Goal: Task Accomplishment & Management: Manage account settings

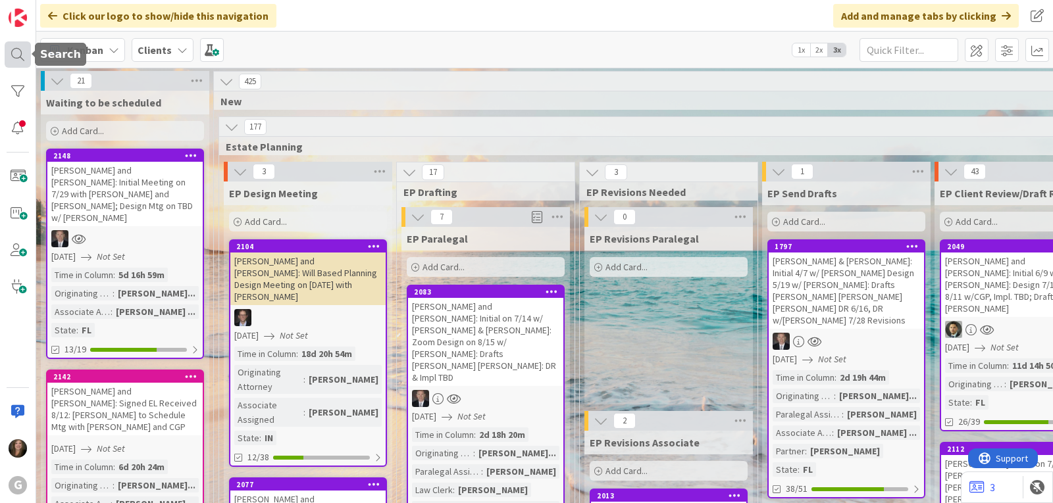
click at [23, 59] on div at bounding box center [18, 54] width 26 height 26
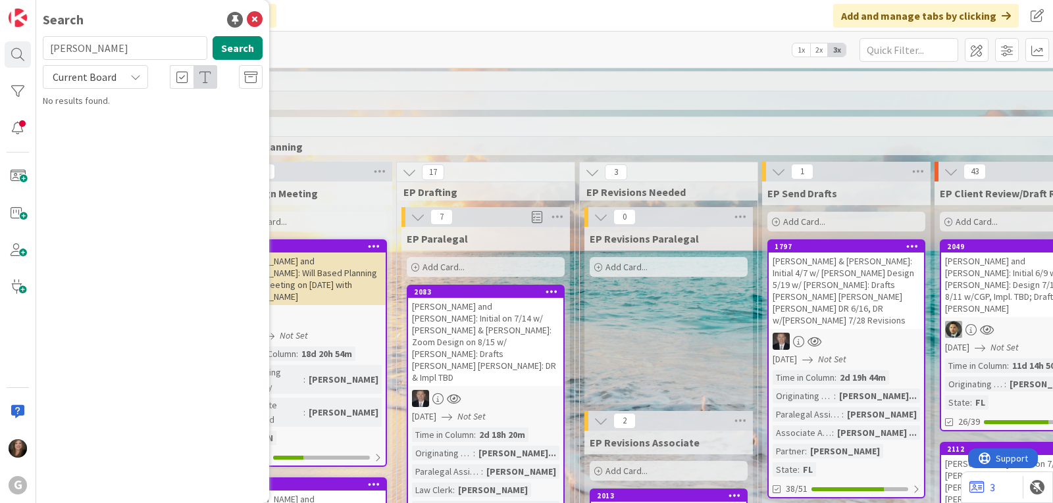
type input "[PERSON_NAME]"
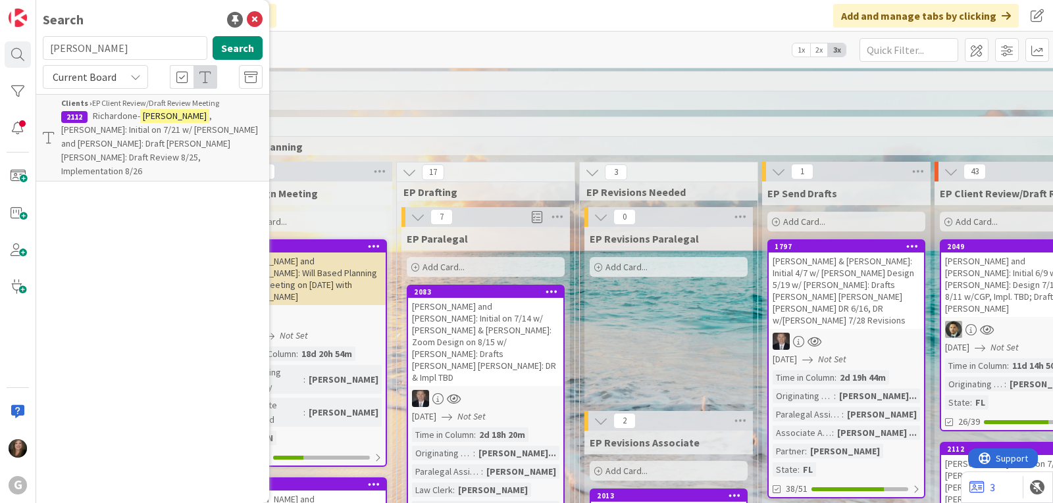
click at [128, 122] on p "[PERSON_NAME]: Initial on 7/21 w/ [PERSON_NAME] and [PERSON_NAME]: Draft [PERSO…" at bounding box center [161, 143] width 201 height 69
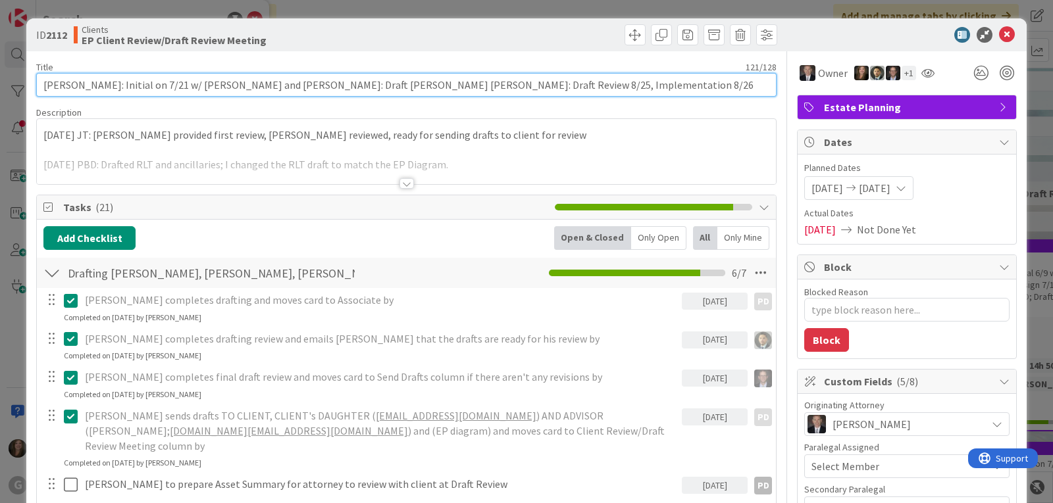
click at [95, 83] on input "[PERSON_NAME]: Initial on 7/21 w/ [PERSON_NAME] and [PERSON_NAME]: Draft [PERSO…" at bounding box center [406, 85] width 740 height 24
type textarea "x"
type input "[PERSON_NAME] [PERSON_NAME]: Initial on 7/21 w/ [PERSON_NAME] and [PERSON_NAME]…"
type textarea "x"
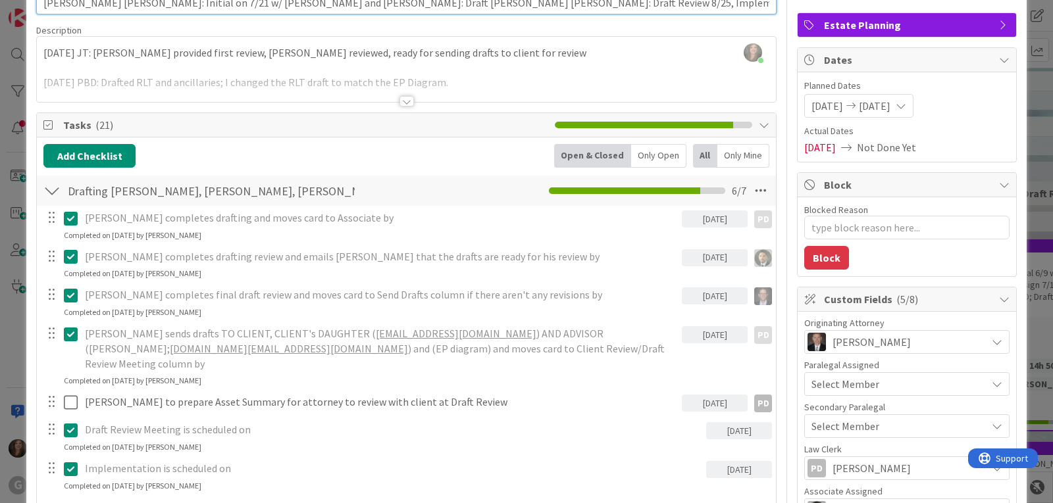
scroll to position [132, 0]
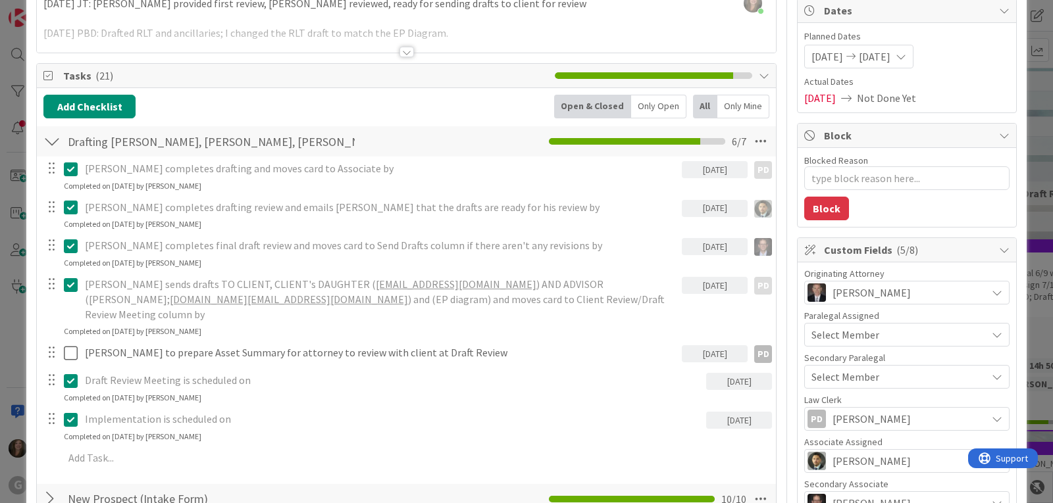
type input "[PERSON_NAME] [PERSON_NAME]: Initial on 7/21 w/ [PERSON_NAME] and [PERSON_NAME]…"
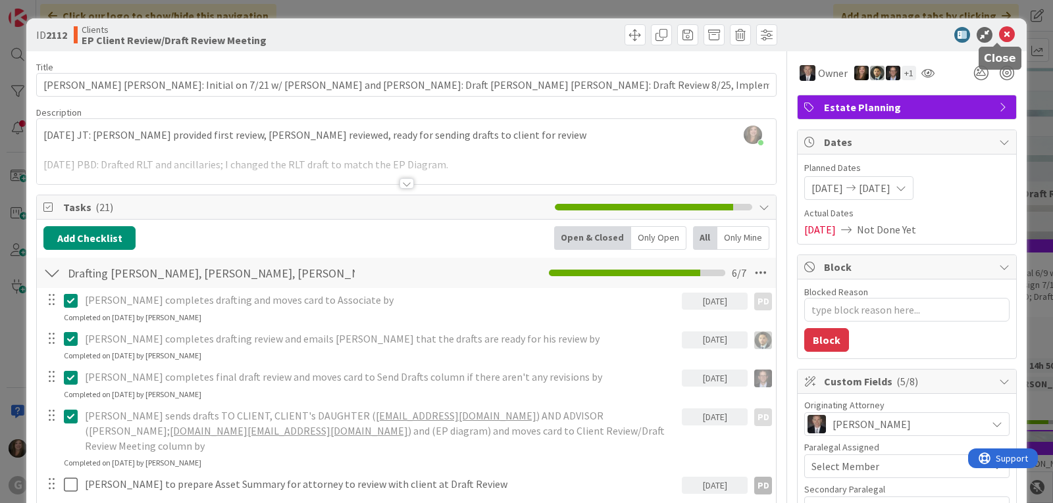
click at [999, 37] on icon at bounding box center [1007, 35] width 16 height 16
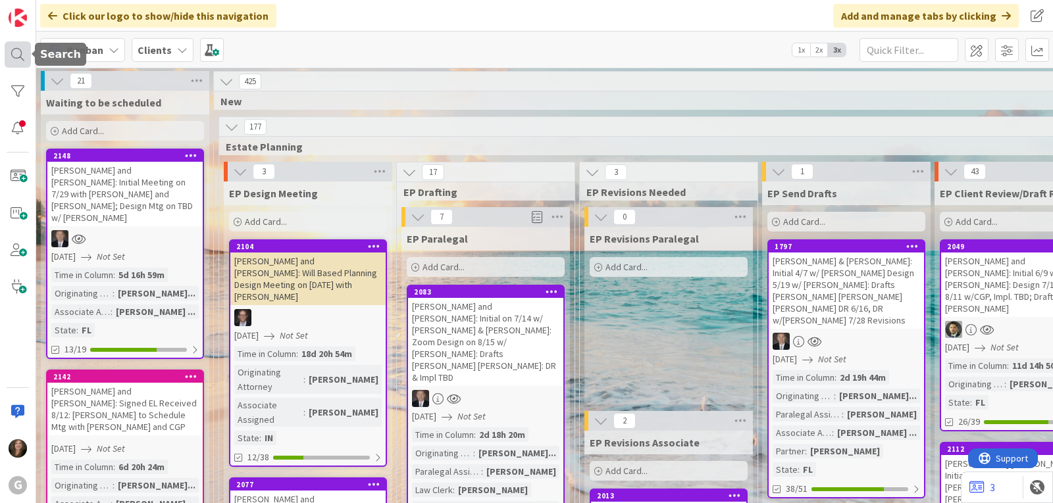
click at [18, 55] on div at bounding box center [18, 54] width 26 height 26
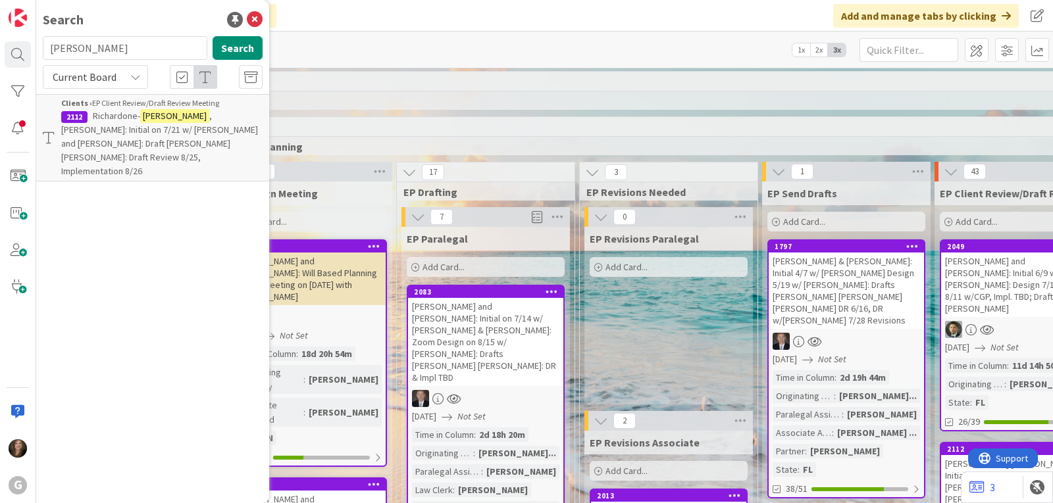
drag, startPoint x: 101, startPoint y: 48, endPoint x: 39, endPoint y: 47, distance: 61.2
click at [41, 47] on div "[PERSON_NAME] Search" at bounding box center [153, 50] width 236 height 29
type input "hall"
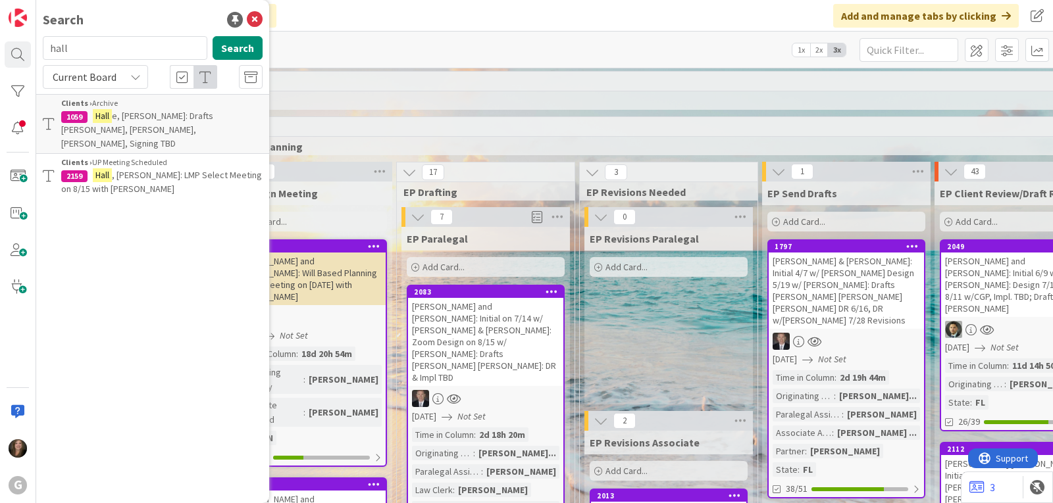
click at [163, 169] on span ", [PERSON_NAME]: LMP Select Meeting on 8/15 with [PERSON_NAME]" at bounding box center [161, 182] width 201 height 26
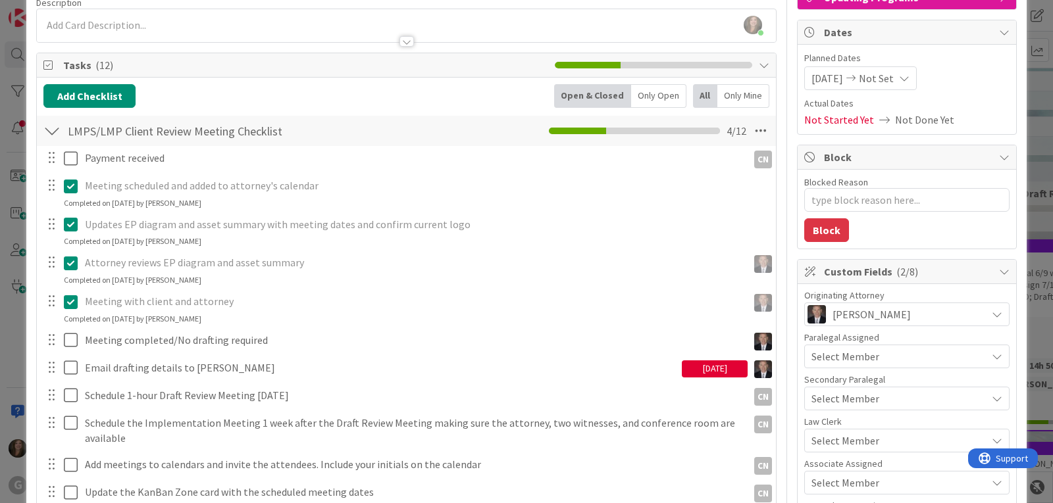
scroll to position [197, 0]
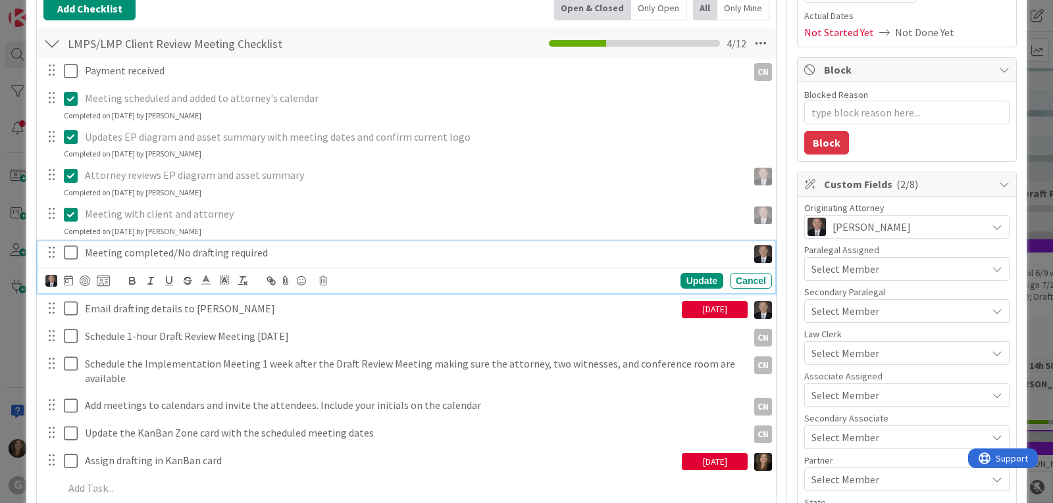
click at [171, 257] on p "Meeting completed/No drafting required" at bounding box center [413, 252] width 657 height 15
click at [321, 284] on icon at bounding box center [323, 280] width 8 height 9
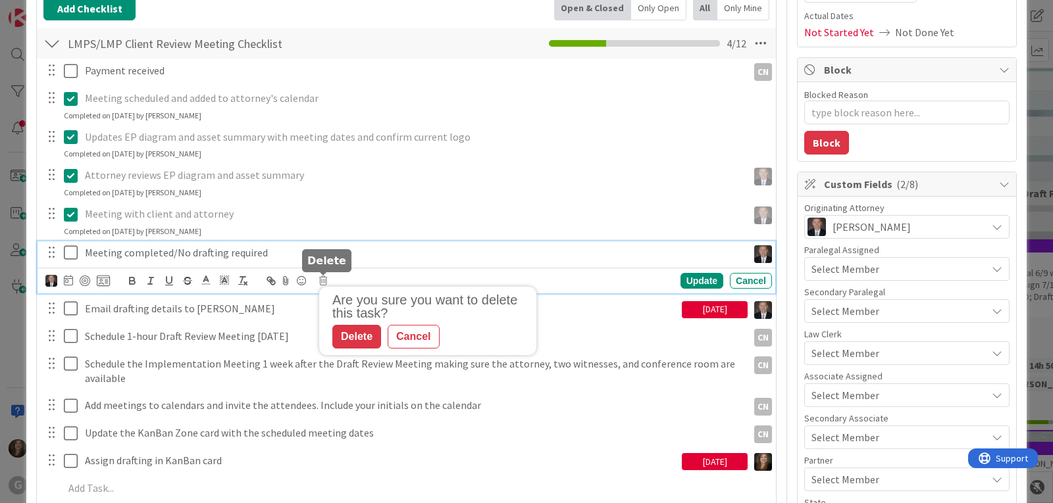
click at [346, 339] on div "Delete" at bounding box center [356, 337] width 49 height 24
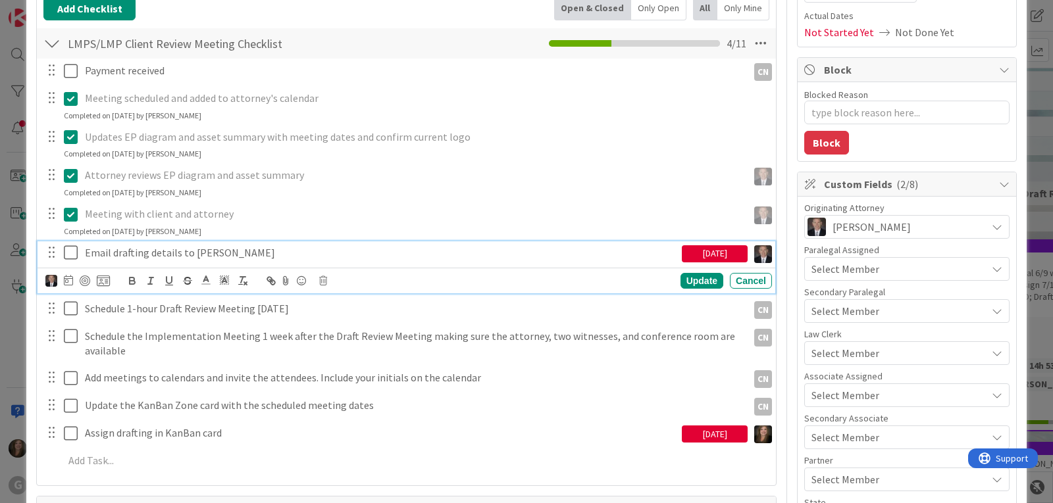
click at [72, 251] on icon at bounding box center [74, 253] width 20 height 16
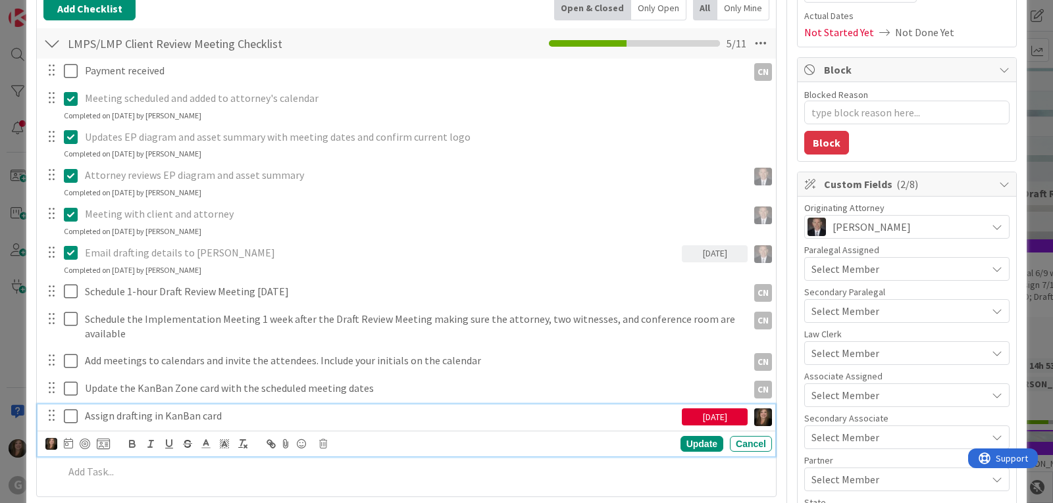
click at [73, 416] on icon at bounding box center [74, 417] width 20 height 16
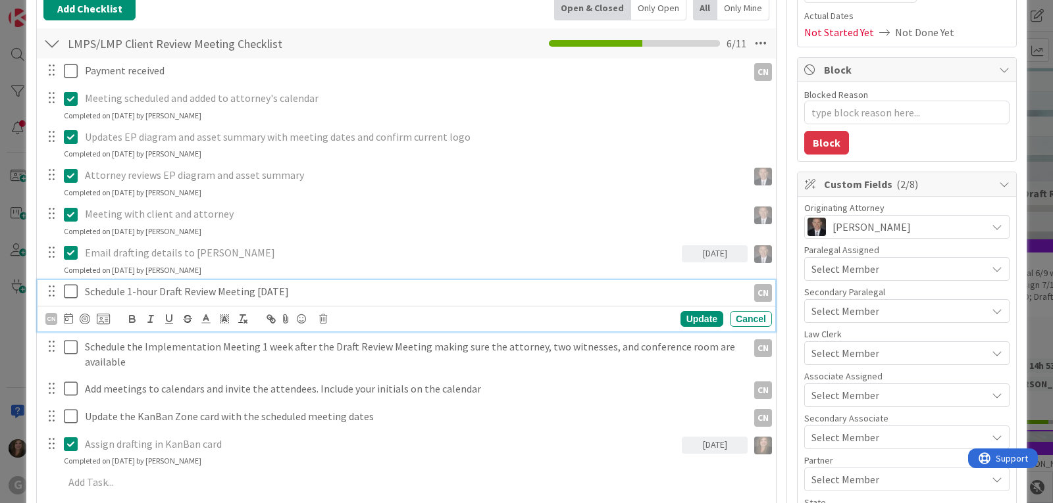
click at [219, 293] on p "Schedule 1-hour Draft Review Meeting [DATE]" at bounding box center [413, 291] width 657 height 15
click at [322, 319] on icon at bounding box center [323, 319] width 8 height 9
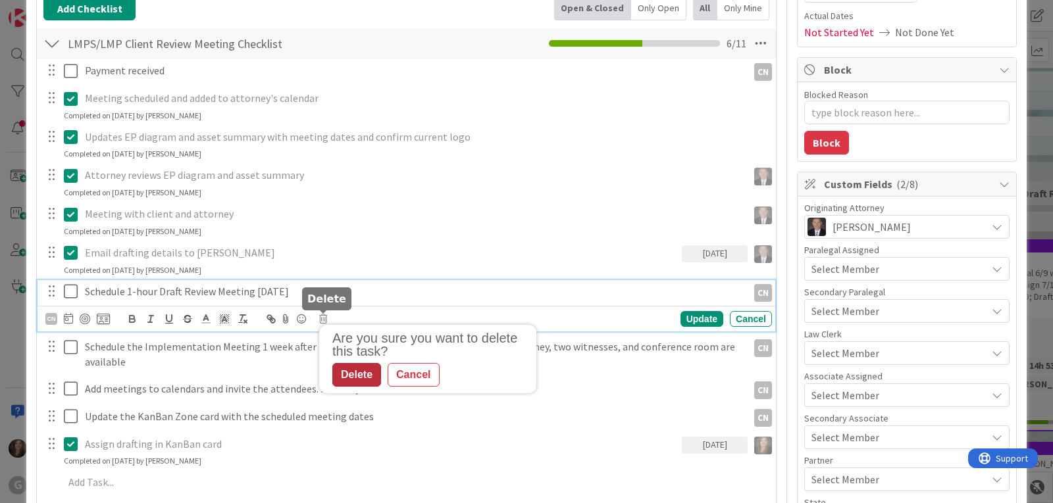
click at [351, 379] on div "Delete" at bounding box center [356, 375] width 49 height 24
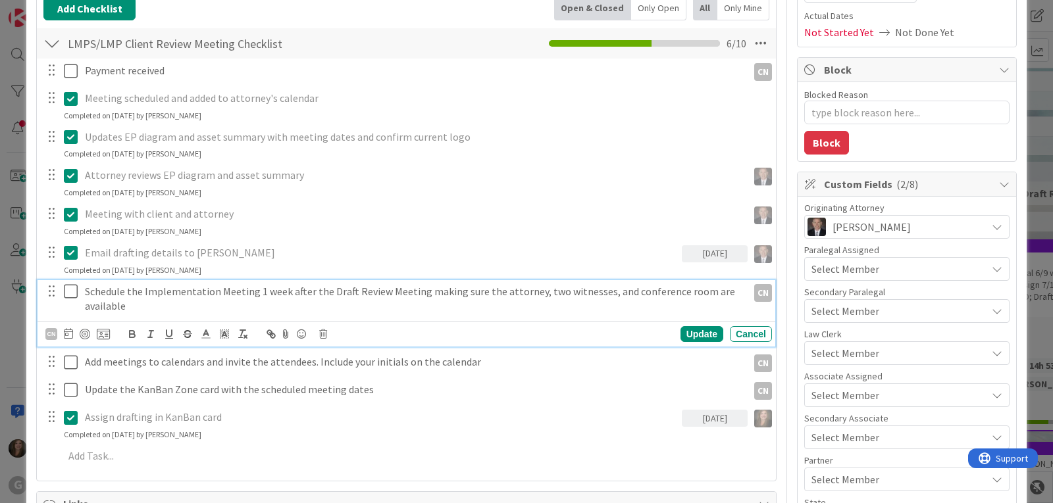
click at [68, 290] on icon at bounding box center [74, 292] width 20 height 16
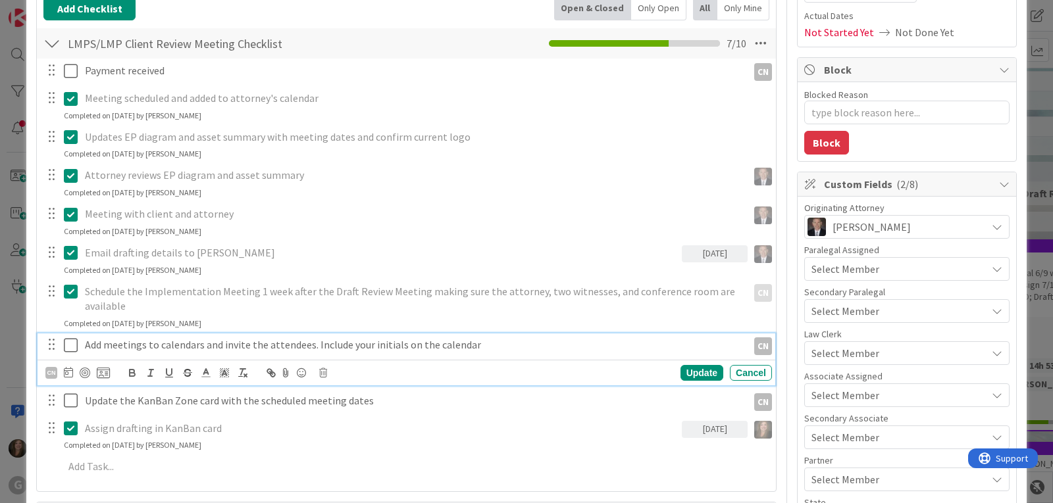
click at [73, 348] on icon at bounding box center [74, 346] width 20 height 16
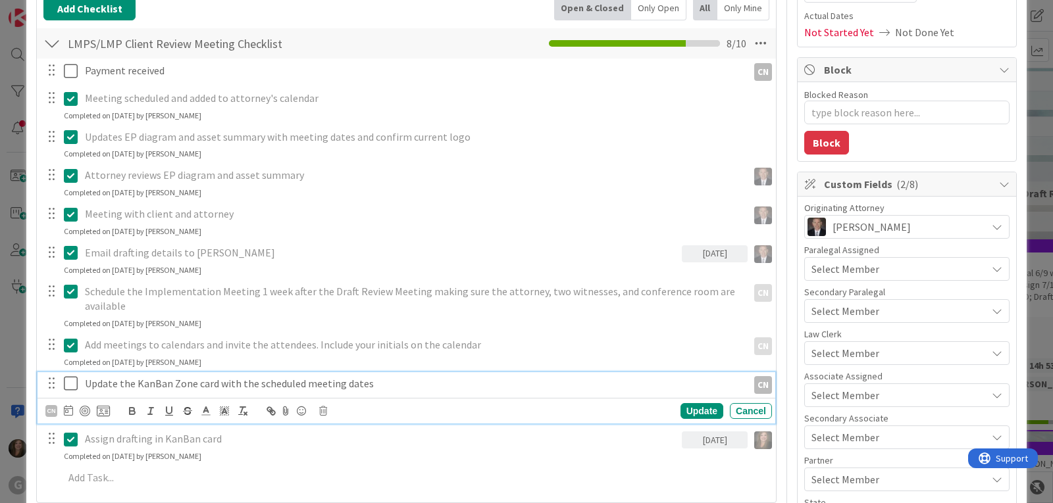
click at [72, 384] on icon at bounding box center [74, 384] width 20 height 16
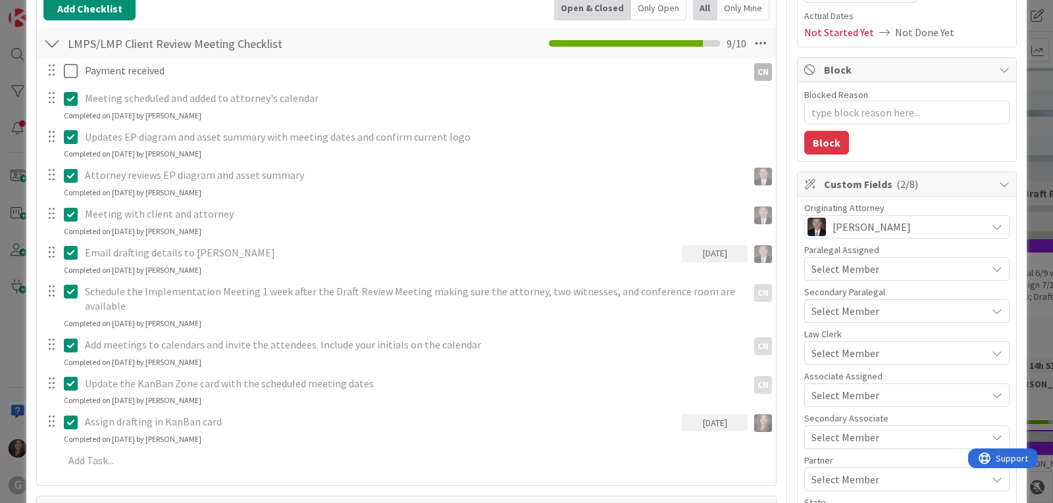
type textarea "x"
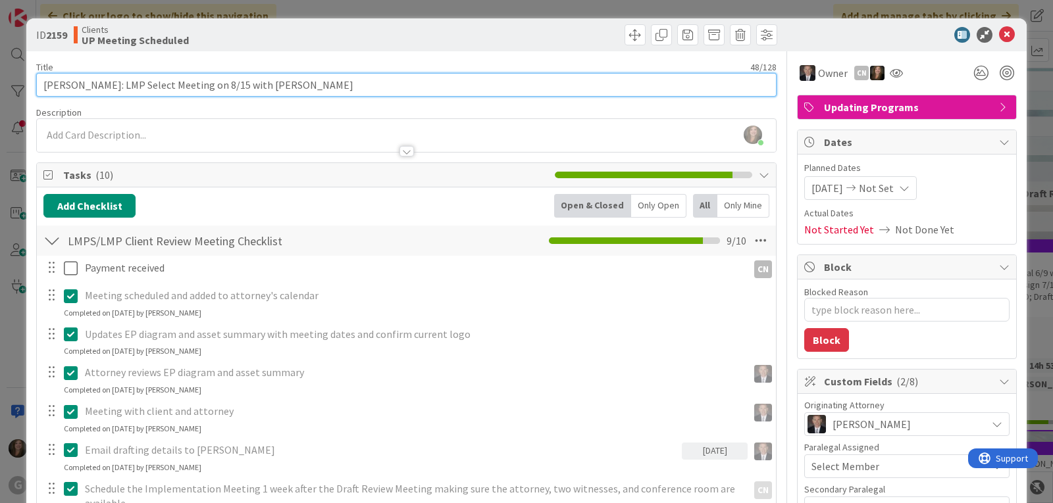
click at [318, 84] on input "[PERSON_NAME]: LMP Select Meeting on 8/15 with [PERSON_NAME]" at bounding box center [406, 85] width 740 height 24
type input "[PERSON_NAME]: LMP Select Meeting on 8/15 with [PERSON_NAME]:"
type textarea "x"
type input "[PERSON_NAME]: LMP Select Meeting on 8/15 with [PERSON_NAME]: Drafts"
type textarea "x"
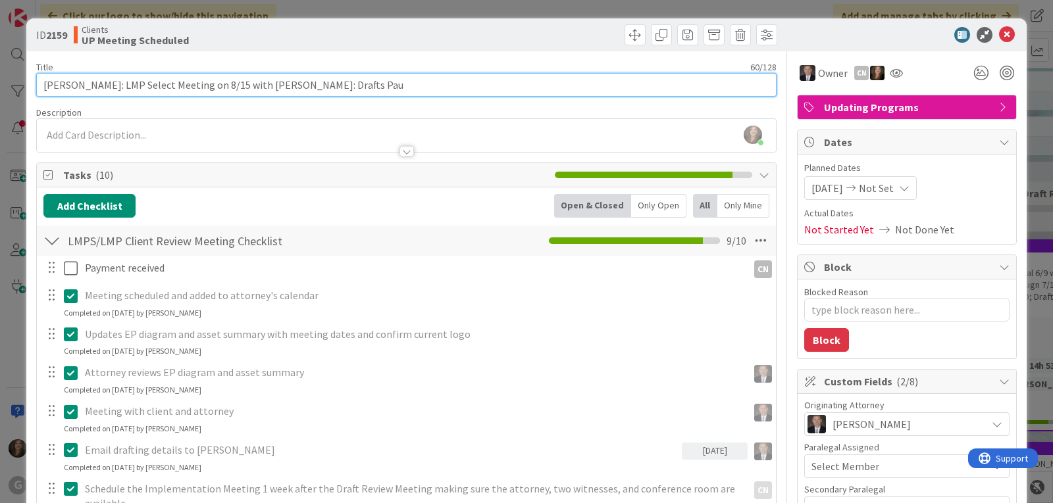
type input "[PERSON_NAME]: LMP Select Meeting on 8/15 with [PERSON_NAME]: Drafts [PERSON_NA…"
type textarea "x"
type input "[PERSON_NAME]: LMP Select Meeting on 8/15 with [PERSON_NAME]: Drafts [PERSON_NA…"
type textarea "x"
type input "[PERSON_NAME]: LMP Select Meeting on 8/15 with [PERSON_NAME]: Drafts [PERSON_NA…"
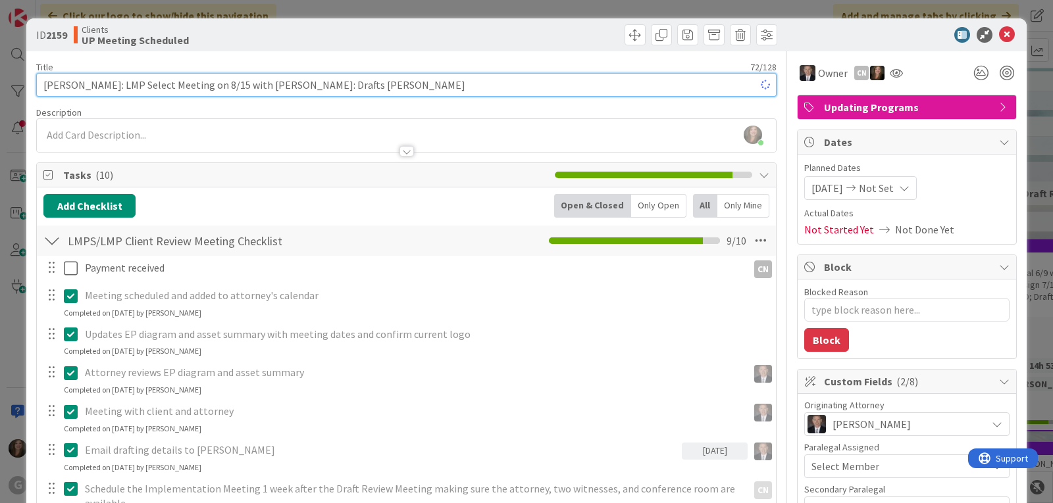
type textarea "x"
type input "[PERSON_NAME]: LMP Select Meeting on 8/15 with [PERSON_NAME]: Drafts [PERSON_NA…"
type textarea "x"
type input "[PERSON_NAME]: LMP Select Meeting on 8/15 with [PERSON_NAME]: Drafts [PERSON_NA…"
type textarea "x"
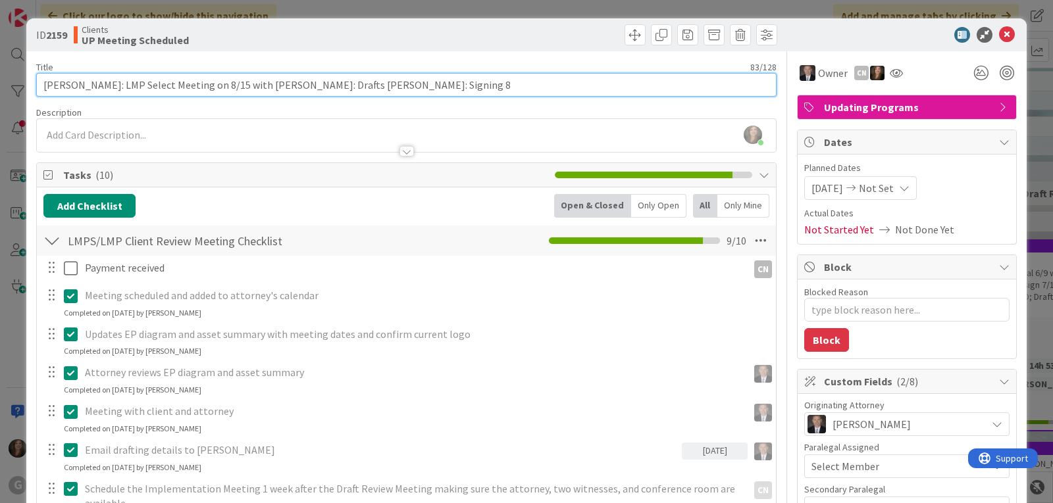
type input "[PERSON_NAME]: LMP Select Meeting on 8/15 with [PERSON_NAME]: Drafts [PERSON_NA…"
type textarea "x"
type input "[PERSON_NAME]: LMP Select Meeting on 8/15 with [PERSON_NAME]: Drafts [PERSON_NA…"
type textarea "x"
type input "[PERSON_NAME]: LMP Select Meeting on 8/15 with [PERSON_NAME]: Drafts [PERSON_NA…"
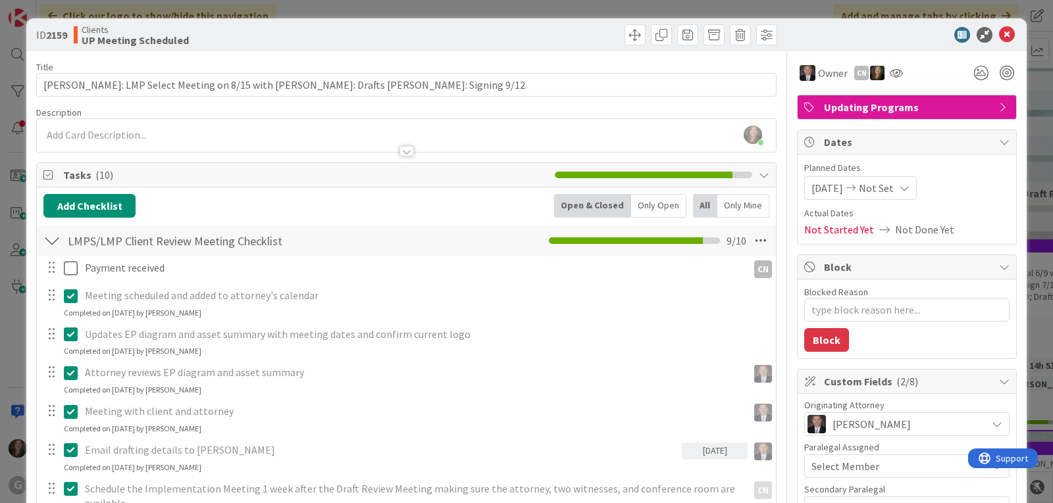
click at [907, 191] on icon at bounding box center [904, 188] width 11 height 11
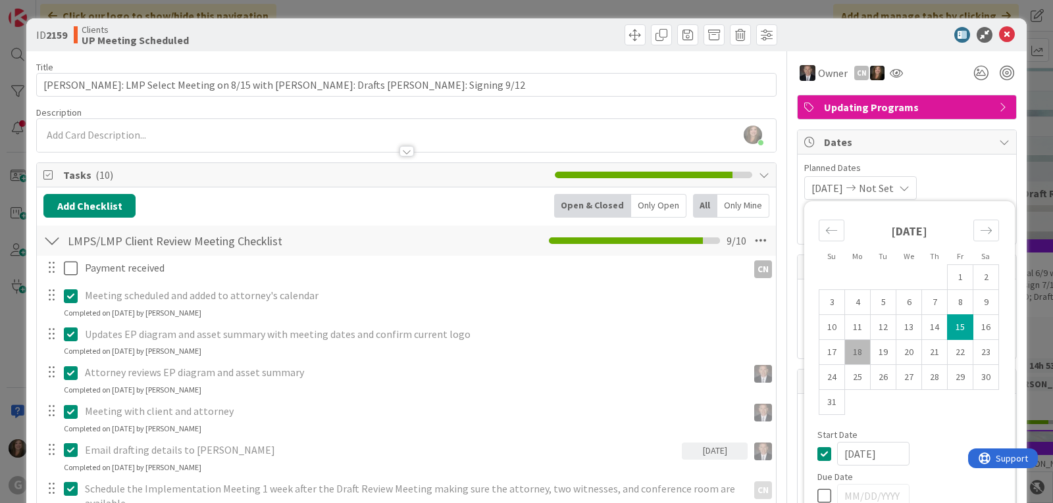
click at [818, 480] on icon at bounding box center [827, 496] width 20 height 16
type input "[DATE]"
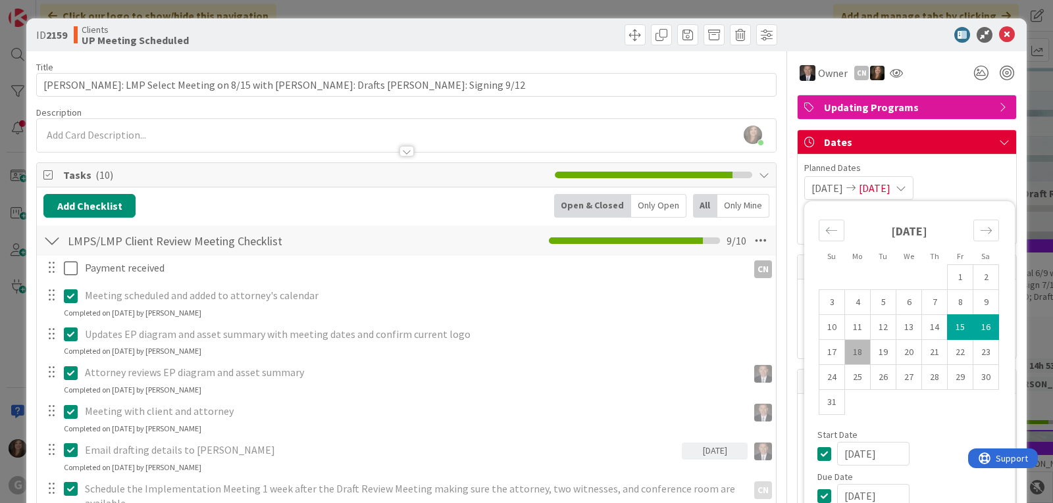
type textarea "x"
click at [980, 230] on icon "Move forward to switch to the next month." at bounding box center [986, 230] width 13 height 13
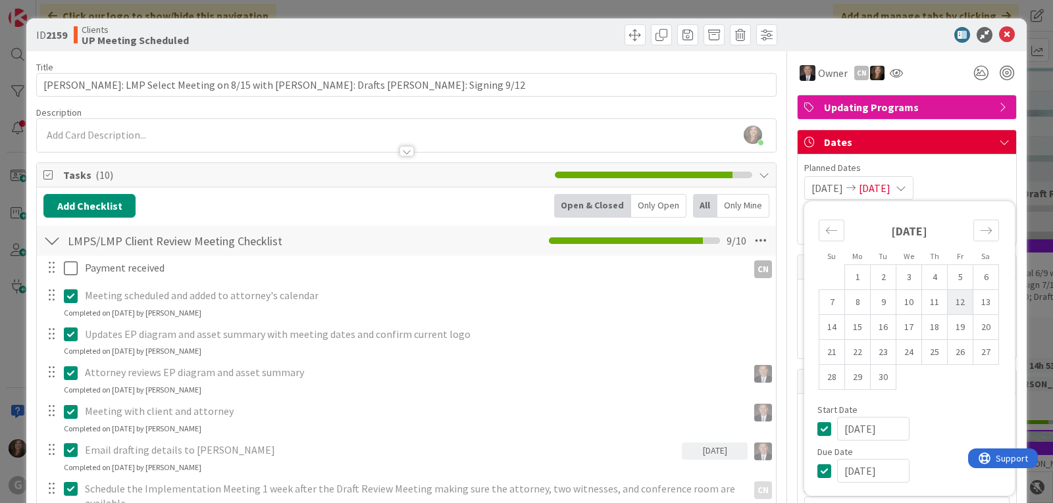
click at [950, 303] on td "12" at bounding box center [961, 302] width 26 height 25
type input "[DATE]"
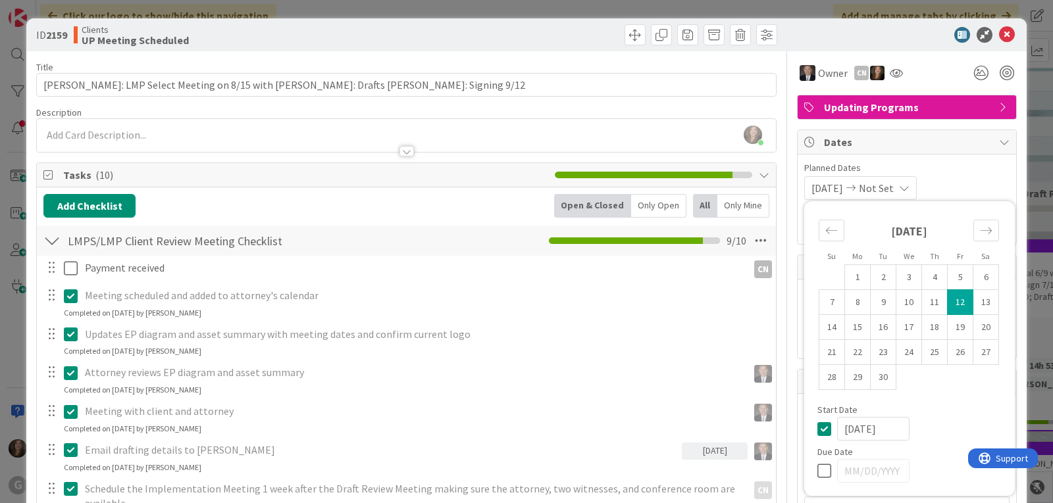
type textarea "x"
click at [825, 225] on icon "Move backward to switch to the previous month." at bounding box center [831, 230] width 13 height 13
click at [948, 321] on td "15" at bounding box center [961, 327] width 26 height 25
type input "[DATE]"
type textarea "x"
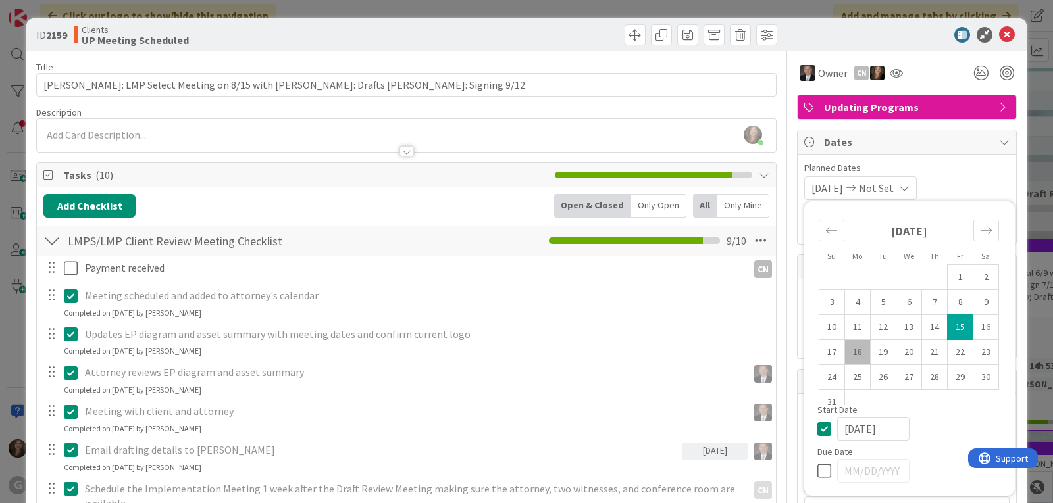
click at [817, 473] on icon at bounding box center [827, 471] width 20 height 16
type input "[DATE]"
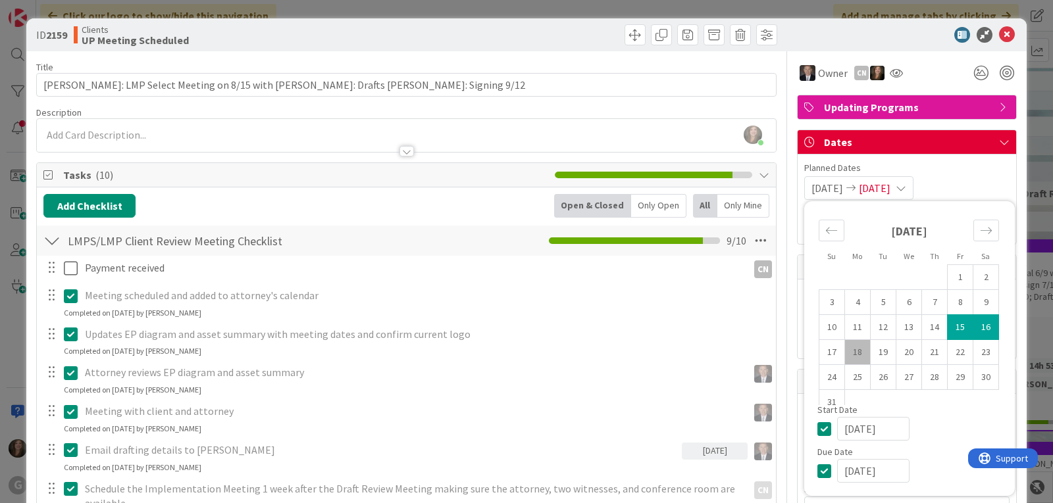
type textarea "x"
click at [981, 234] on icon "Move forward to switch to the next month." at bounding box center [986, 230] width 13 height 13
click at [951, 300] on td "12" at bounding box center [961, 302] width 26 height 25
type input "[DATE]"
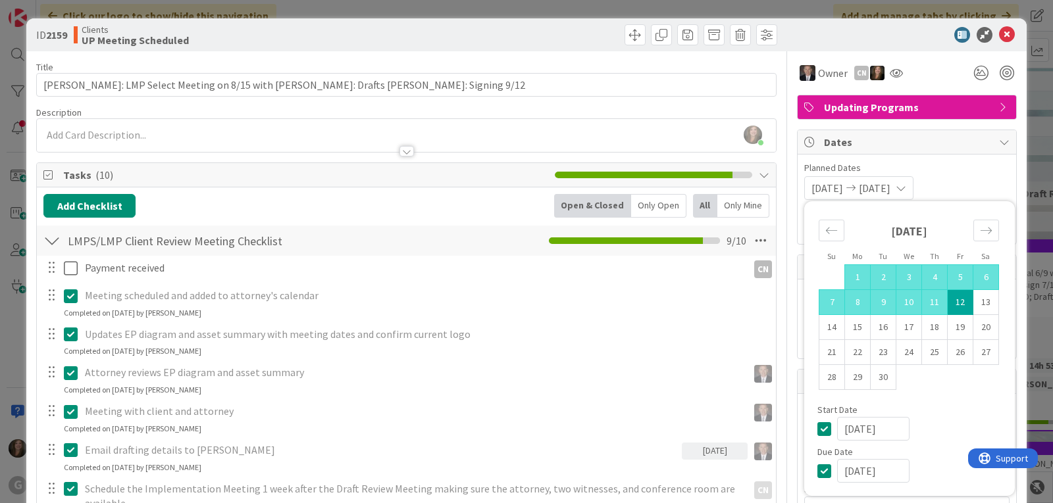
click at [970, 167] on span "Planned Dates" at bounding box center [906, 168] width 205 height 14
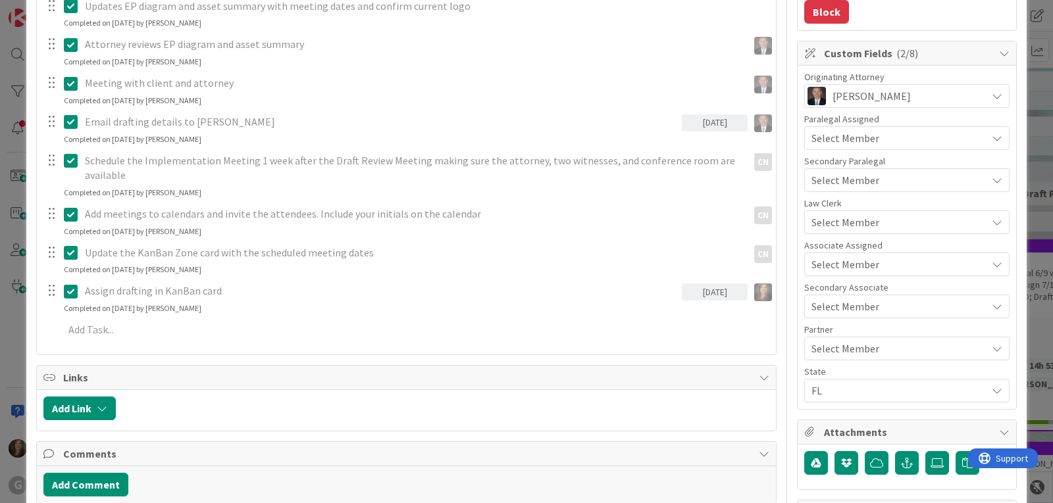
scroll to position [329, 0]
click at [875, 215] on div "Select Member" at bounding box center [898, 222] width 175 height 16
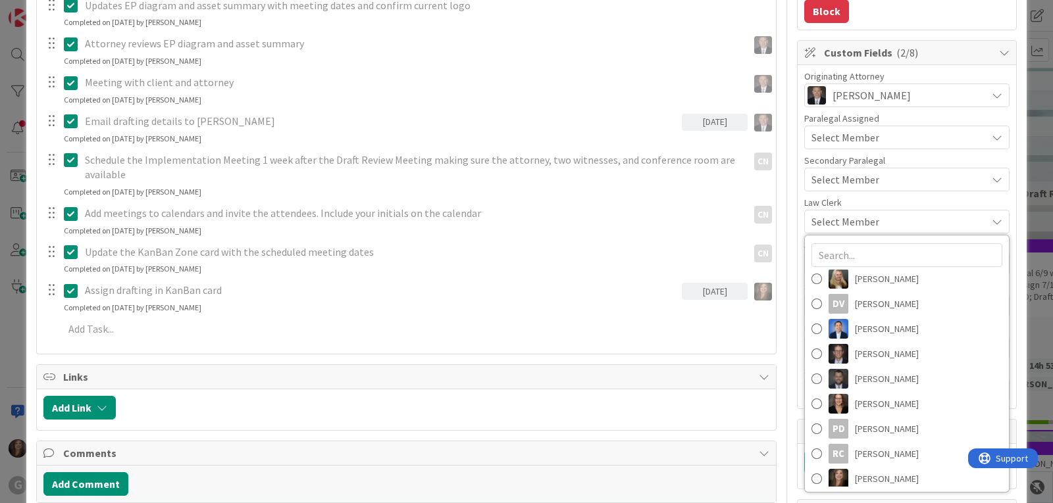
scroll to position [183, 0]
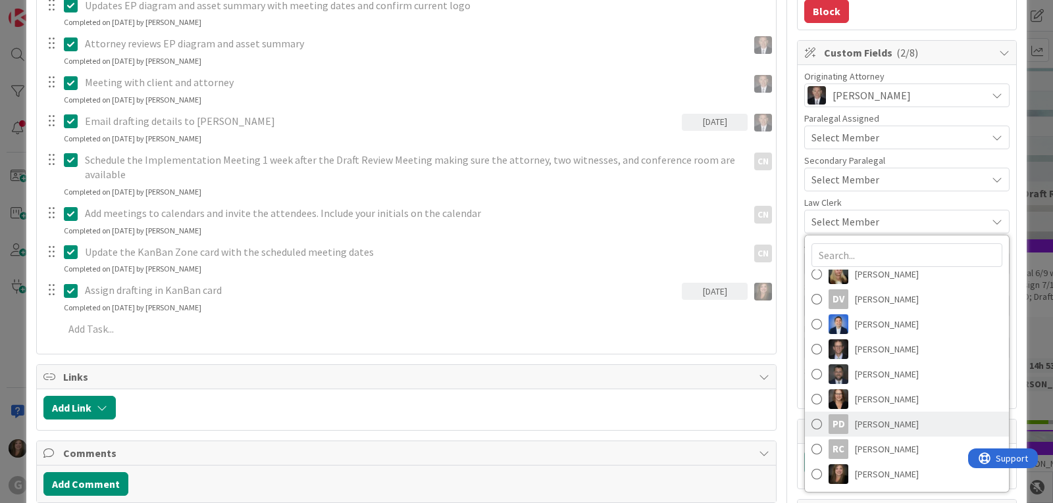
click at [858, 421] on span "[PERSON_NAME]" at bounding box center [887, 425] width 64 height 20
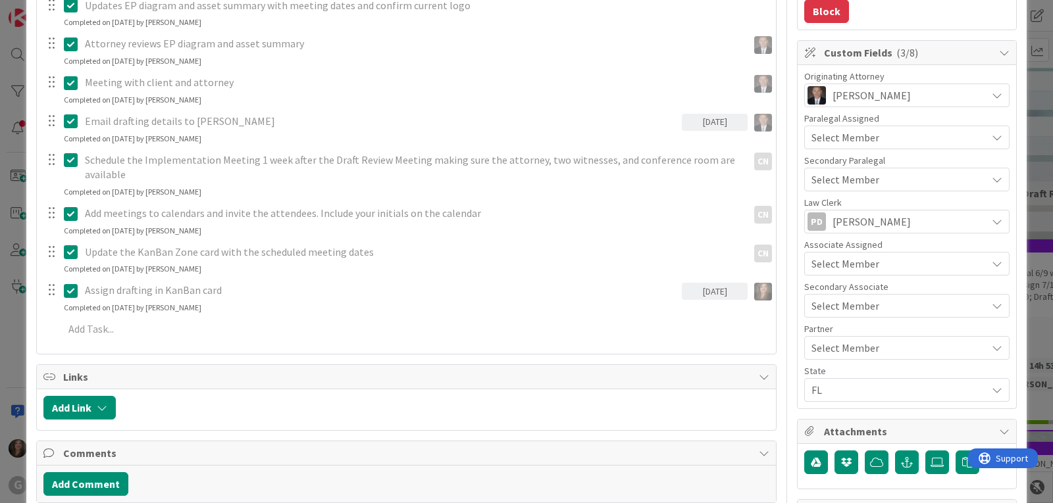
click at [848, 259] on span "Select Member" at bounding box center [845, 264] width 68 height 16
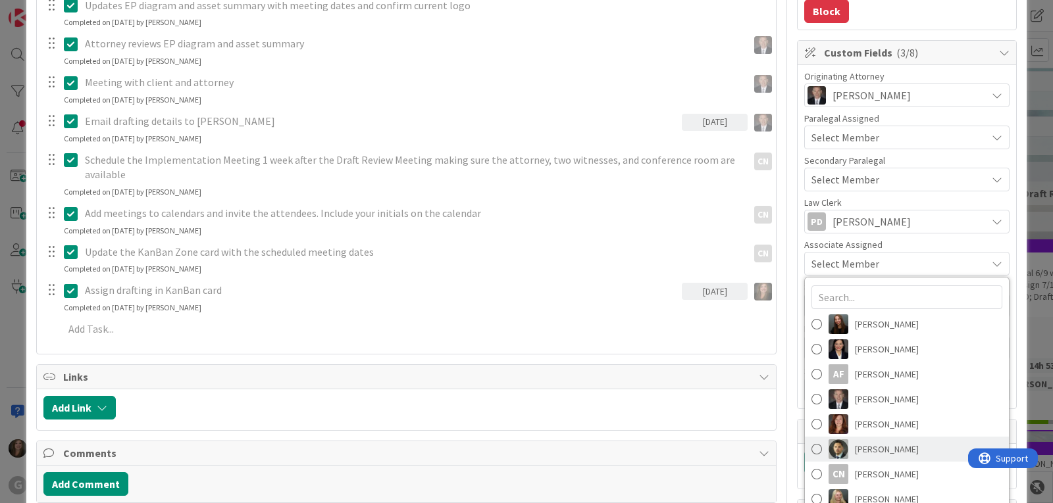
click at [855, 449] on span "[PERSON_NAME]" at bounding box center [887, 450] width 64 height 20
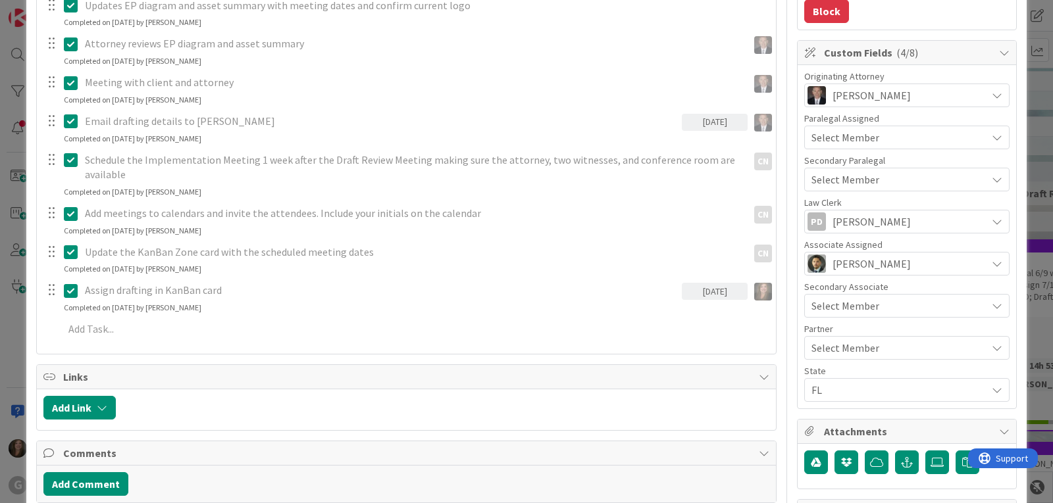
click at [850, 299] on span "Select Member" at bounding box center [845, 306] width 68 height 16
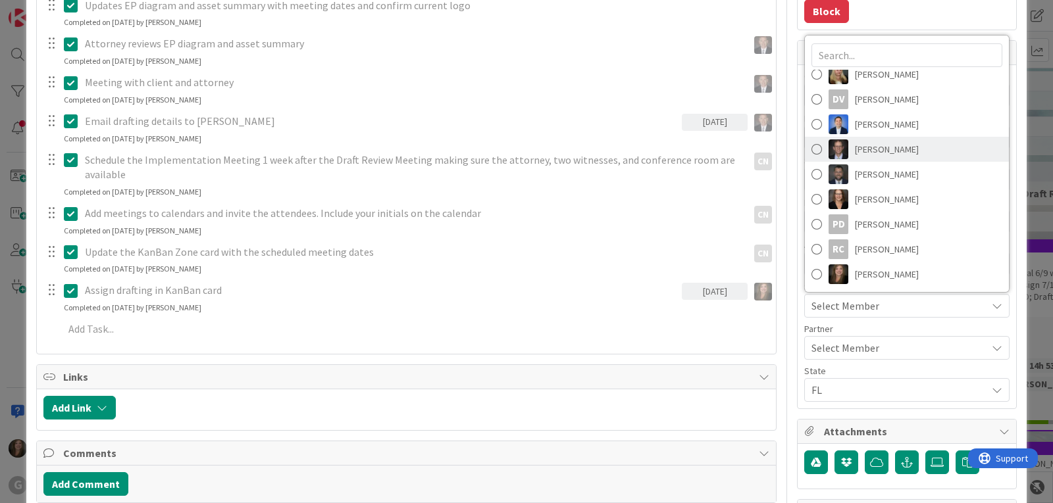
click at [855, 143] on span "[PERSON_NAME]" at bounding box center [887, 150] width 64 height 20
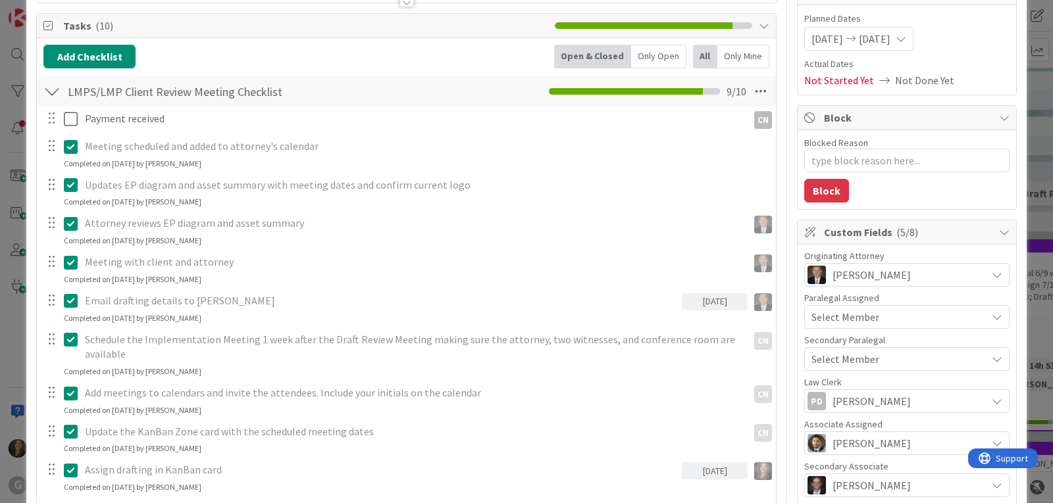
scroll to position [0, 0]
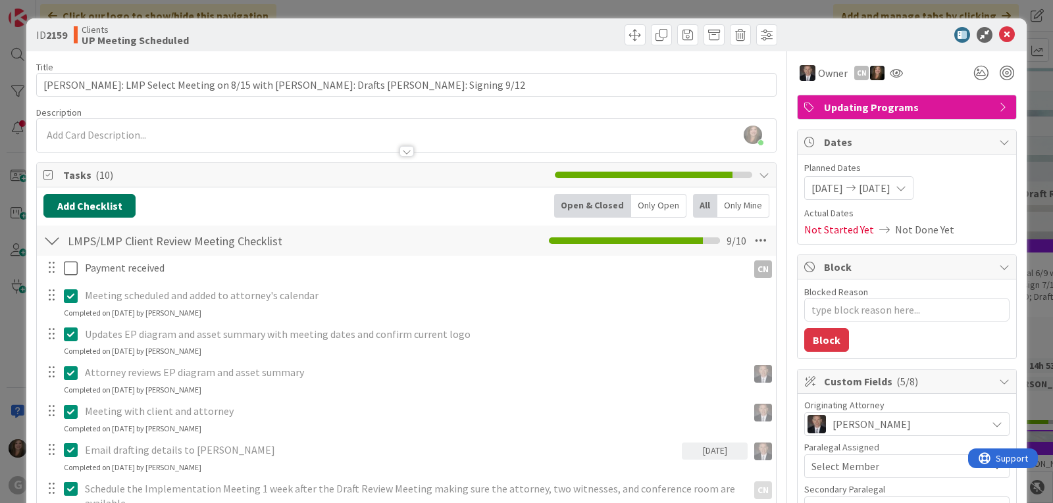
click at [113, 207] on button "Add Checklist" at bounding box center [89, 206] width 92 height 24
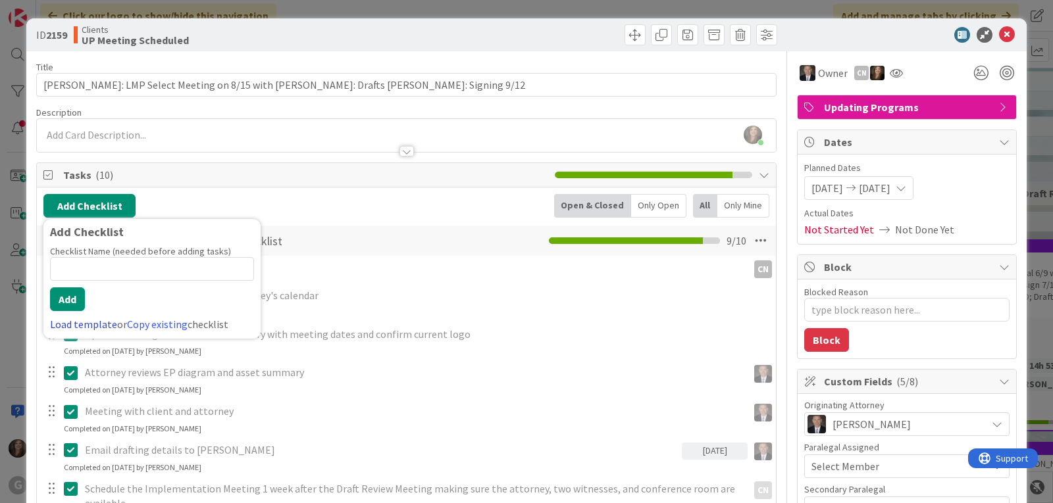
click at [69, 326] on link "Load template" at bounding box center [83, 324] width 67 height 13
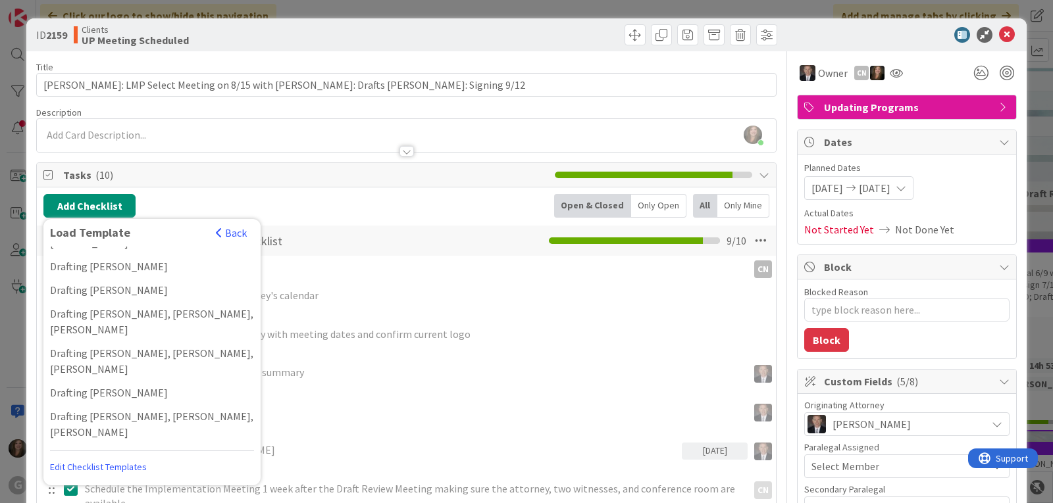
scroll to position [1364, 0]
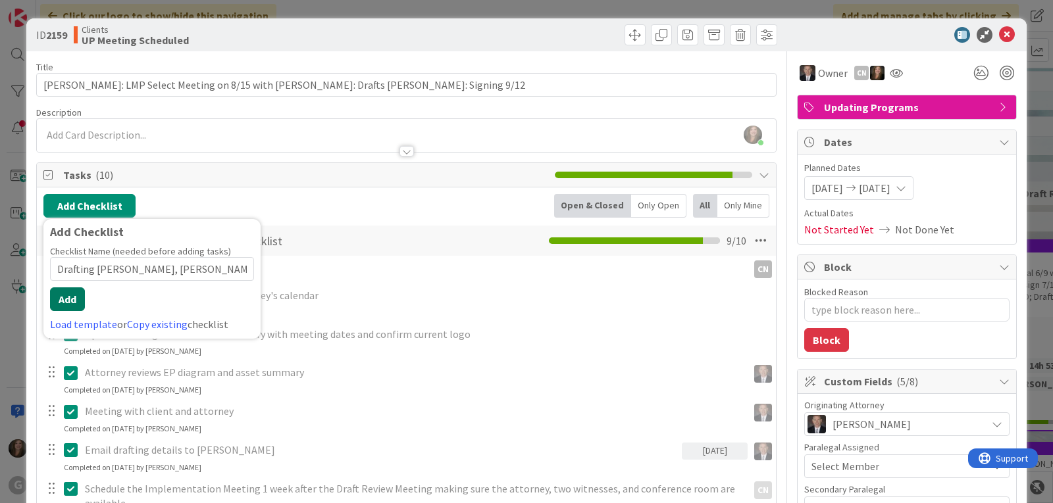
click at [70, 292] on button "Add" at bounding box center [67, 300] width 35 height 24
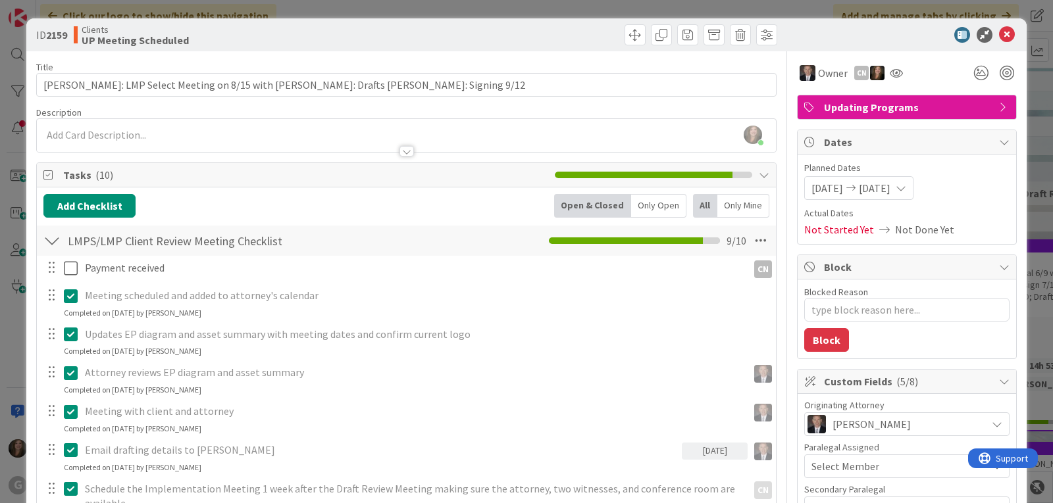
type textarea "x"
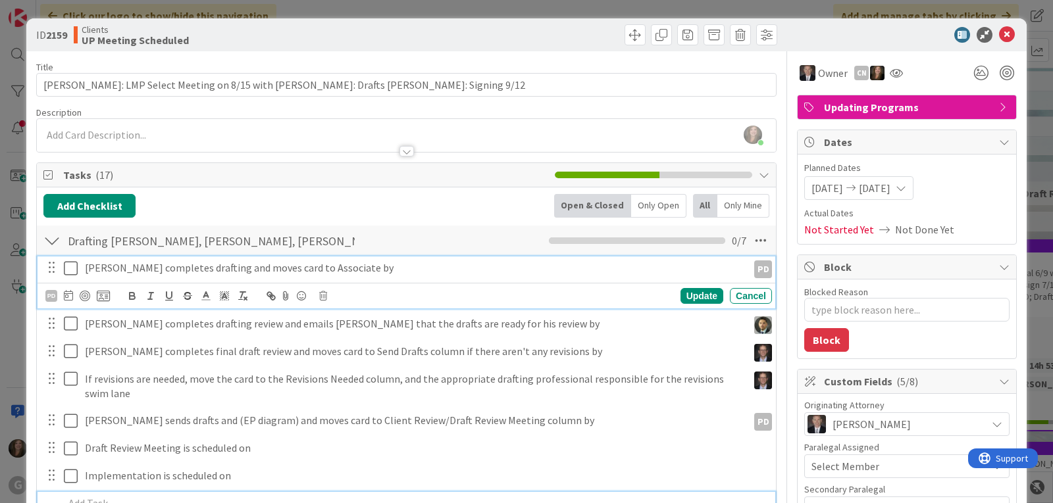
click at [199, 273] on p "[PERSON_NAME] completes drafting and moves card to Associate by" at bounding box center [413, 268] width 657 height 15
click at [64, 296] on icon at bounding box center [68, 295] width 9 height 11
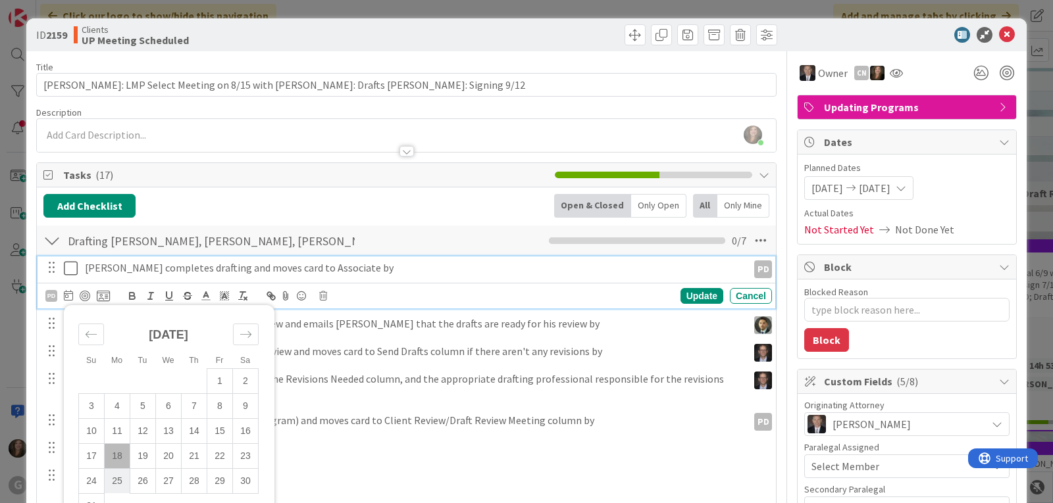
click at [120, 480] on td "25" at bounding box center [118, 481] width 26 height 25
type input "[DATE]"
type textarea "x"
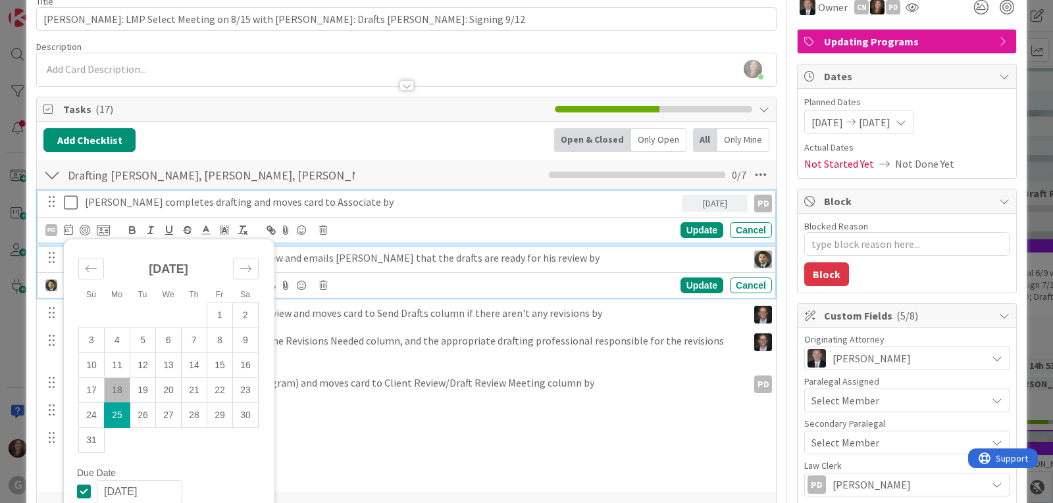
click at [329, 257] on p "[PERSON_NAME] completes drafting review and emails [PERSON_NAME] that the draft…" at bounding box center [413, 258] width 657 height 15
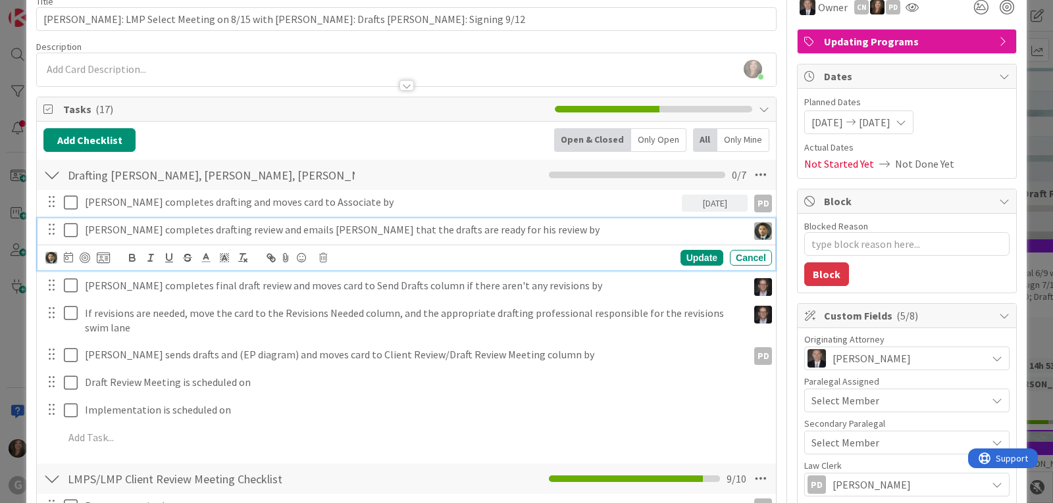
scroll to position [38, 0]
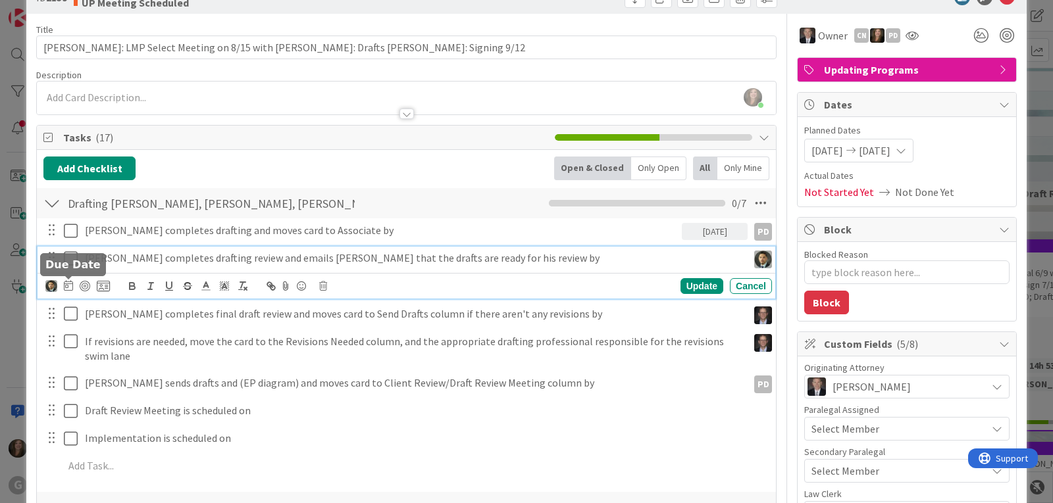
click at [68, 286] on icon at bounding box center [68, 285] width 9 height 11
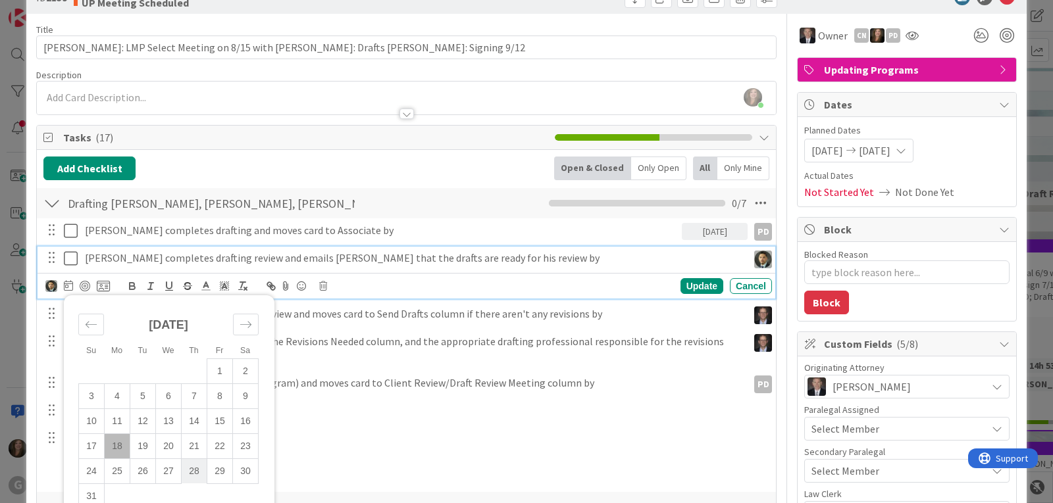
click at [193, 471] on td "28" at bounding box center [195, 471] width 26 height 25
type input "[DATE]"
type textarea "x"
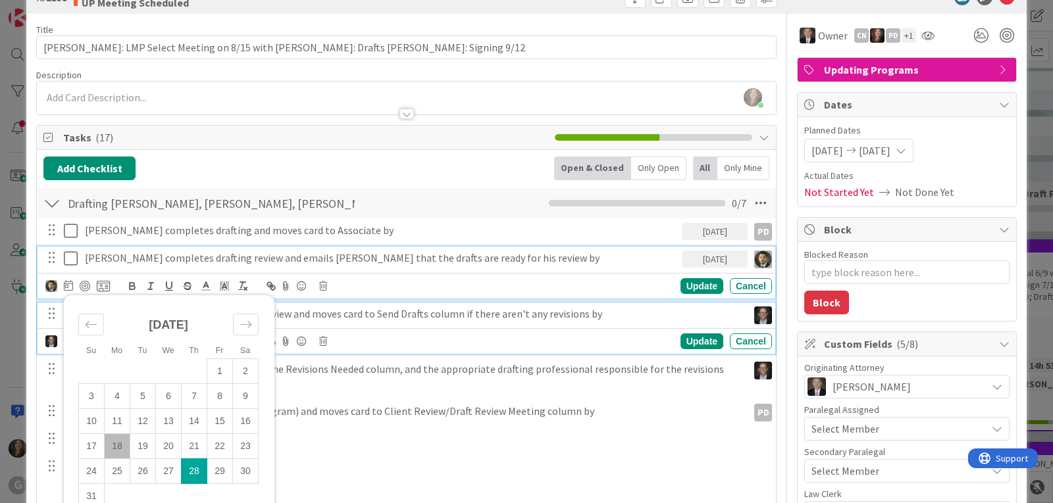
click at [380, 314] on p "[PERSON_NAME] completes final draft review and moves card to Send Drafts column…" at bounding box center [413, 314] width 657 height 15
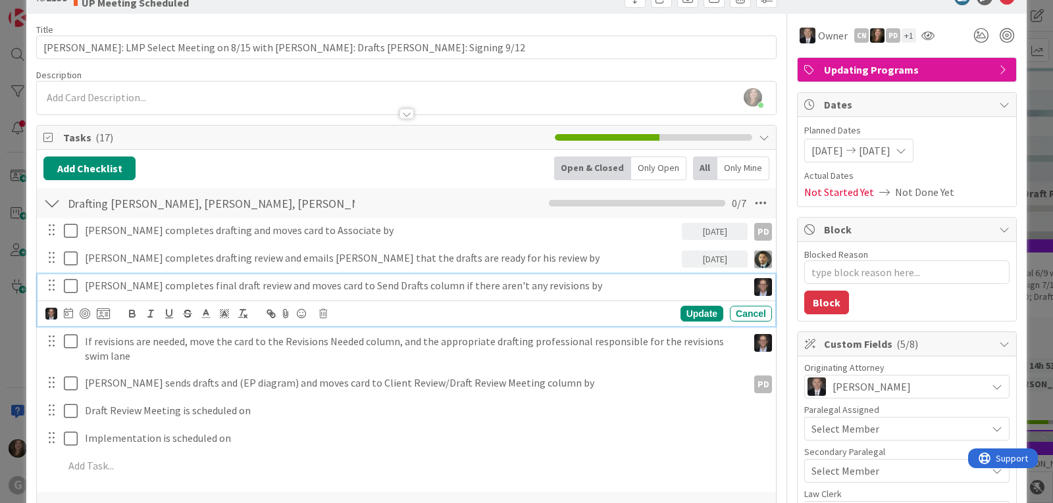
scroll to position [9, 0]
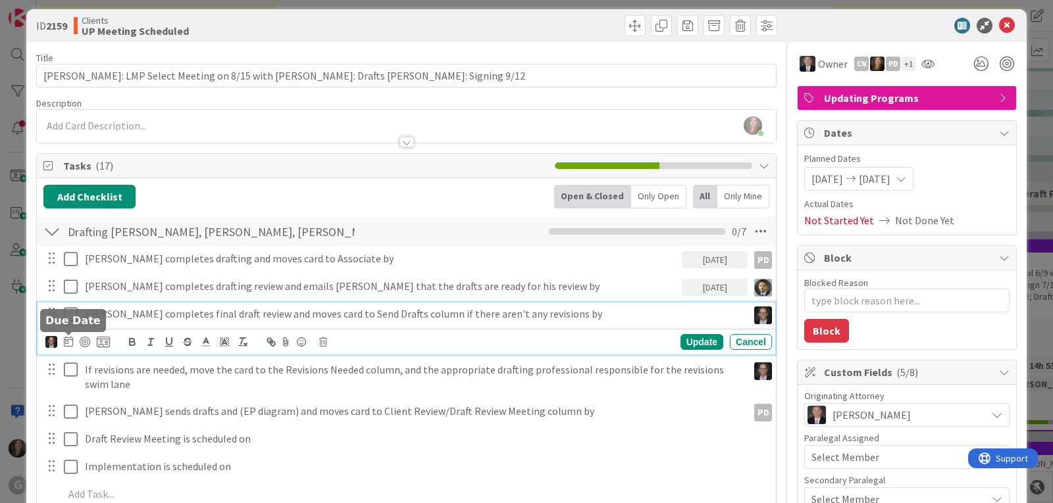
click at [66, 340] on icon at bounding box center [68, 341] width 9 height 11
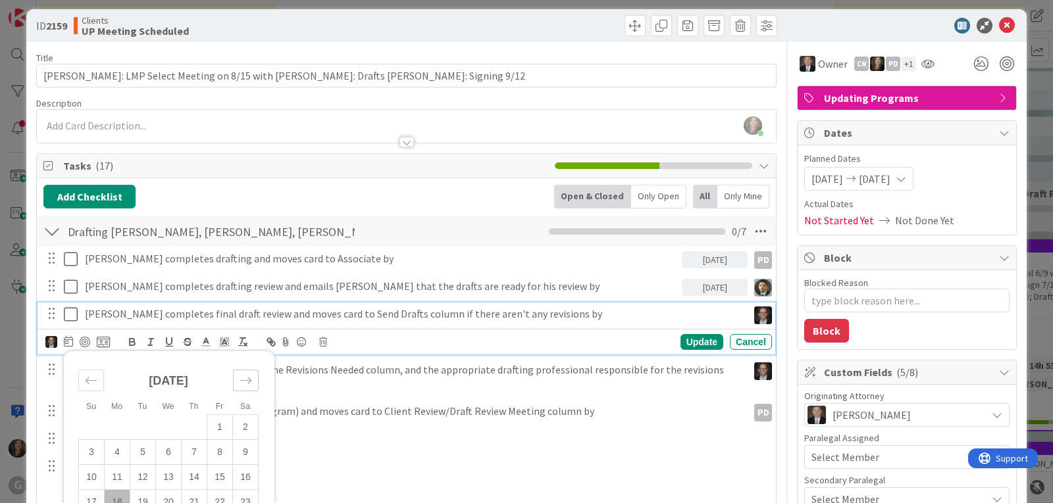
click at [242, 376] on icon "Move forward to switch to the next month." at bounding box center [246, 380] width 13 height 13
click at [141, 425] on td "2" at bounding box center [143, 427] width 26 height 25
type input "[DATE]"
type textarea "x"
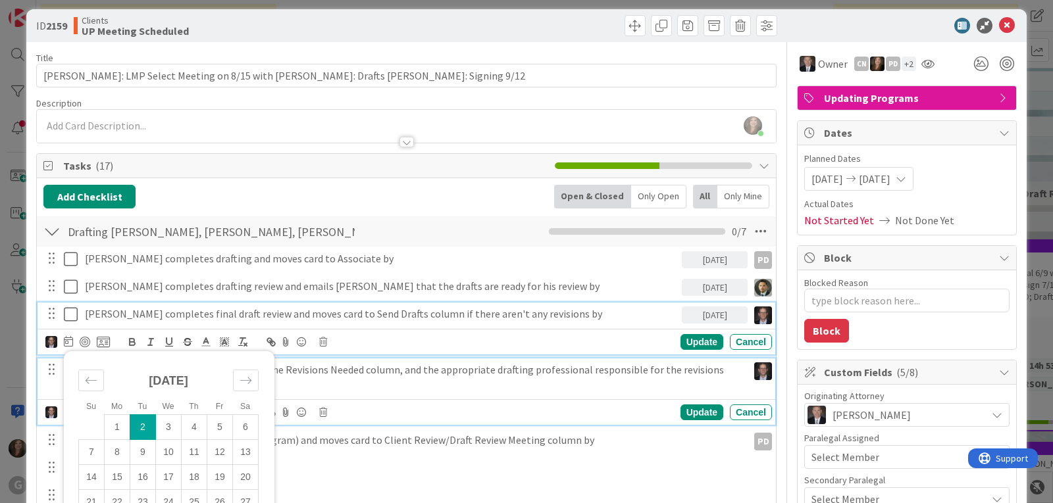
click at [354, 373] on p "If revisions are needed, move the card to the Revisions Needed column, and the …" at bounding box center [413, 378] width 657 height 30
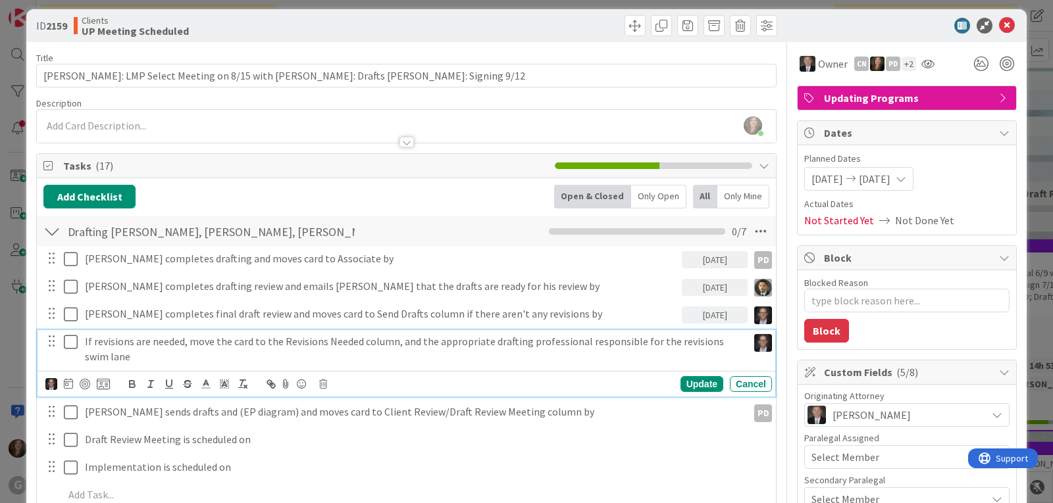
scroll to position [0, 0]
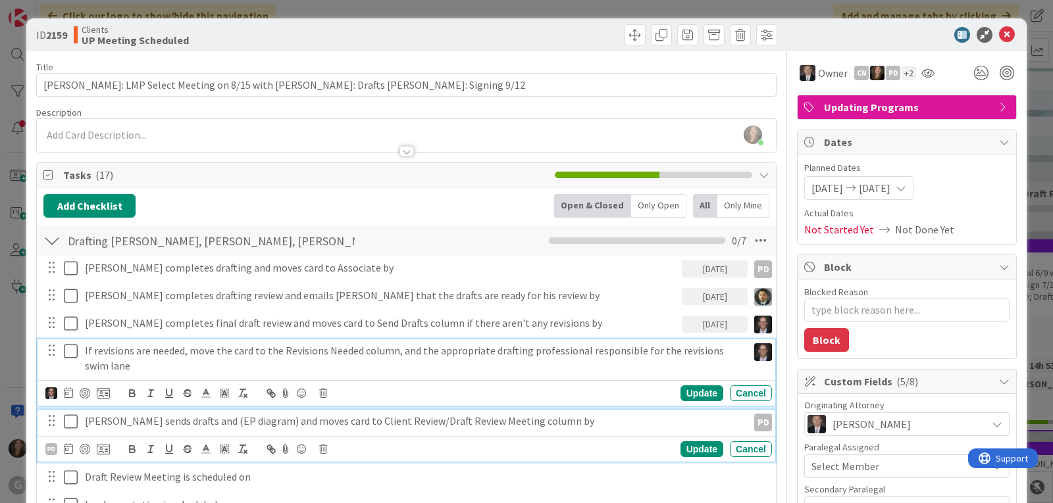
click at [97, 421] on p "[PERSON_NAME] sends drafts and (EP diagram) and moves card to Client Review/Dra…" at bounding box center [413, 421] width 657 height 15
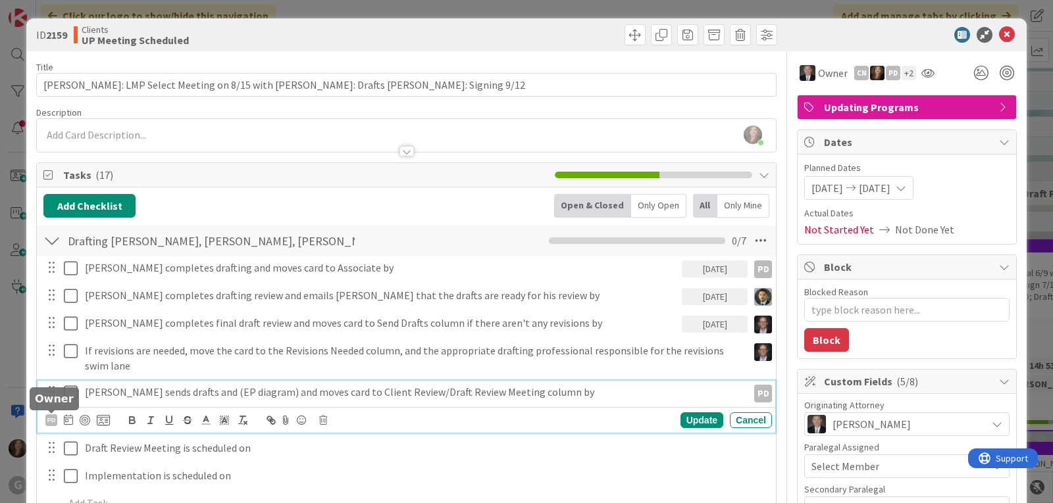
click at [67, 419] on icon at bounding box center [68, 420] width 9 height 11
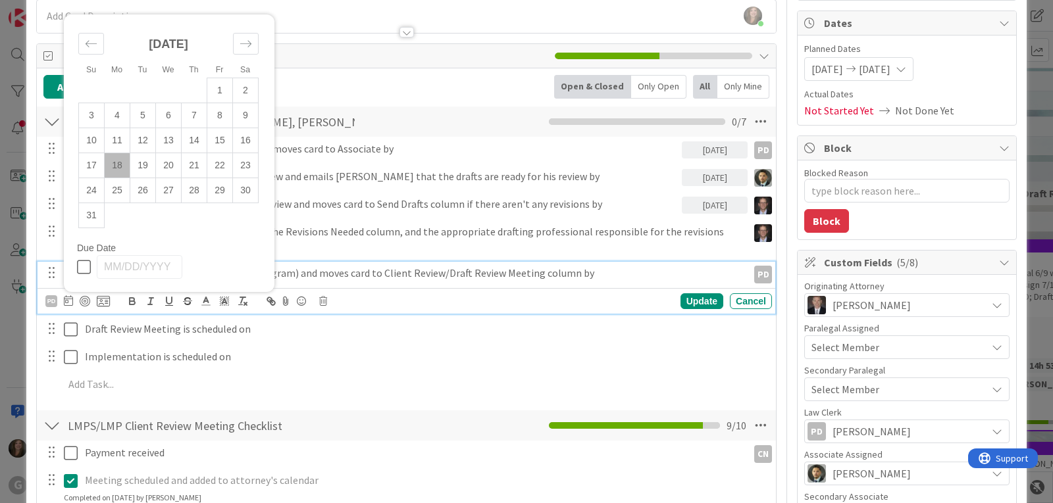
scroll to position [132, 0]
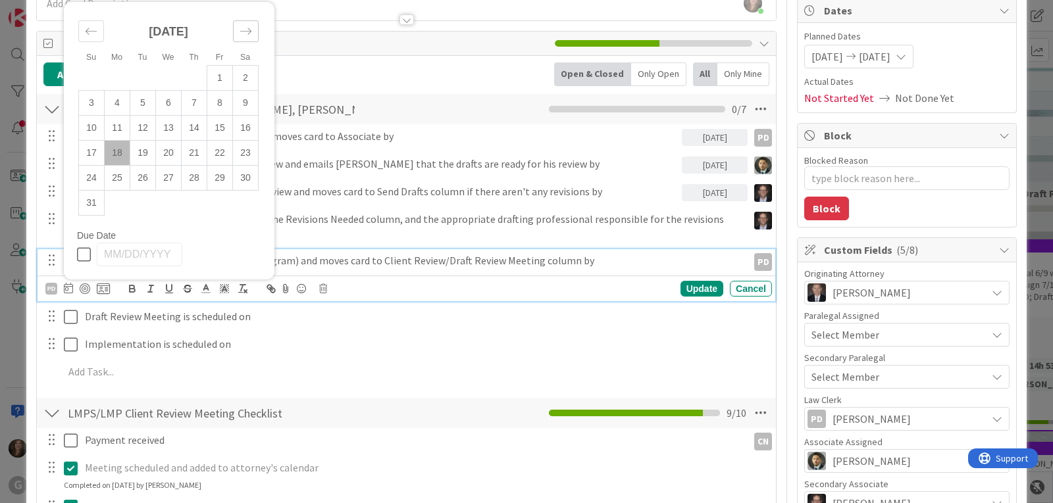
click at [248, 30] on icon "Move forward to switch to the next month." at bounding box center [246, 31] width 13 height 13
click at [147, 99] on td "2" at bounding box center [143, 103] width 26 height 25
type input "[DATE]"
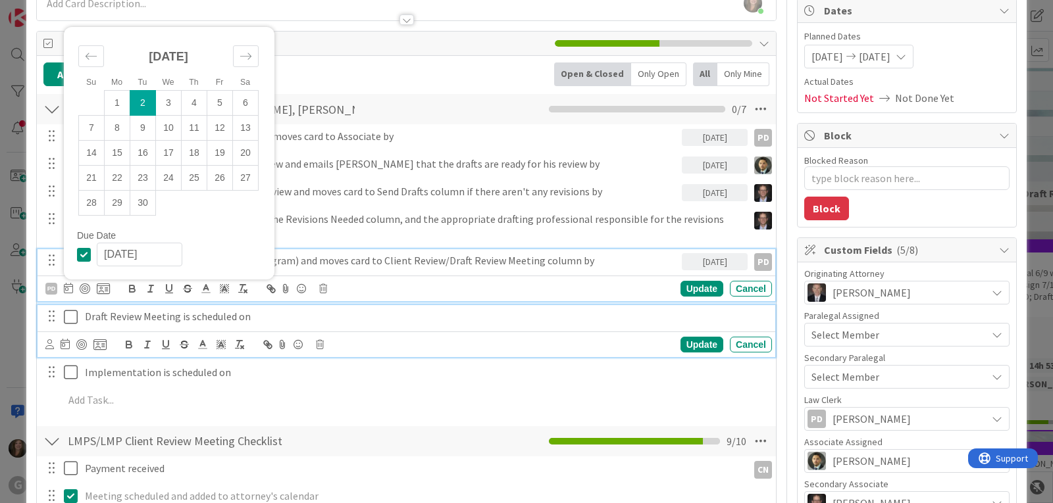
click at [198, 312] on p "Draft Review Meeting is scheduled on" at bounding box center [426, 316] width 682 height 15
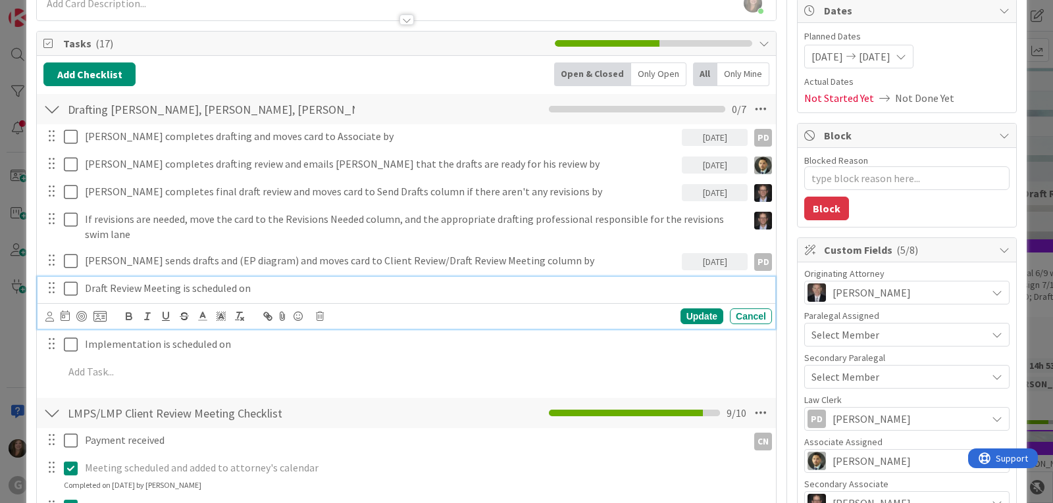
scroll to position [103, 0]
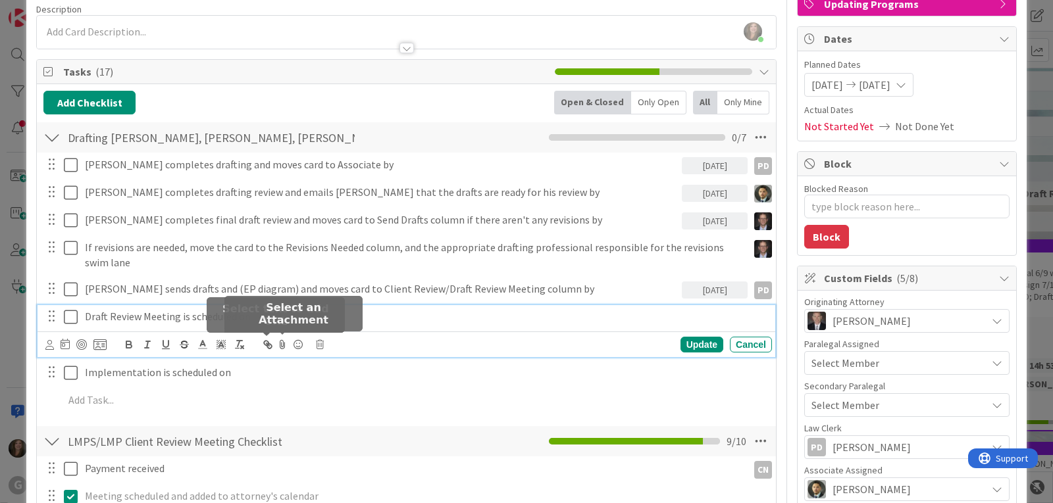
click at [317, 346] on icon at bounding box center [320, 344] width 8 height 9
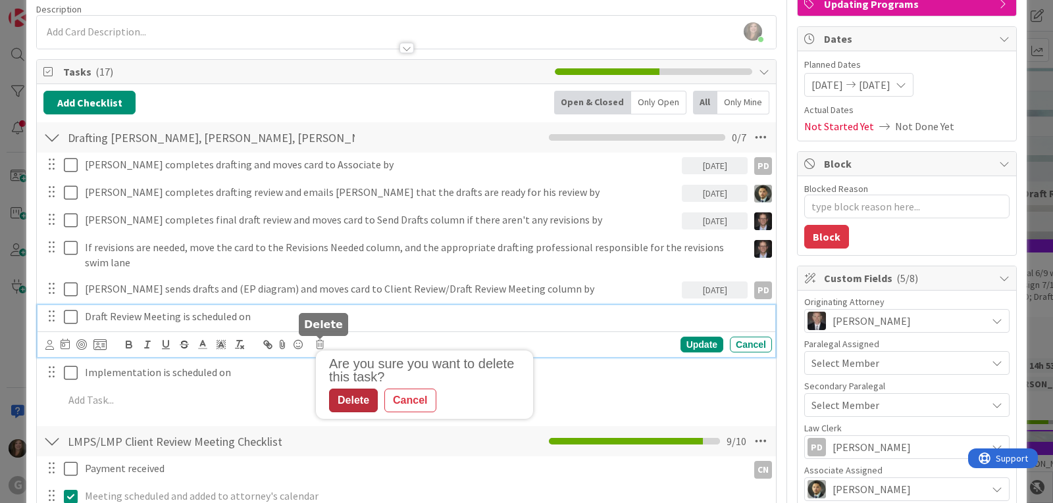
click at [337, 399] on div "Delete" at bounding box center [353, 401] width 49 height 24
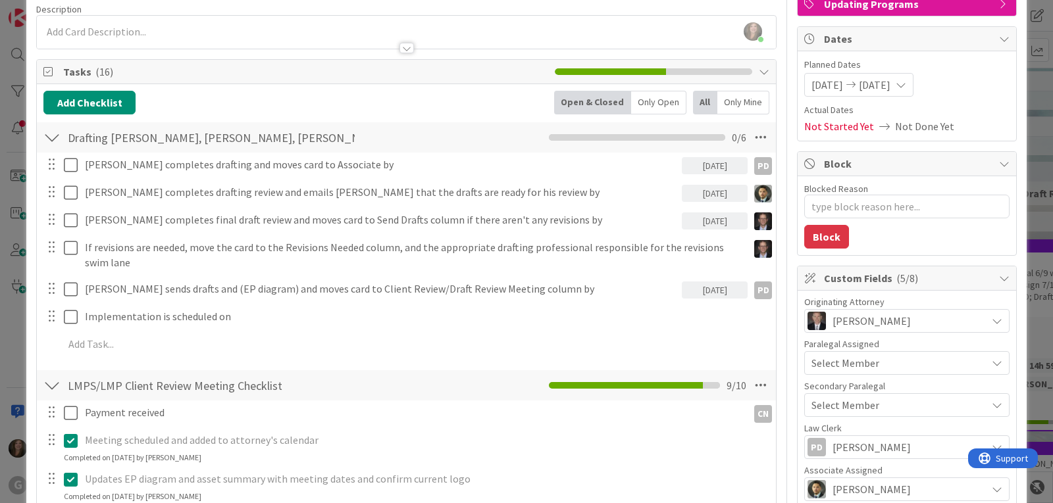
type textarea "x"
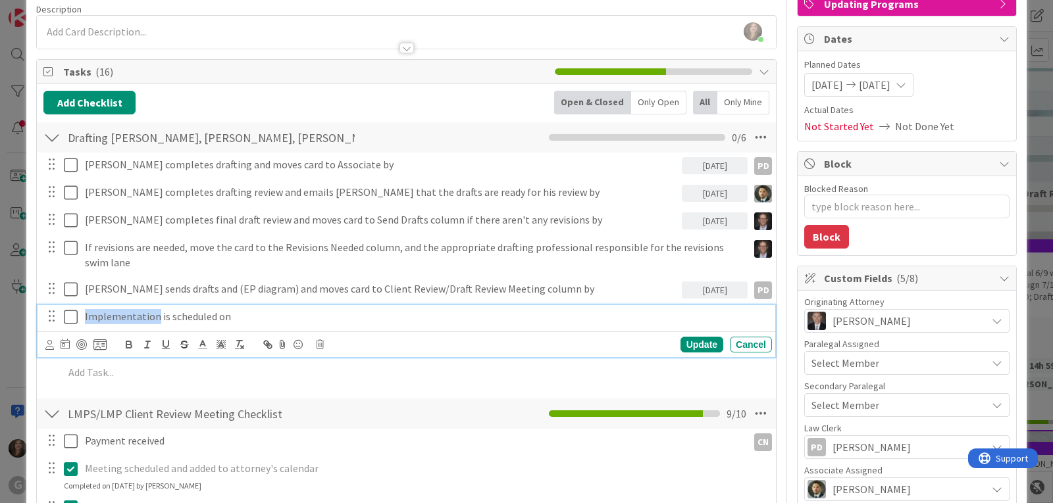
drag, startPoint x: 153, startPoint y: 317, endPoint x: 29, endPoint y: 316, distance: 124.4
click at [63, 345] on icon at bounding box center [65, 344] width 9 height 11
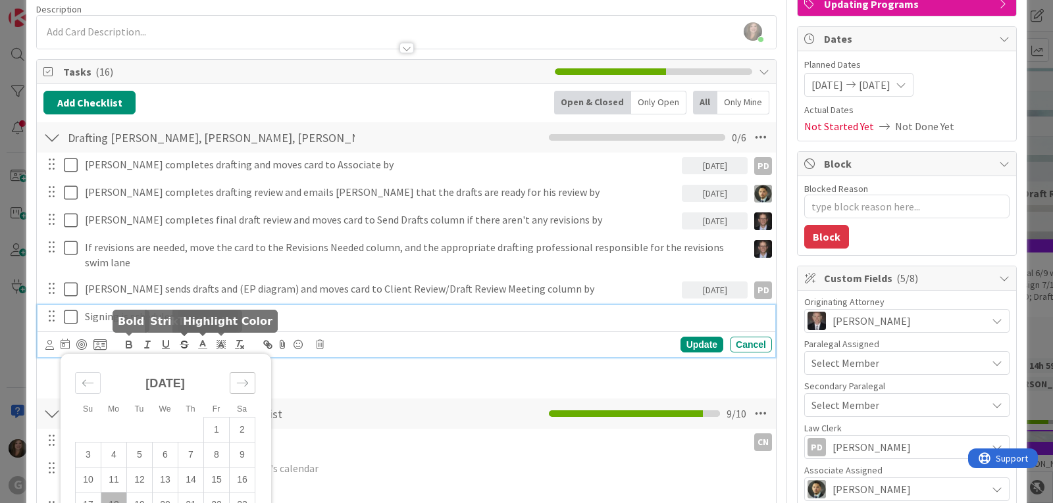
click at [240, 382] on icon "Move forward to switch to the next month." at bounding box center [242, 383] width 13 height 13
click at [215, 449] on td "12" at bounding box center [217, 455] width 26 height 25
type input "[DATE]"
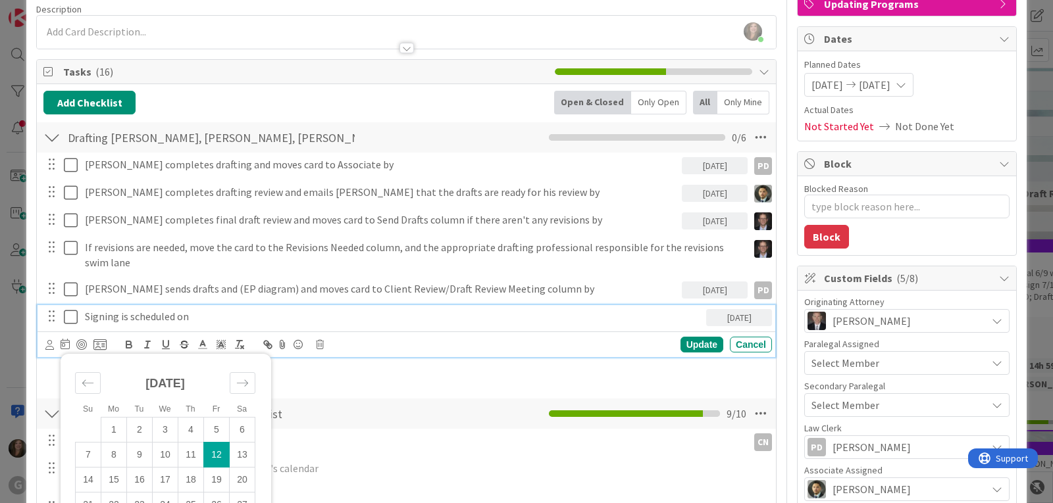
click at [68, 318] on icon at bounding box center [74, 317] width 20 height 16
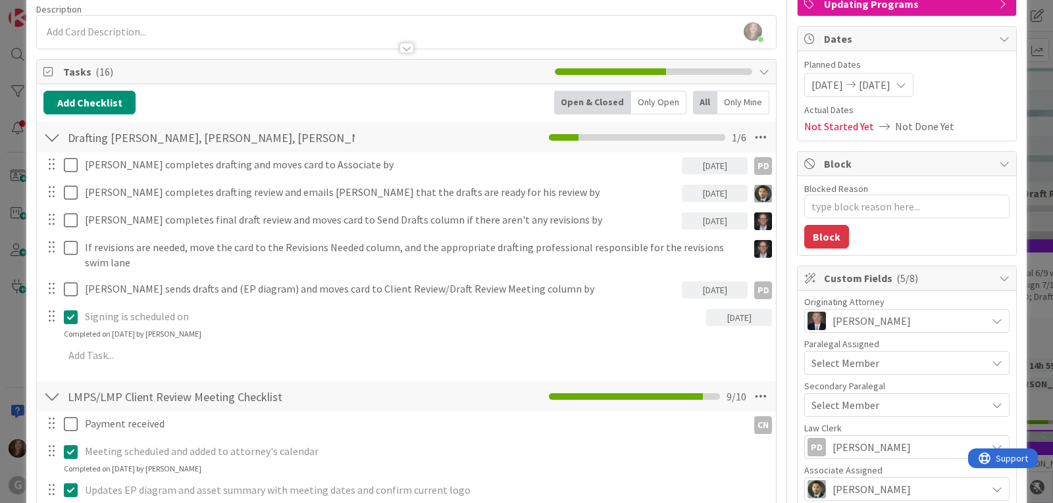
type textarea "x"
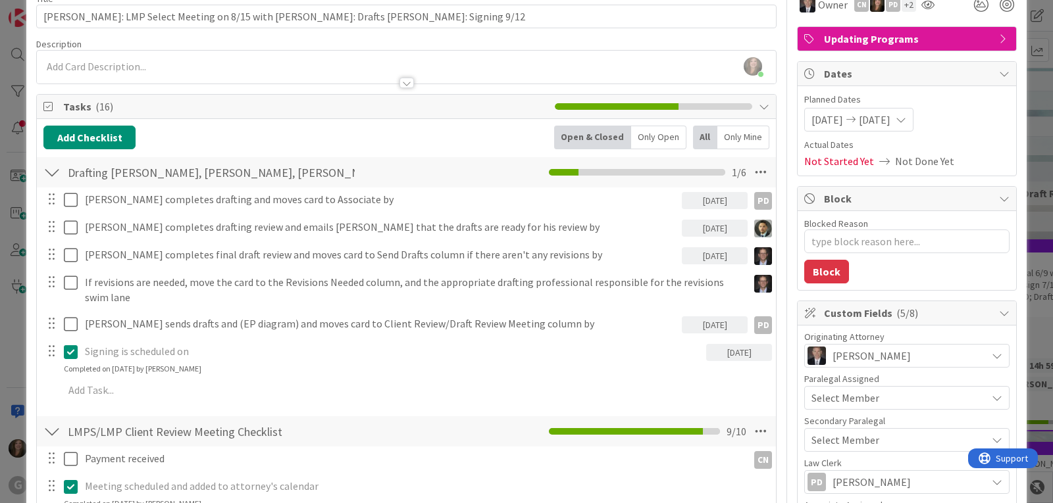
scroll to position [0, 0]
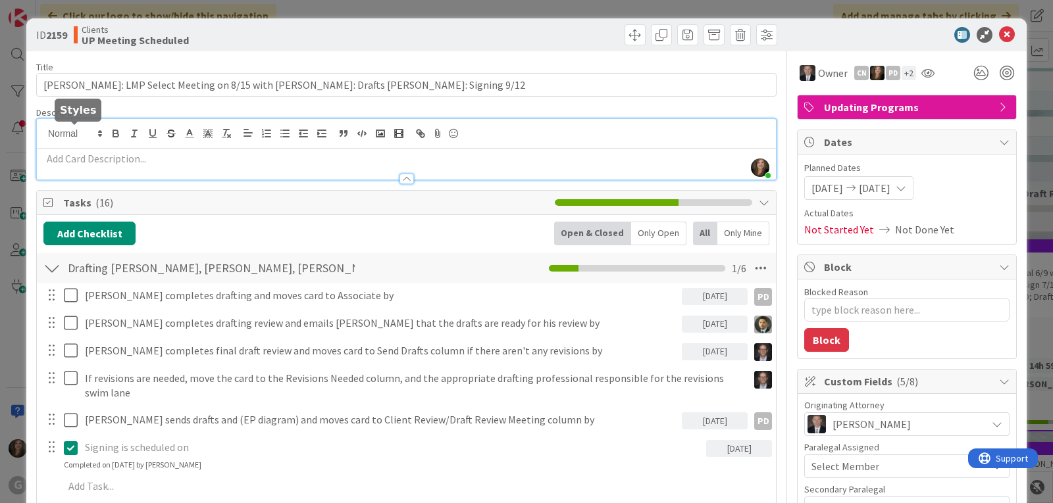
click at [101, 132] on div "[PERSON_NAME] joined 23 m ago" at bounding box center [406, 149] width 739 height 61
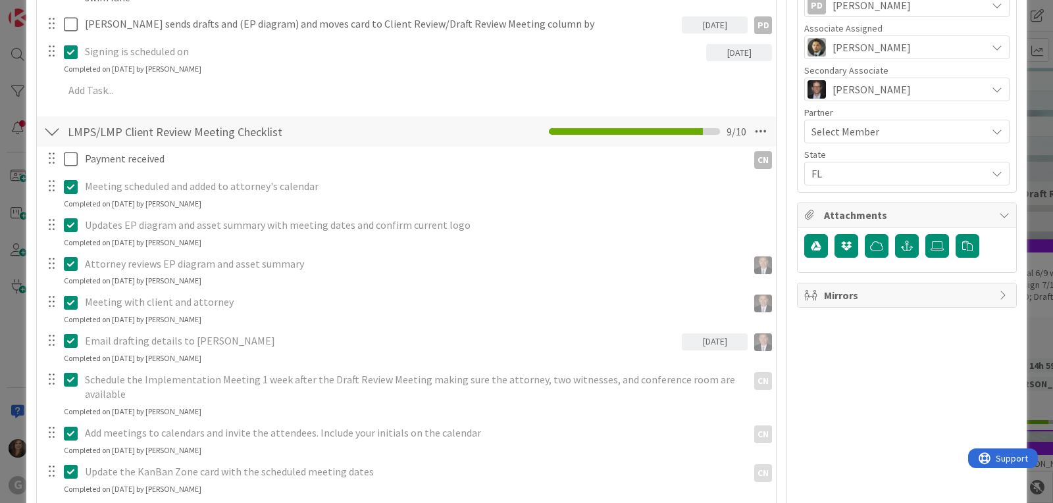
scroll to position [592, 0]
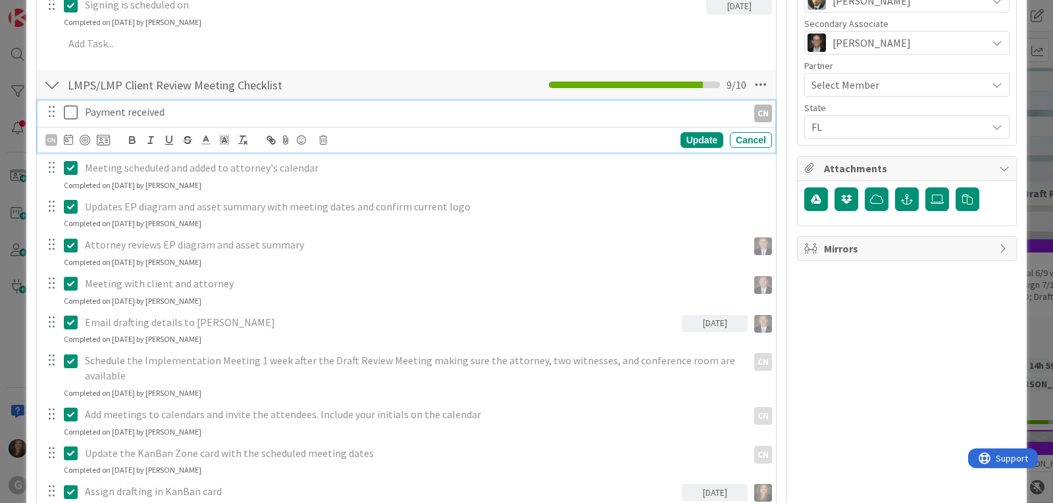
click at [68, 105] on icon at bounding box center [74, 113] width 20 height 16
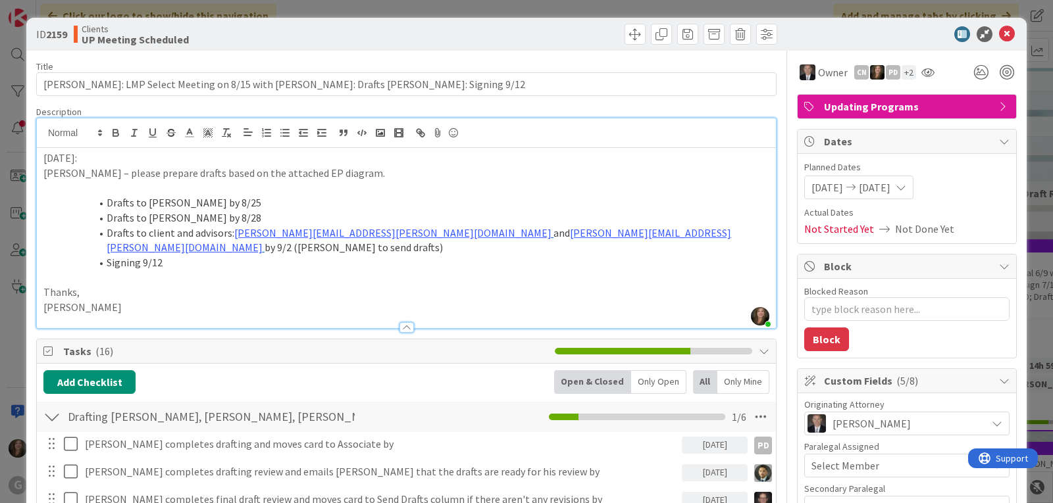
scroll to position [0, 0]
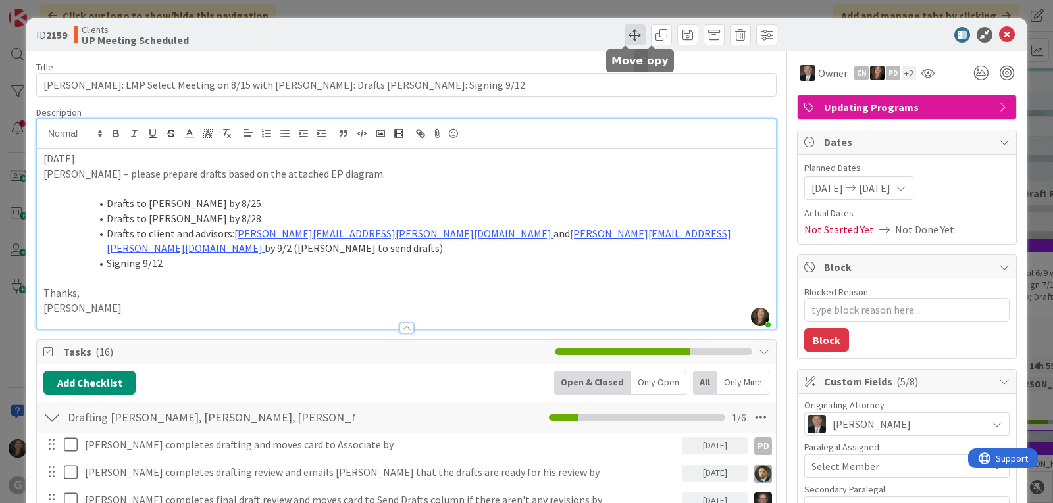
click at [625, 32] on span at bounding box center [635, 34] width 21 height 21
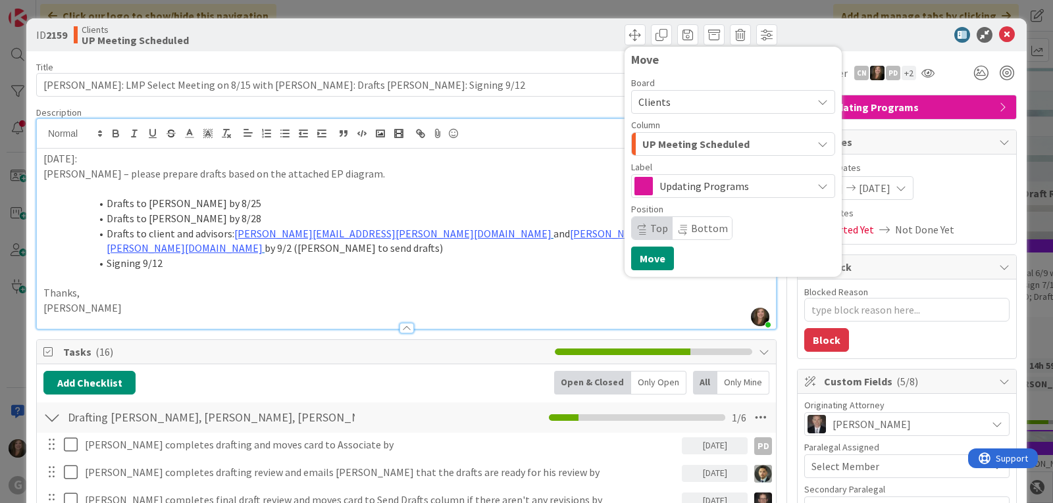
click at [797, 149] on div "UP Meeting Scheduled" at bounding box center [725, 144] width 173 height 21
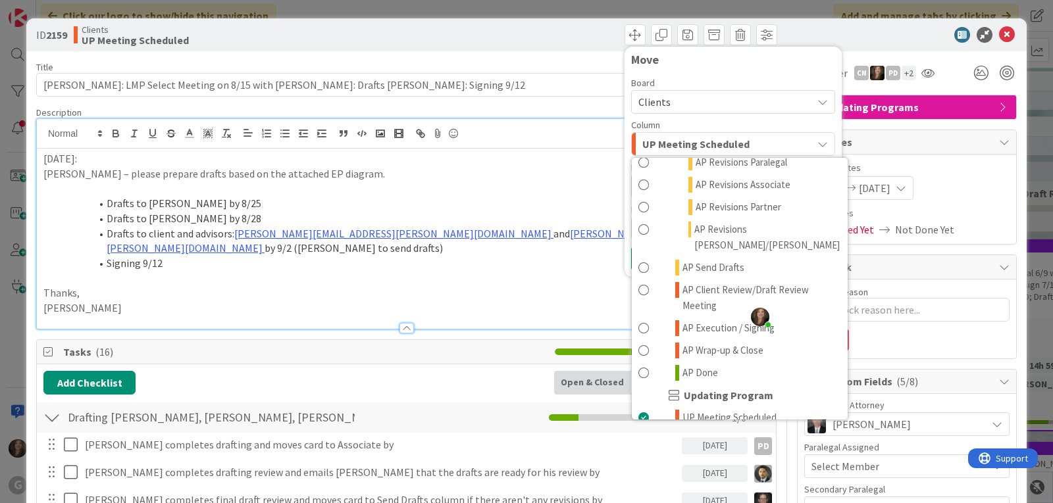
scroll to position [790, 0]
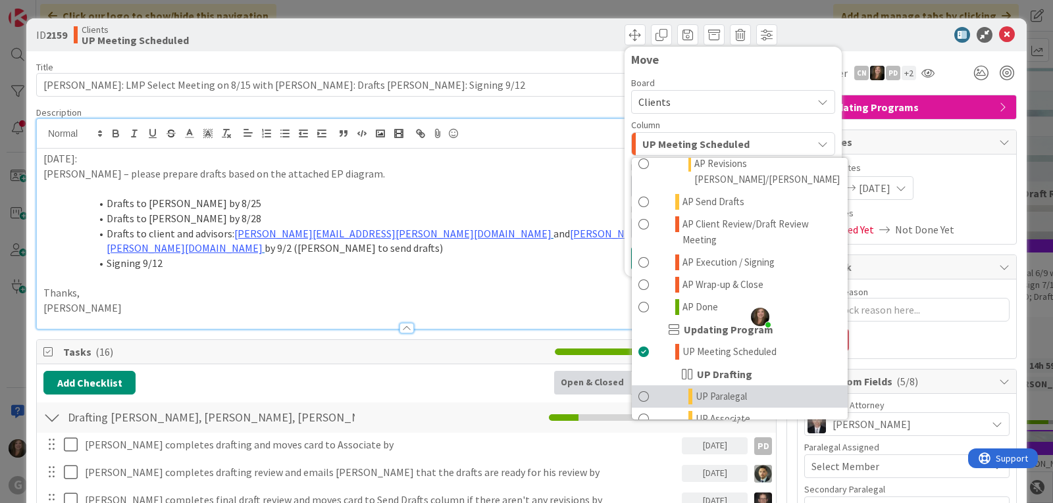
click at [699, 389] on span "UP Paralegal" at bounding box center [721, 397] width 51 height 16
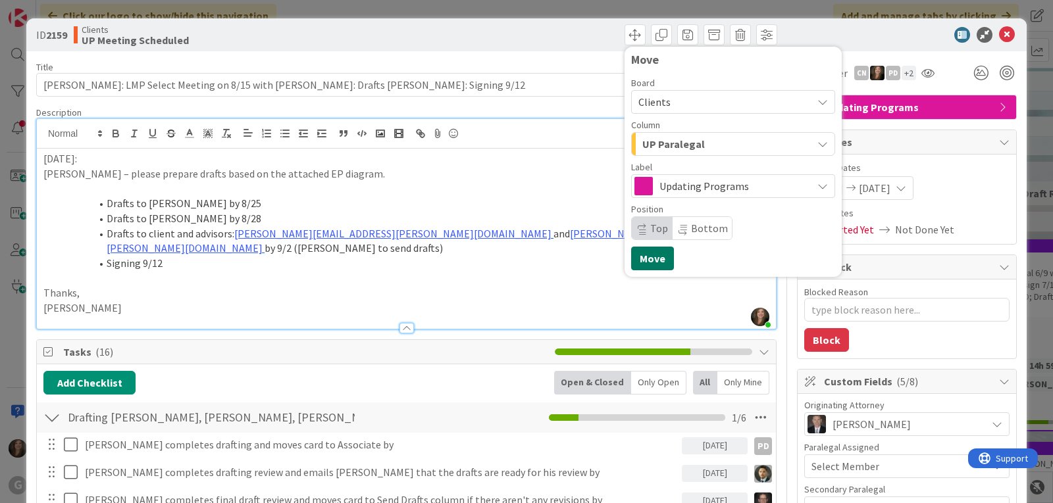
click at [644, 261] on button "Move" at bounding box center [652, 259] width 43 height 24
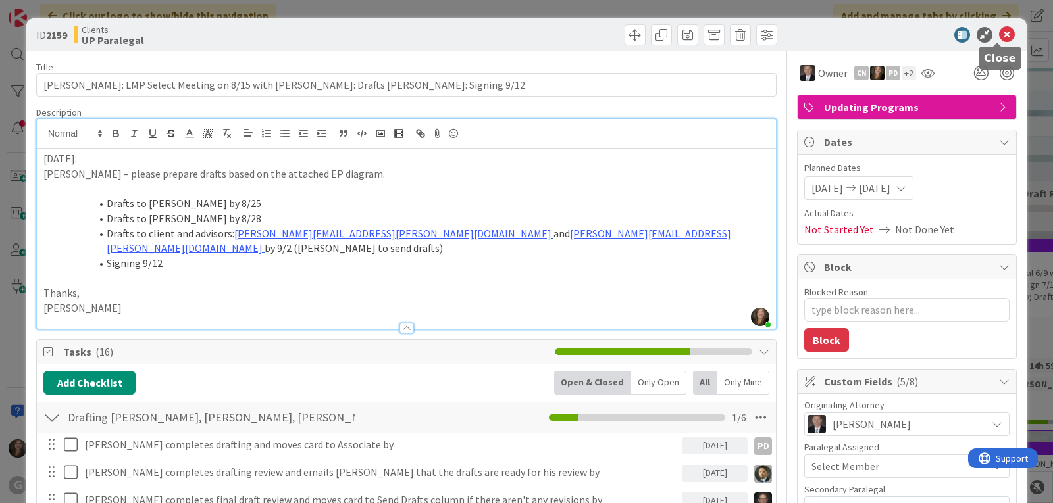
click at [999, 33] on icon at bounding box center [1007, 35] width 16 height 16
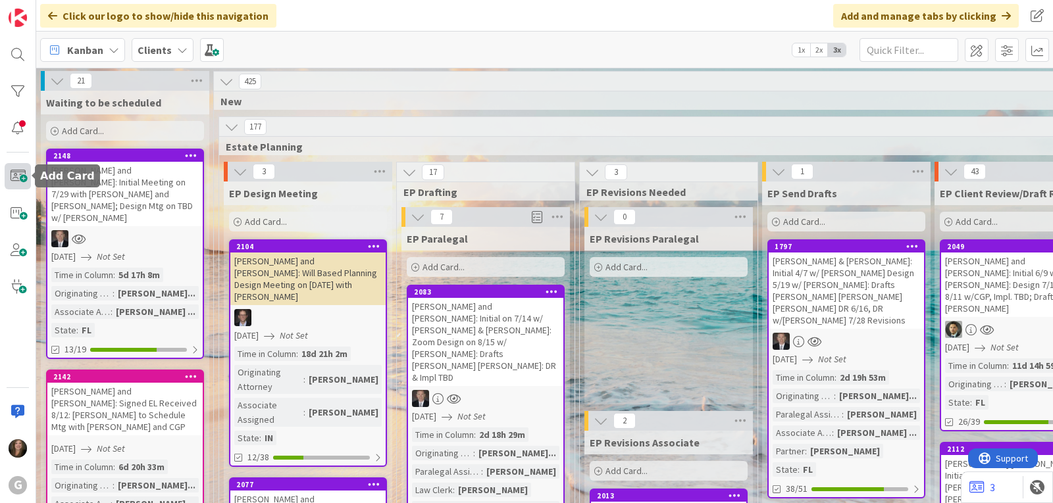
click at [12, 173] on span at bounding box center [18, 176] width 26 height 26
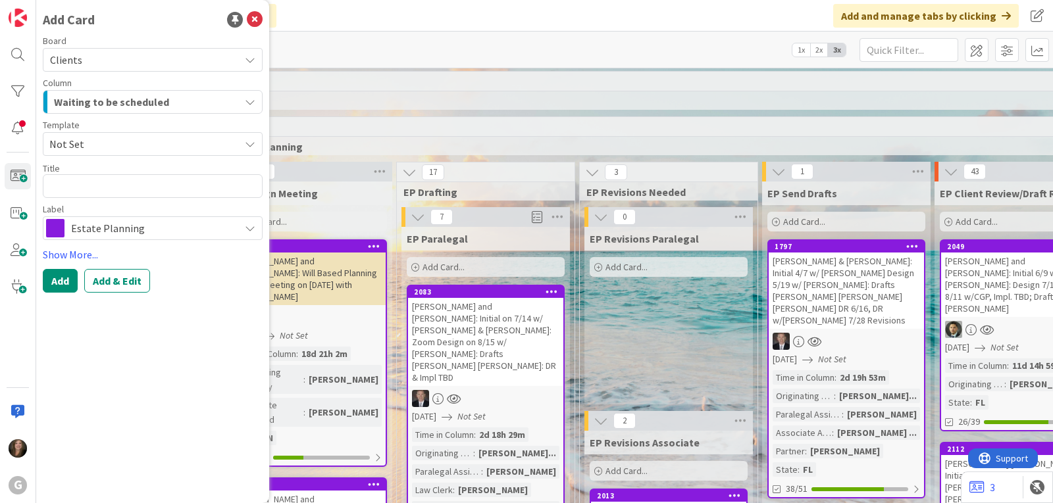
type textarea "x"
type textarea "G"
type textarea "x"
type textarea "Gr"
type textarea "x"
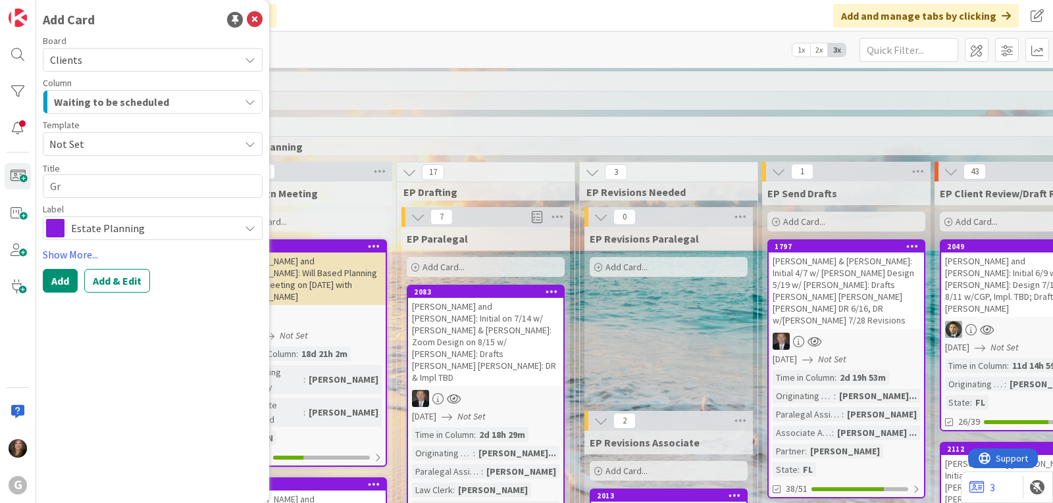
type textarea "Gro"
type textarea "x"
type textarea "Gros"
type textarea "x"
type textarea "Gross"
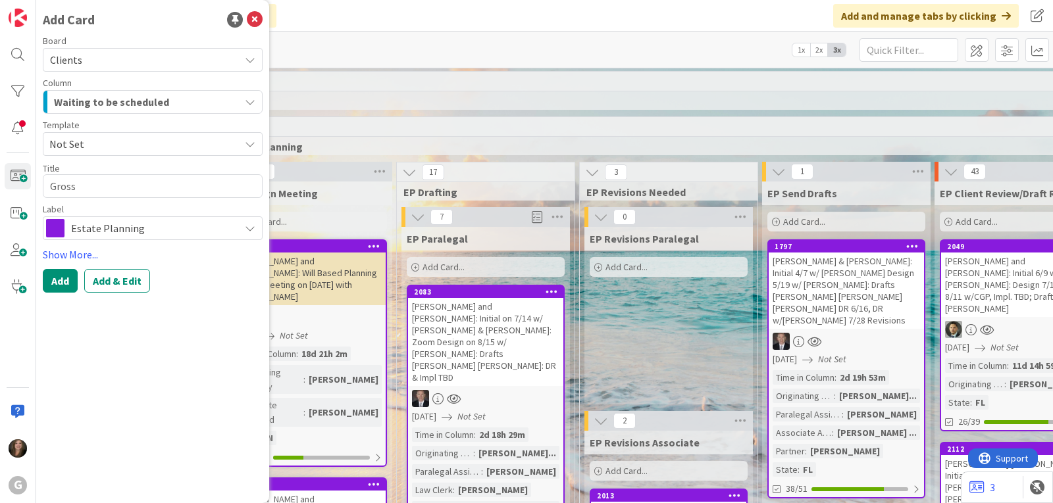
type textarea "x"
type textarea "Grossm"
type textarea "x"
type textarea "Grossma"
type textarea "x"
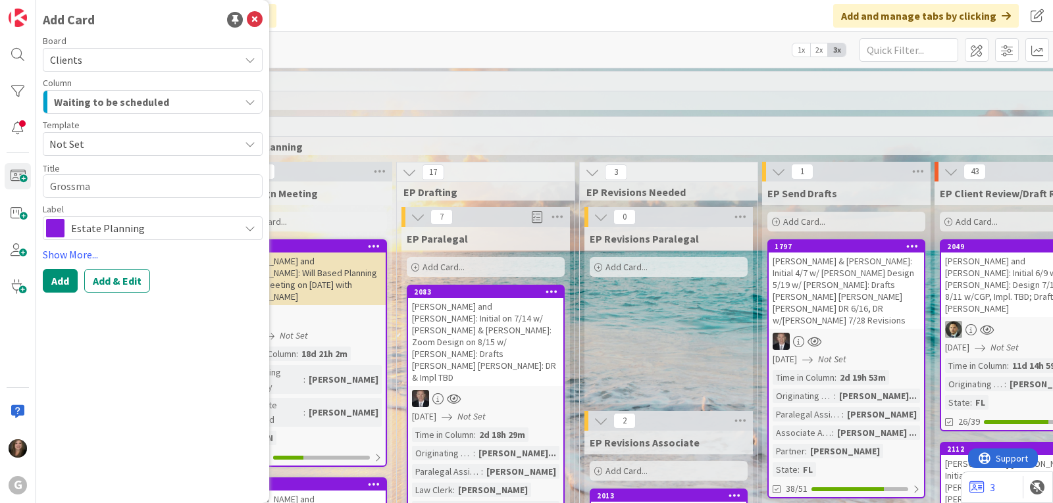
type textarea "[PERSON_NAME]"
type textarea "x"
type textarea "[PERSON_NAME],"
type textarea "x"
type textarea "[PERSON_NAME],"
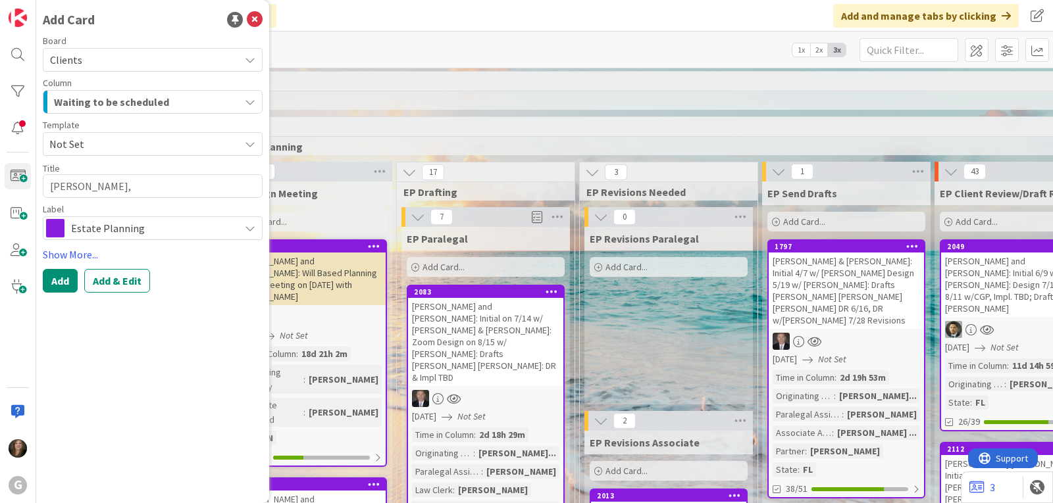
type textarea "x"
type textarea "[PERSON_NAME]"
type textarea "x"
type textarea "[PERSON_NAME]"
type textarea "x"
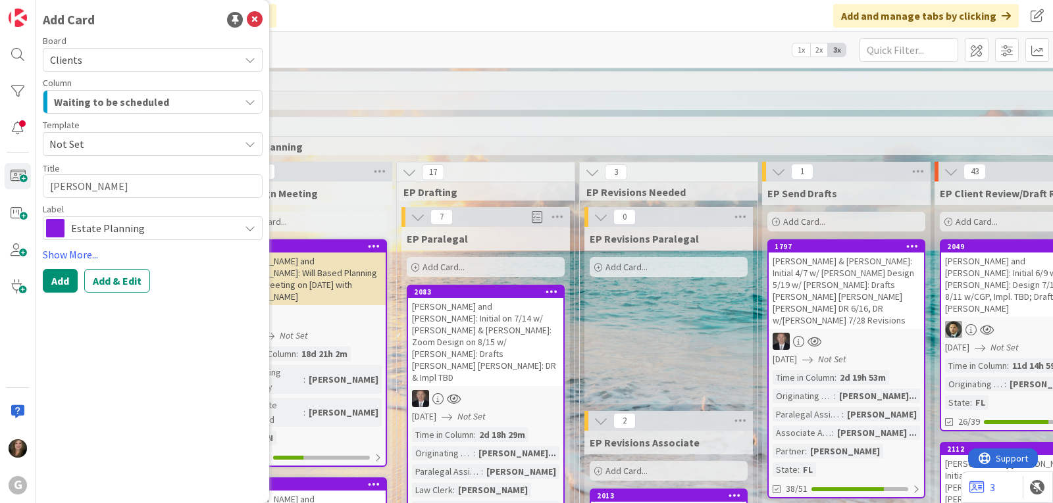
type textarea "[PERSON_NAME]"
type textarea "x"
type textarea "[PERSON_NAME]"
type textarea "x"
type textarea "[PERSON_NAME]"
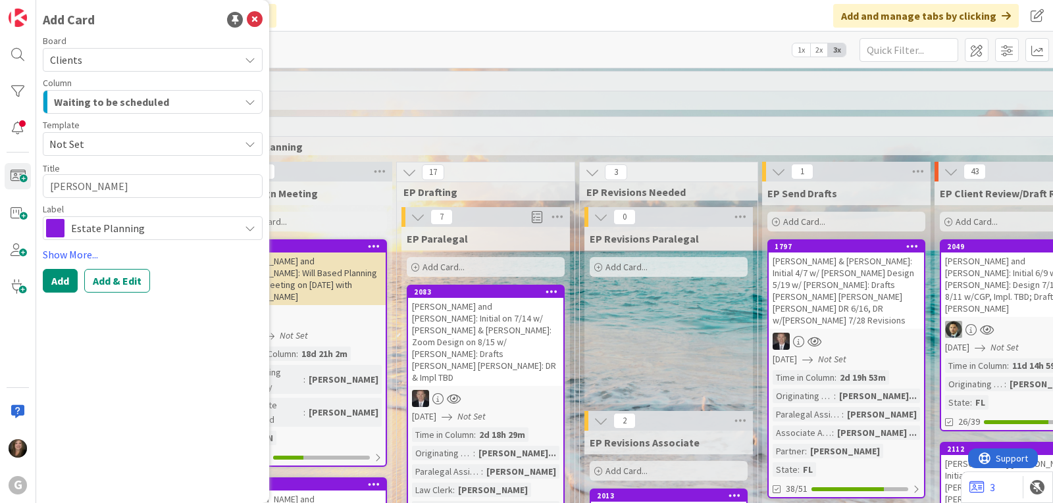
type textarea "x"
type textarea "[PERSON_NAME]"
type textarea "x"
type textarea "[PERSON_NAME] and"
type textarea "x"
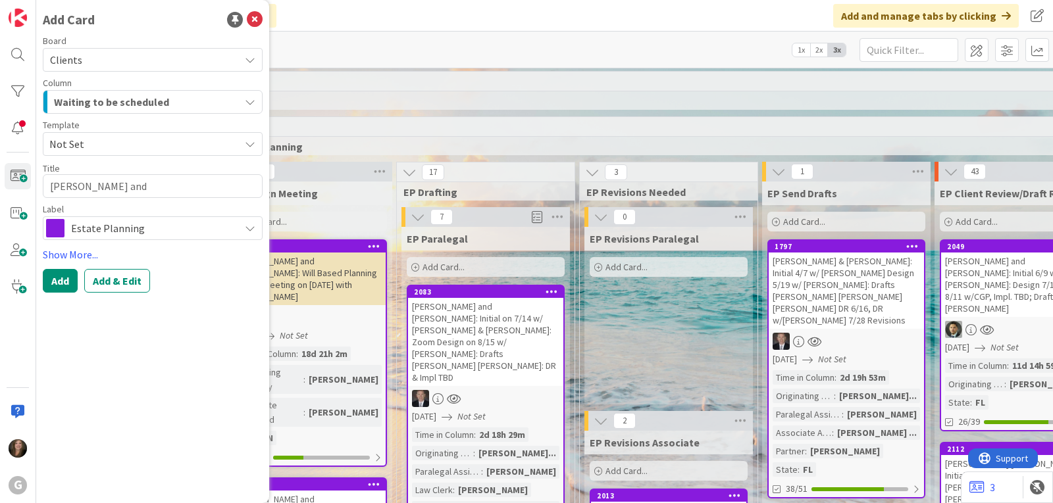
type textarea "[PERSON_NAME] and J"
type textarea "x"
type textarea "[PERSON_NAME] and [PERSON_NAME]"
type textarea "x"
type textarea "[PERSON_NAME] and [PERSON_NAME]"
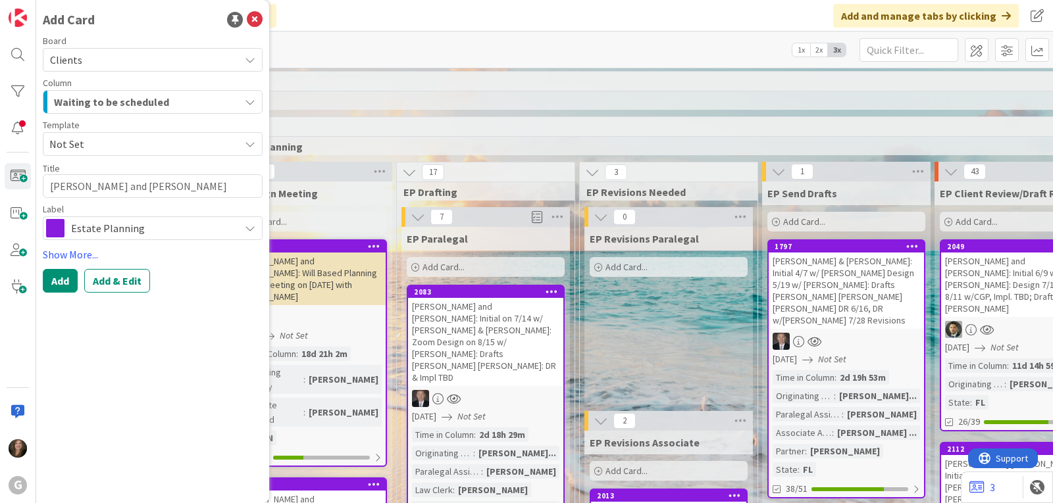
type textarea "x"
type textarea "[PERSON_NAME] and [PERSON_NAME]"
type textarea "x"
type textarea "[PERSON_NAME] and [PERSON_NAME]:"
type textarea "x"
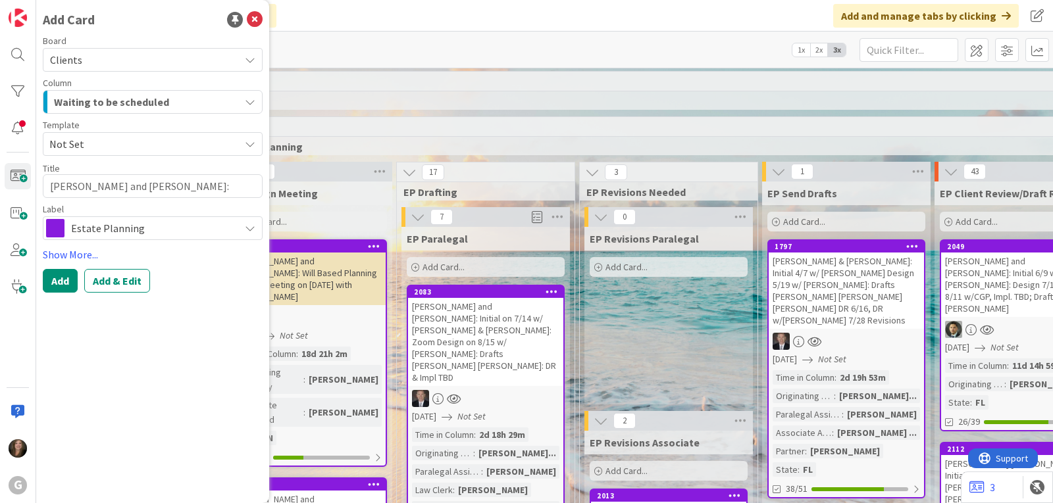
type textarea "[PERSON_NAME] and [PERSON_NAME]:"
type textarea "x"
type textarea "[PERSON_NAME] and [PERSON_NAME]: D"
type textarea "x"
type textarea "[PERSON_NAME] and [PERSON_NAME]: Dr"
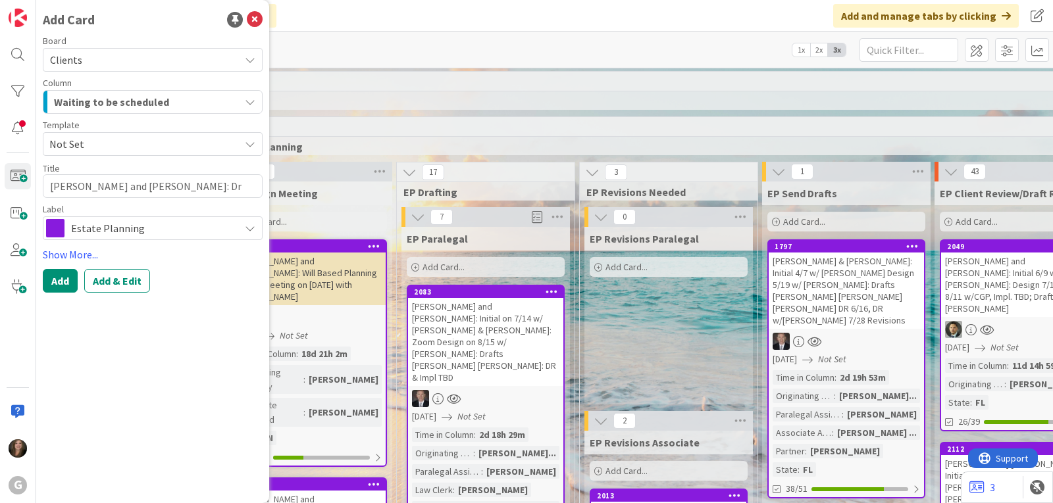
type textarea "x"
type textarea "[PERSON_NAME] and [PERSON_NAME]: Dra"
type textarea "x"
type textarea "[PERSON_NAME] and [PERSON_NAME]: Draf"
type textarea "x"
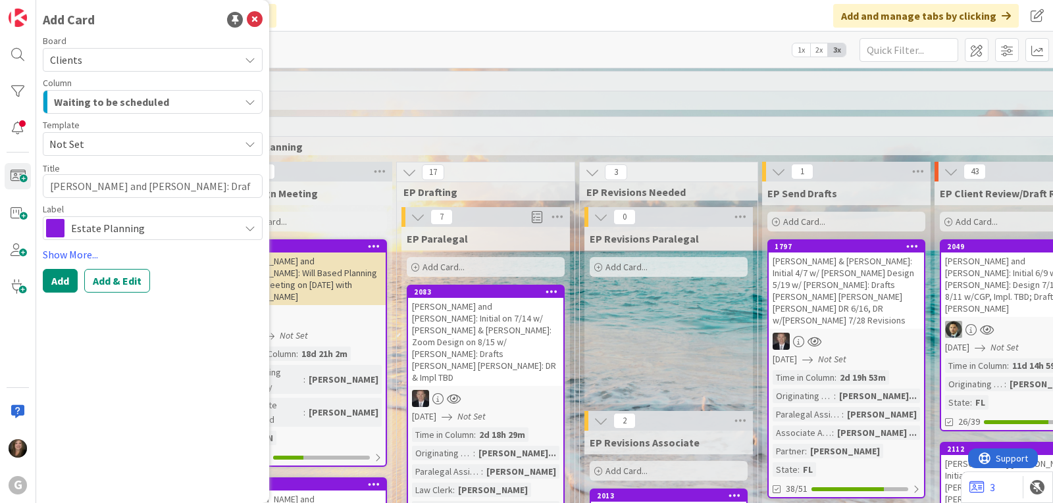
type textarea "[PERSON_NAME] and [PERSON_NAME]: Draft"
type textarea "x"
type textarea "[PERSON_NAME] and [PERSON_NAME]: Drafts"
type textarea "x"
type textarea "[PERSON_NAME] and [PERSON_NAME]: Drafts"
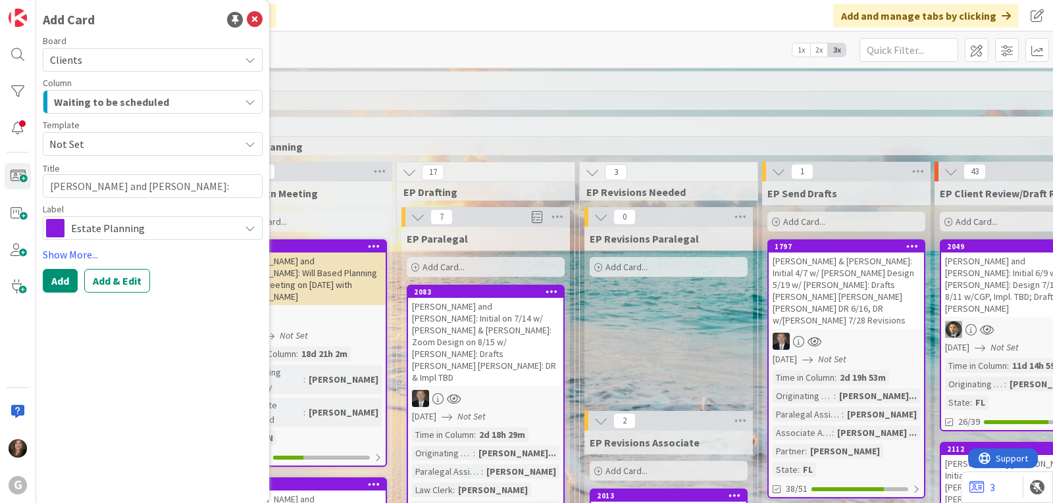
type textarea "x"
type textarea "[PERSON_NAME] and [PERSON_NAME]: Drafts P"
type textarea "x"
type textarea "[PERSON_NAME] and [PERSON_NAME]: Drafts Pa"
type textarea "x"
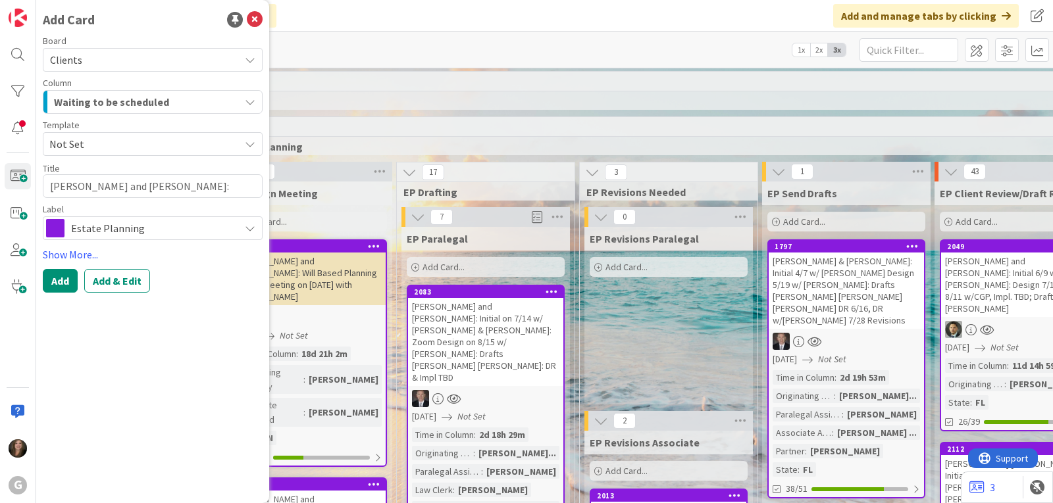
type textarea "[PERSON_NAME] and [PERSON_NAME]: Drafts Pau"
type textarea "x"
type textarea "[PERSON_NAME] and [PERSON_NAME]: Drafts [PERSON_NAME]"
type textarea "x"
type textarea "[PERSON_NAME] and [PERSON_NAME]: Drafts [PERSON_NAME]"
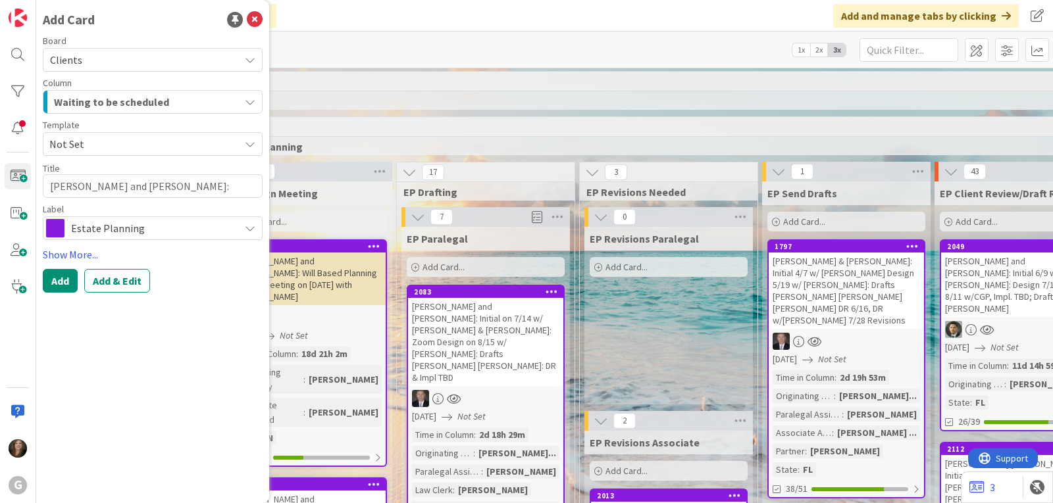
type textarea "x"
type textarea "[PERSON_NAME] and [PERSON_NAME]: Drafts [PERSON_NAME]"
type textarea "x"
type textarea "[PERSON_NAME] and [PERSON_NAME]: Drafts [PERSON_NAME]"
type textarea "x"
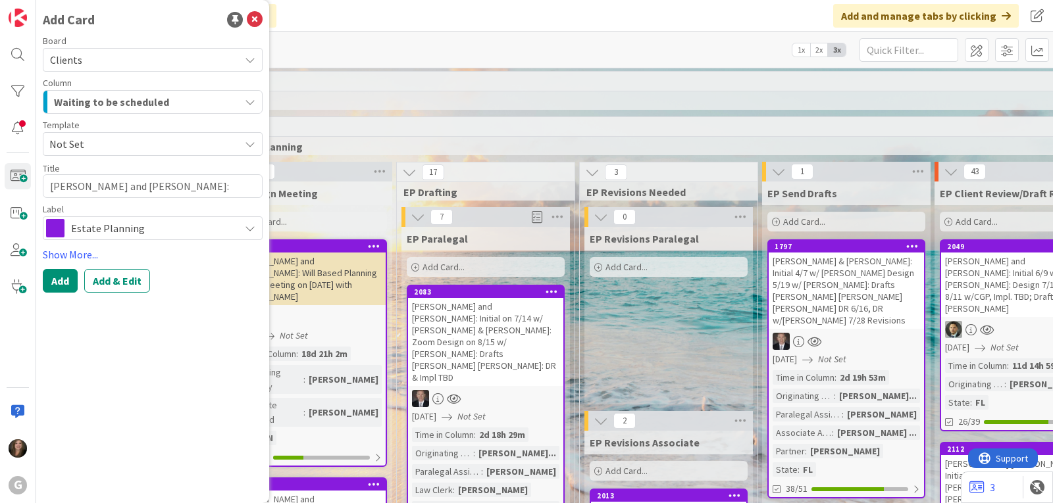
type textarea "[PERSON_NAME] and [PERSON_NAME]: Drafts [PERSON_NAME]"
type textarea "x"
type textarea "[PERSON_NAME] and [PERSON_NAME]: Drafts [PERSON_NAME]"
type textarea "x"
type textarea "[PERSON_NAME] and [PERSON_NAME]: Drafts [PERSON_NAME]"
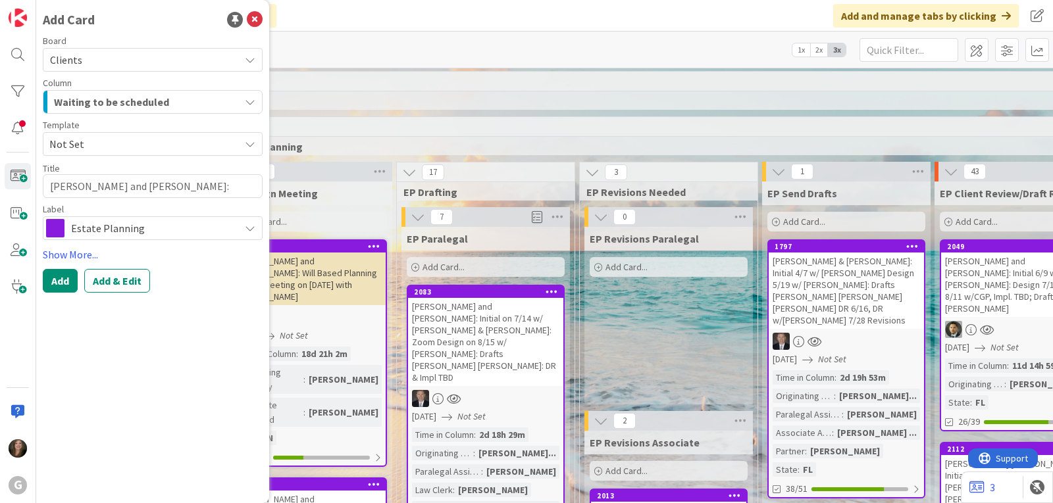
type textarea "x"
type textarea "[PERSON_NAME] and [PERSON_NAME]: Drafts [PERSON_NAME]:"
type textarea "x"
type textarea "[PERSON_NAME] and [PERSON_NAME]: Drafts [PERSON_NAME]:"
type textarea "x"
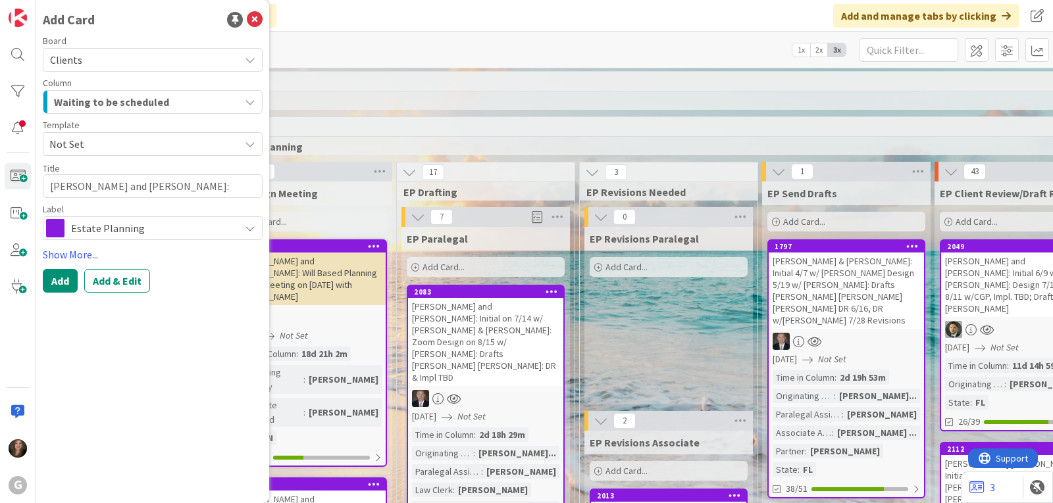
type textarea "[PERSON_NAME] and [PERSON_NAME]: Drafts [PERSON_NAME]: D"
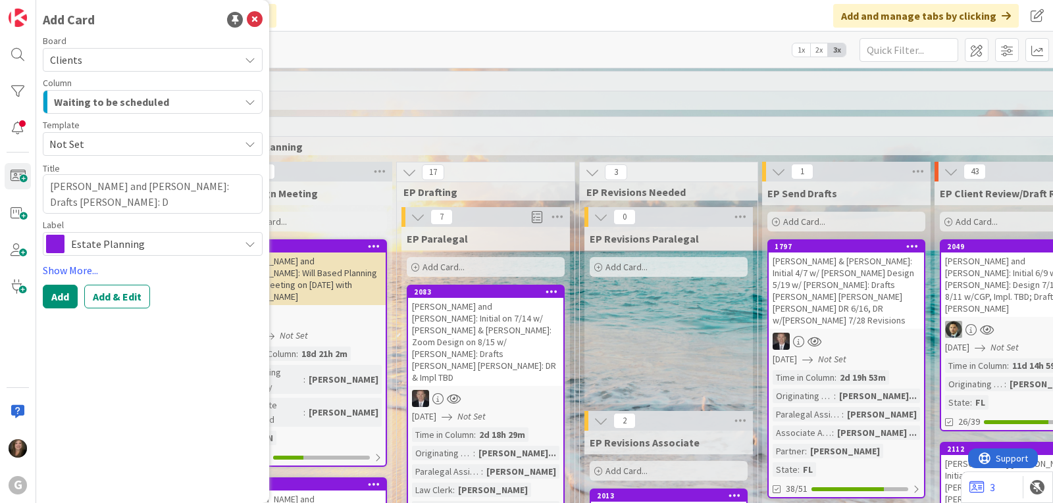
type textarea "x"
type textarea "[PERSON_NAME] and [PERSON_NAME]: Drafts [PERSON_NAME]: Dr"
type textarea "x"
type textarea "[PERSON_NAME] and [PERSON_NAME]: Drafts [PERSON_NAME]: Dra"
type textarea "x"
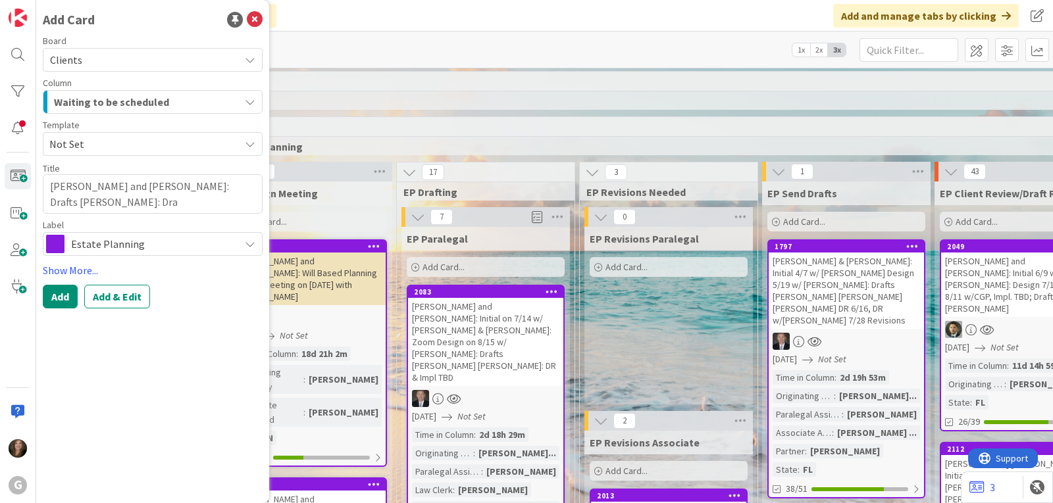
type textarea "[PERSON_NAME] and [PERSON_NAME]: Drafts [PERSON_NAME]: Draf"
type textarea "x"
type textarea "[PERSON_NAME] and [PERSON_NAME]: Drafts [PERSON_NAME]: Draft"
type textarea "x"
type textarea "[PERSON_NAME] and [PERSON_NAME]: Drafts [PERSON_NAME]: Draft"
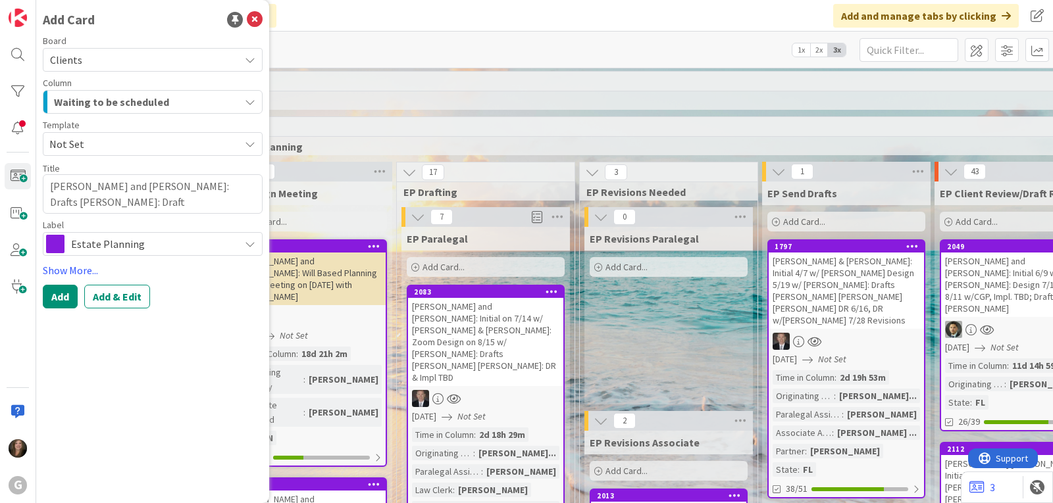
type textarea "x"
type textarea "[PERSON_NAME] and [PERSON_NAME]: Drafts [PERSON_NAME]: Draft r"
type textarea "x"
type textarea "[PERSON_NAME] and [PERSON_NAME]: Drafts [PERSON_NAME]: Draft"
type textarea "x"
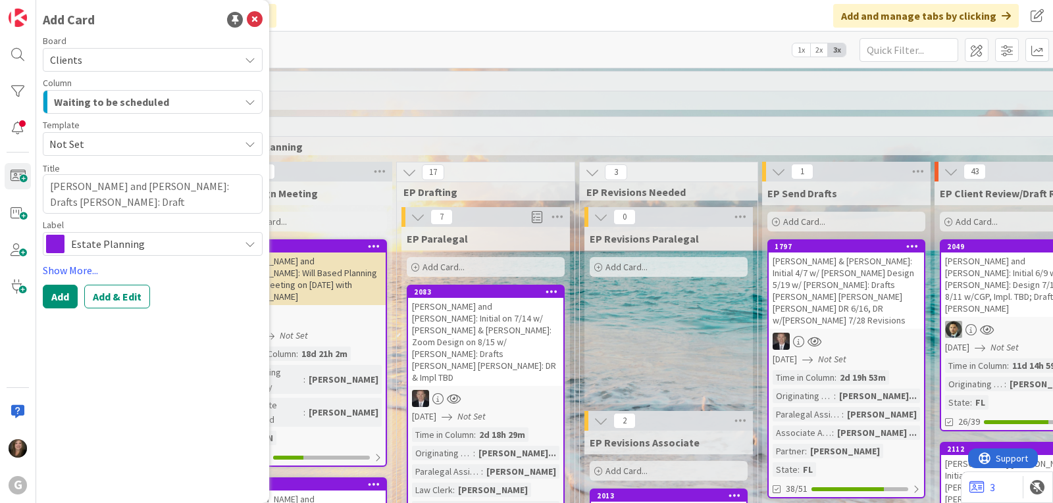
type textarea "[PERSON_NAME] and [PERSON_NAME]: Drafts [PERSON_NAME]: Draft R"
type textarea "x"
type textarea "[PERSON_NAME] and [PERSON_NAME]: Drafts [PERSON_NAME]: Draft Re"
type textarea "x"
type textarea "[PERSON_NAME] and [PERSON_NAME]: Drafts [PERSON_NAME]: Draft Rev"
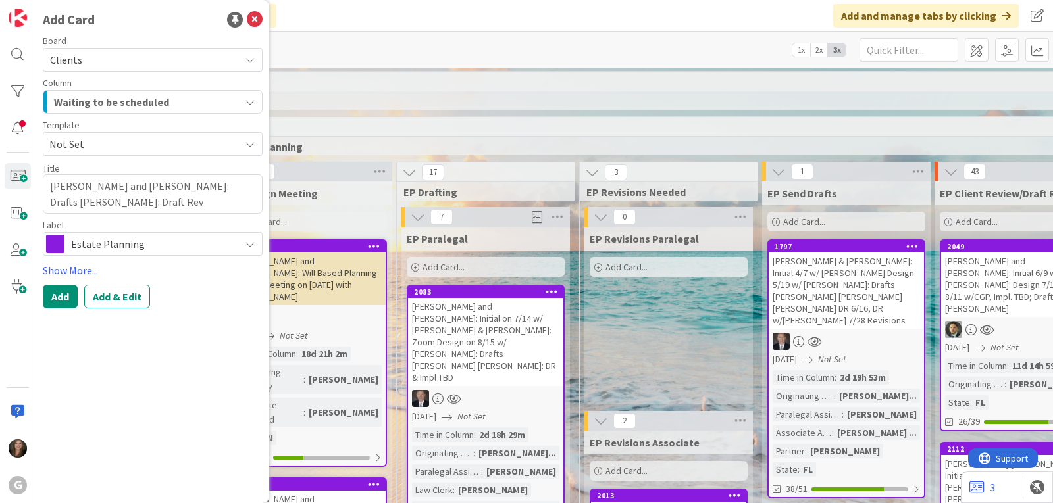
type textarea "x"
type textarea "[PERSON_NAME] and [PERSON_NAME]: Drafts [PERSON_NAME]: Draft Revi"
type textarea "x"
type textarea "[PERSON_NAME] and [PERSON_NAME]: Drafts [PERSON_NAME]: Draft Review"
type textarea "x"
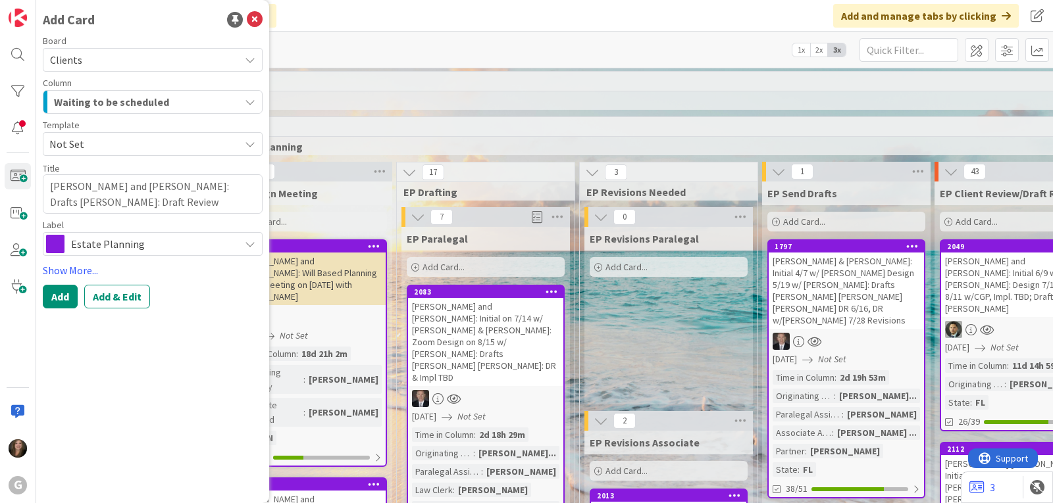
type textarea "[PERSON_NAME] and [PERSON_NAME]: Drafts [PERSON_NAME]: Draft Review"
type textarea "x"
type textarea "[PERSON_NAME] and [PERSON_NAME]: Drafts [PERSON_NAME]: Draft Review T"
type textarea "x"
type textarea "[PERSON_NAME] and [PERSON_NAME]: Drafts [PERSON_NAME]: Draft Review TB"
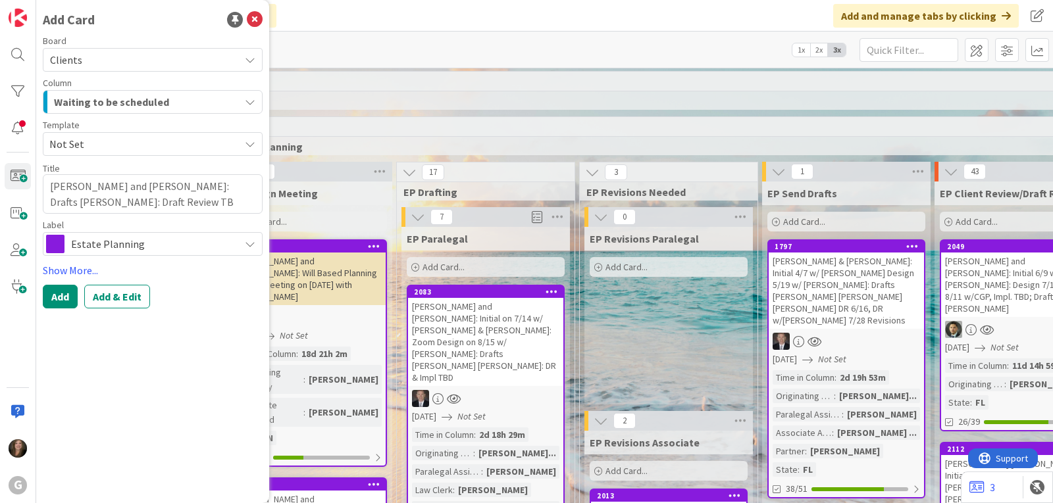
type textarea "x"
type textarea "[PERSON_NAME] and [PERSON_NAME]: Drafts [PERSON_NAME]: Draft Review TBD"
type textarea "x"
type textarea "[PERSON_NAME] and [PERSON_NAME]: Drafts [PERSON_NAME]: Draft Review TBD"
type textarea "x"
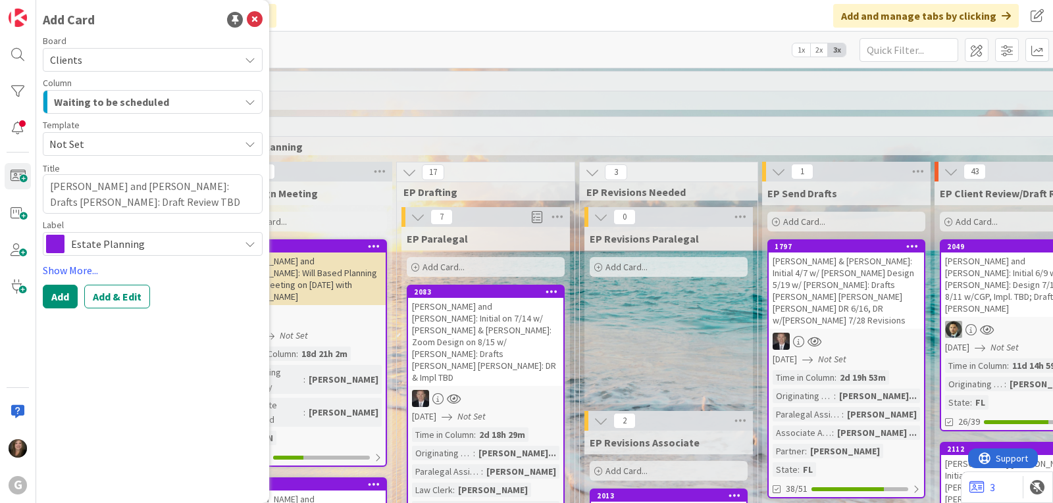
type textarea "[PERSON_NAME] and [PERSON_NAME]: Drafts [PERSON_NAME]: Draft Review TBD w"
type textarea "x"
type textarea "[PERSON_NAME] and [PERSON_NAME]: Drafts [PERSON_NAME]: Draft Review TBD wi"
type textarea "x"
type textarea "[PERSON_NAME] and [PERSON_NAME]: Drafts [PERSON_NAME]: Draft Review TBD with"
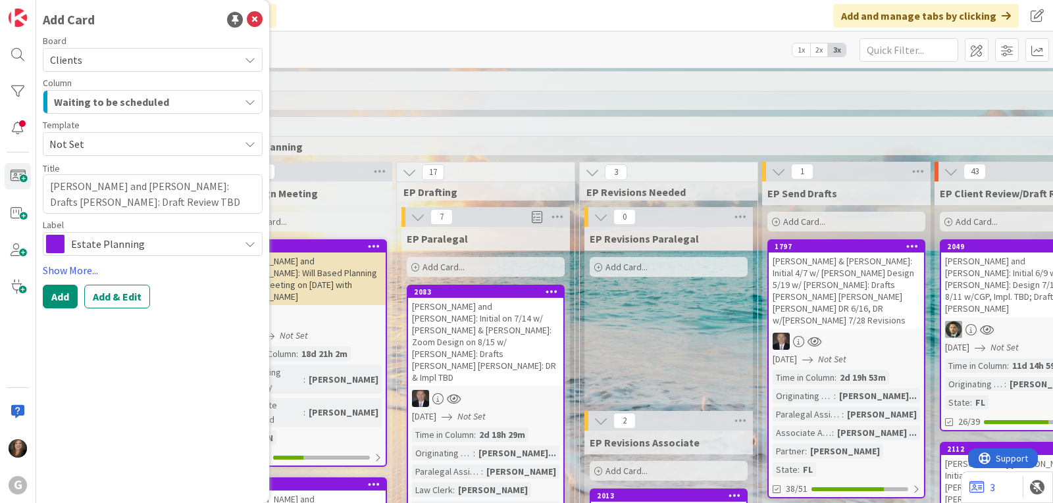
type textarea "x"
type textarea "[PERSON_NAME] and [PERSON_NAME]: Drafts [PERSON_NAME]: Draft Review TBD with"
type textarea "x"
type textarea "[PERSON_NAME] and [PERSON_NAME]: Drafts [PERSON_NAME]: Draft Review TBD with B"
type textarea "x"
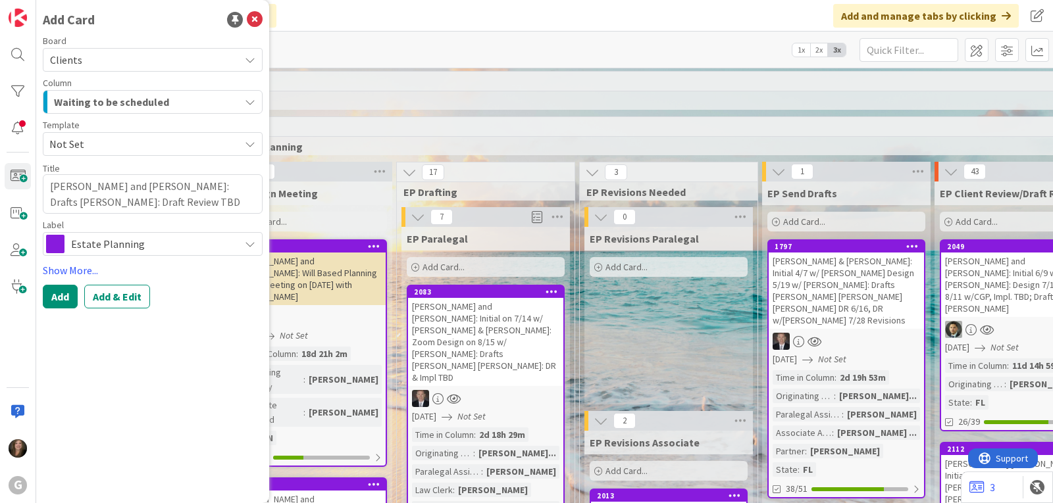
type textarea "[PERSON_NAME] and [PERSON_NAME]: Drafts [PERSON_NAME]: Draft Review TBD with [P…"
type textarea "x"
type textarea "[PERSON_NAME] and [PERSON_NAME]: Drafts [PERSON_NAME]: Draft Review TBD with [P…"
type textarea "x"
type textarea "[PERSON_NAME] and [PERSON_NAME]: Drafts [PERSON_NAME]: Draft Review TBD with [P…"
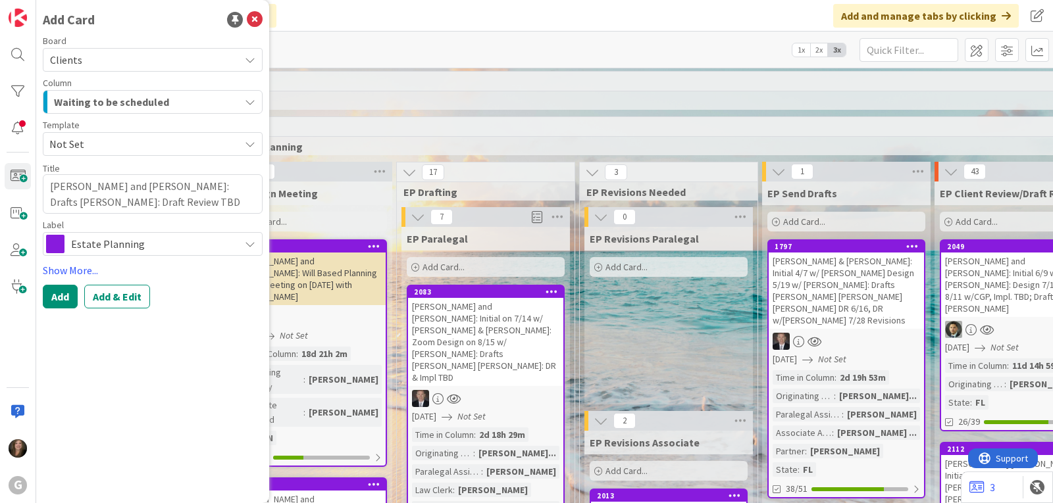
type textarea "x"
type textarea "[PERSON_NAME] and [PERSON_NAME]: Drafts [PERSON_NAME]: Draft Review TBD with [P…"
type textarea "x"
type textarea "[PERSON_NAME] and [PERSON_NAME]: Drafts [PERSON_NAME]: Draft Review TBD with [P…"
type textarea "x"
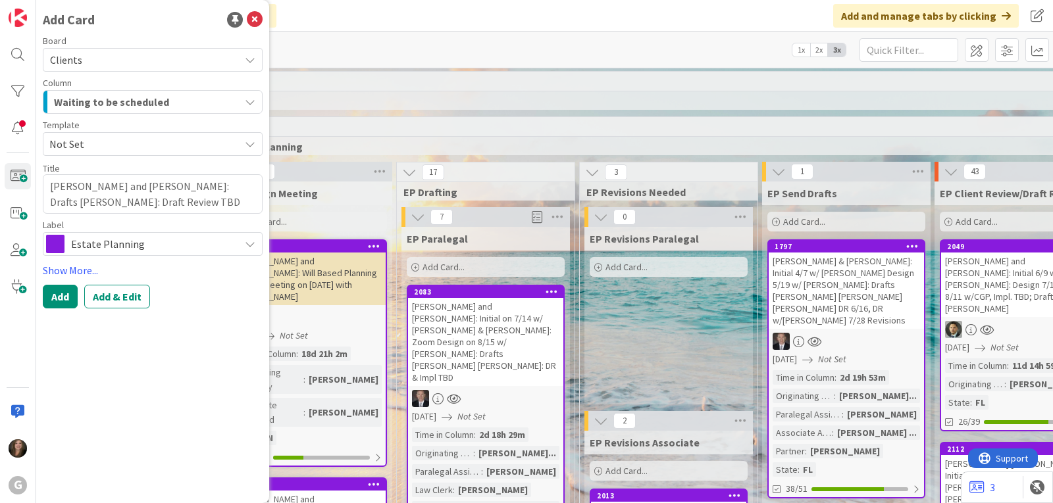
type textarea "[PERSON_NAME] and [PERSON_NAME]: Drafts [PERSON_NAME]: Draft Review TBD with [P…"
type textarea "x"
type textarea "[PERSON_NAME] and [PERSON_NAME]: Drafts [PERSON_NAME]: Draft Review TBD with [P…"
type textarea "x"
type textarea "[PERSON_NAME] and [PERSON_NAME]: Drafts [PERSON_NAME]: Draft Review TBD with B"
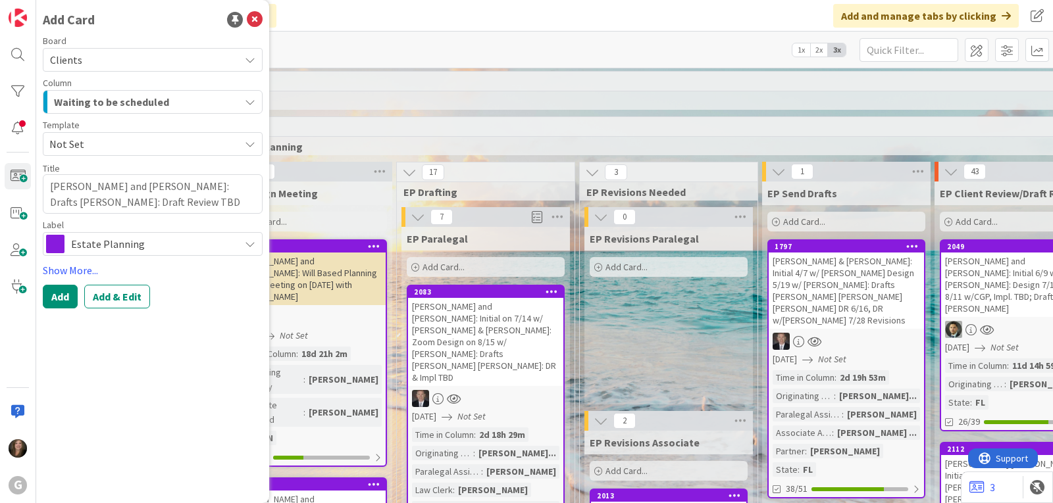
type textarea "x"
type textarea "[PERSON_NAME] and [PERSON_NAME]: Drafts [PERSON_NAME]: Draft Review TBD with"
type textarea "x"
type textarea "[PERSON_NAME] and [PERSON_NAME]: Drafts [PERSON_NAME]: Draft Review TBD with"
type textarea "x"
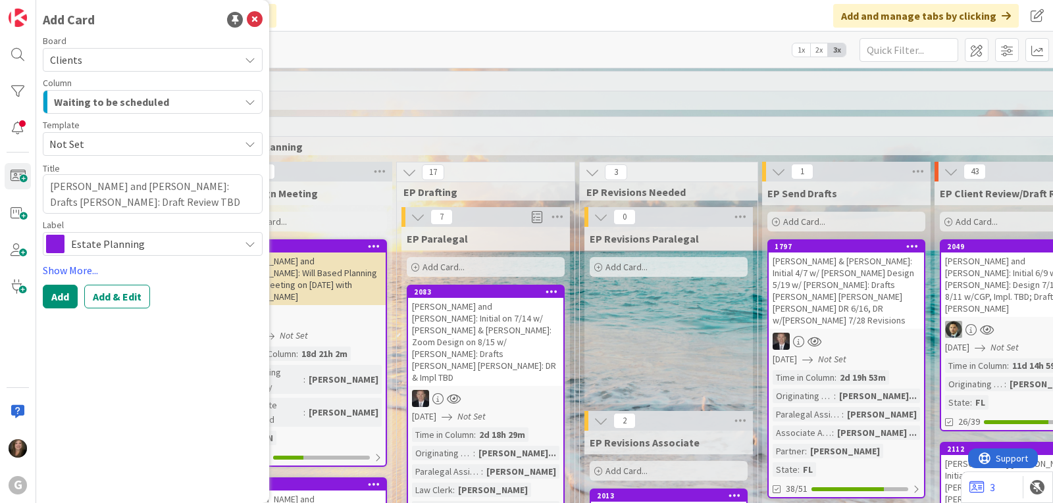
click at [240, 103] on button "Waiting to be scheduled" at bounding box center [153, 102] width 220 height 24
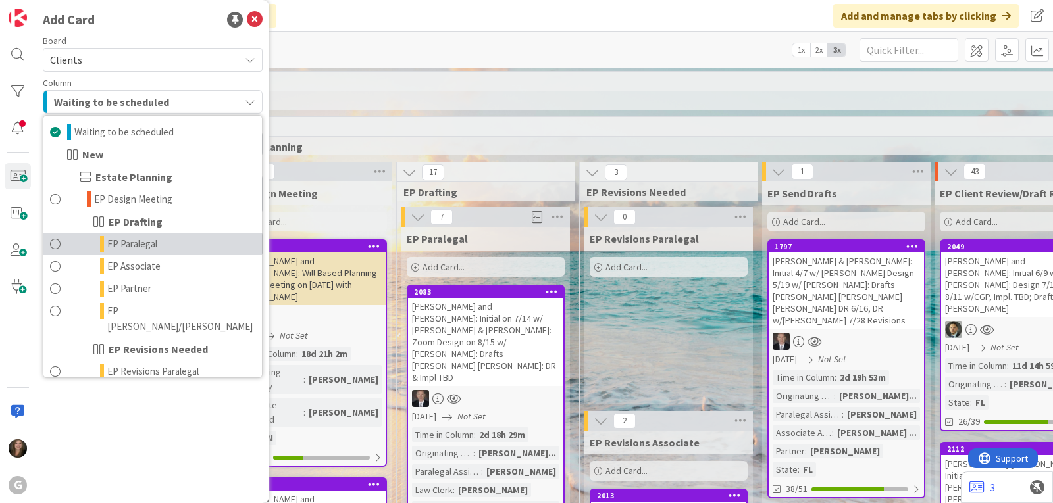
click at [172, 246] on link "EP Paralegal" at bounding box center [152, 244] width 218 height 22
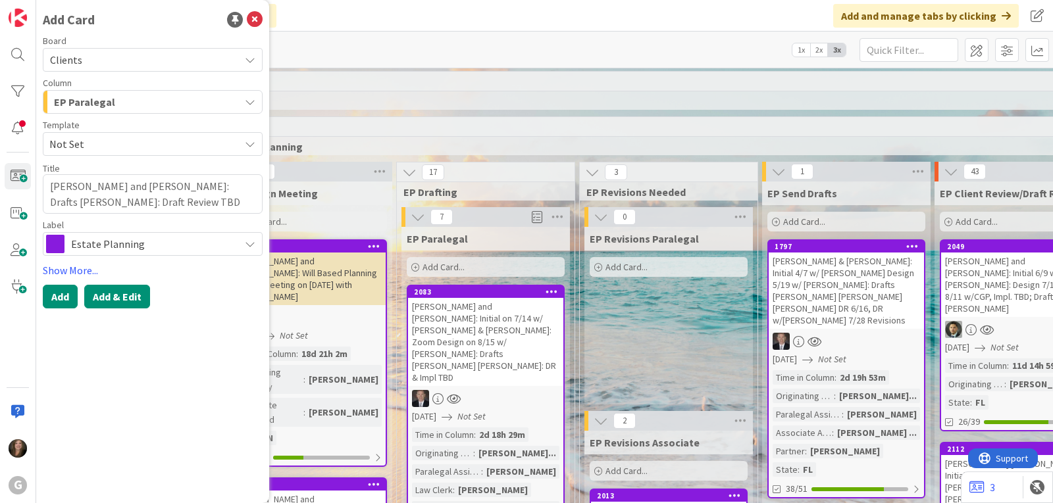
click at [117, 295] on button "Add & Edit" at bounding box center [117, 297] width 66 height 24
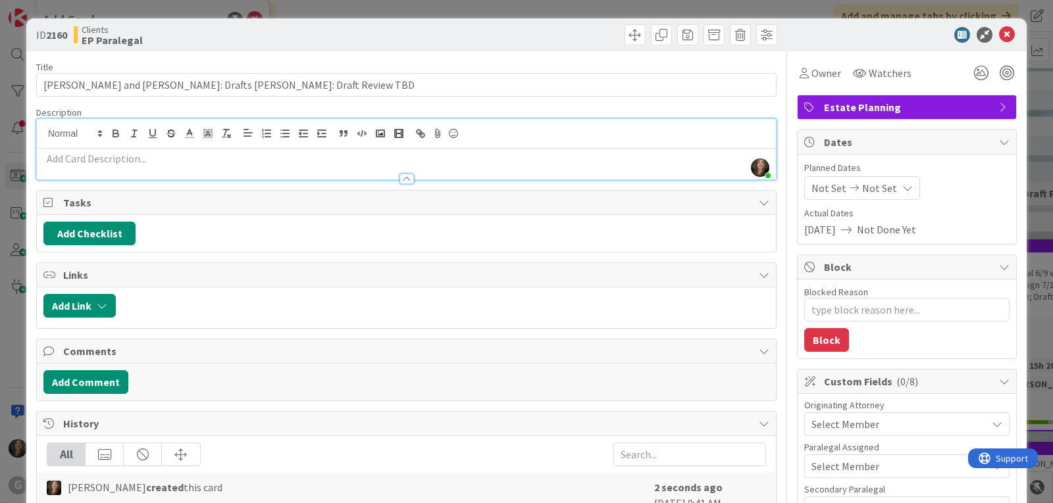
click at [105, 134] on div "[PERSON_NAME] joined 6 m ago" at bounding box center [406, 149] width 739 height 61
click at [57, 157] on p at bounding box center [406, 158] width 726 height 15
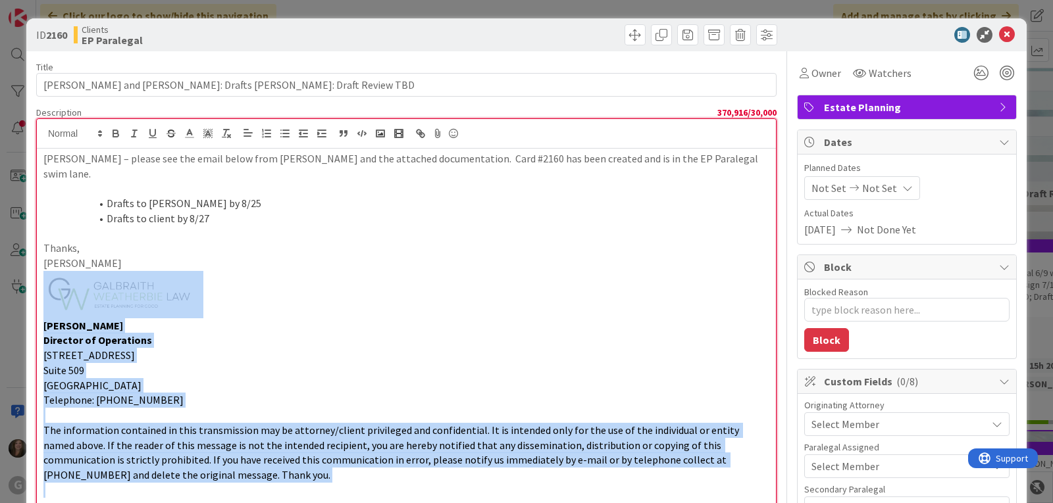
drag, startPoint x: 182, startPoint y: 467, endPoint x: 19, endPoint y: 291, distance: 240.3
click at [19, 291] on div "ID 2160 Clients EP Paralegal Title 61 / 128 [PERSON_NAME] and [PERSON_NAME]: Dr…" at bounding box center [526, 251] width 1053 height 503
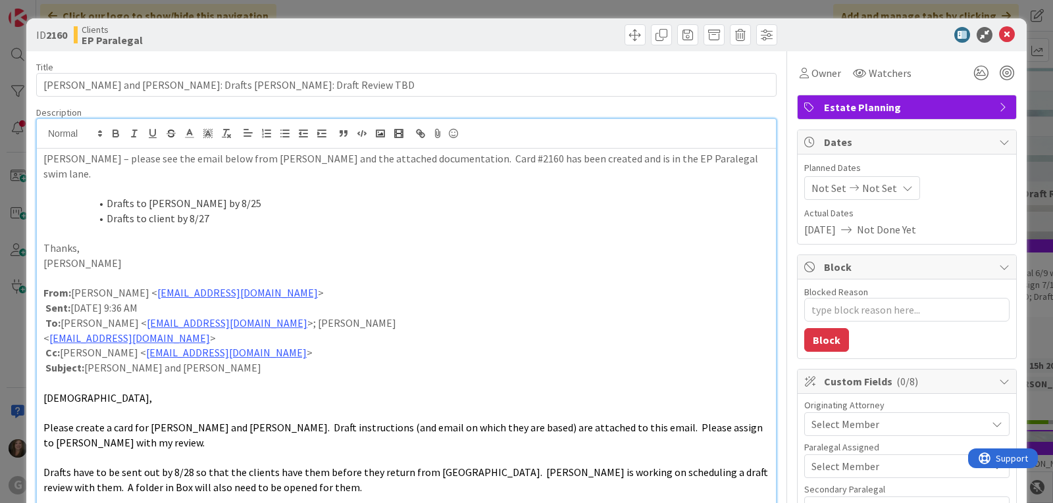
click at [228, 211] on li "Drafts to client by 8/27" at bounding box center [414, 218] width 710 height 15
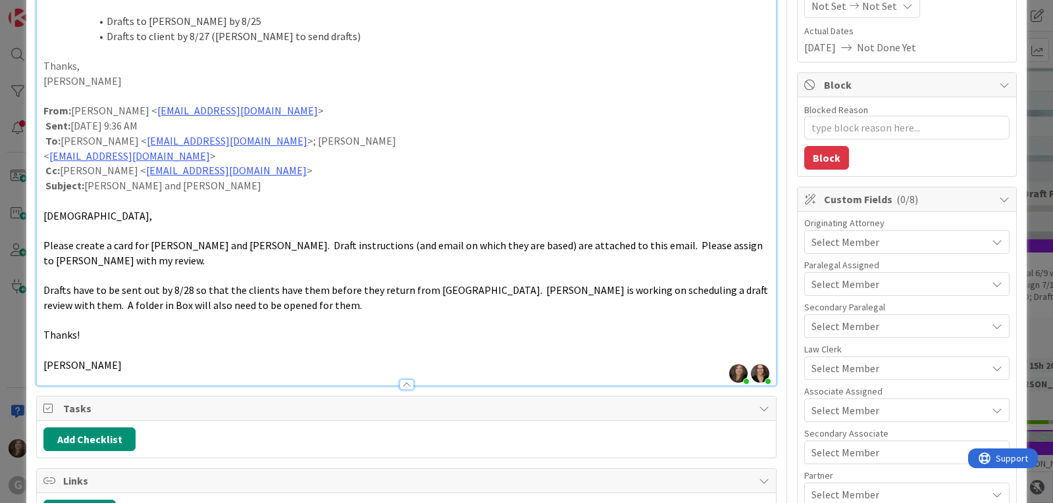
scroll to position [329, 0]
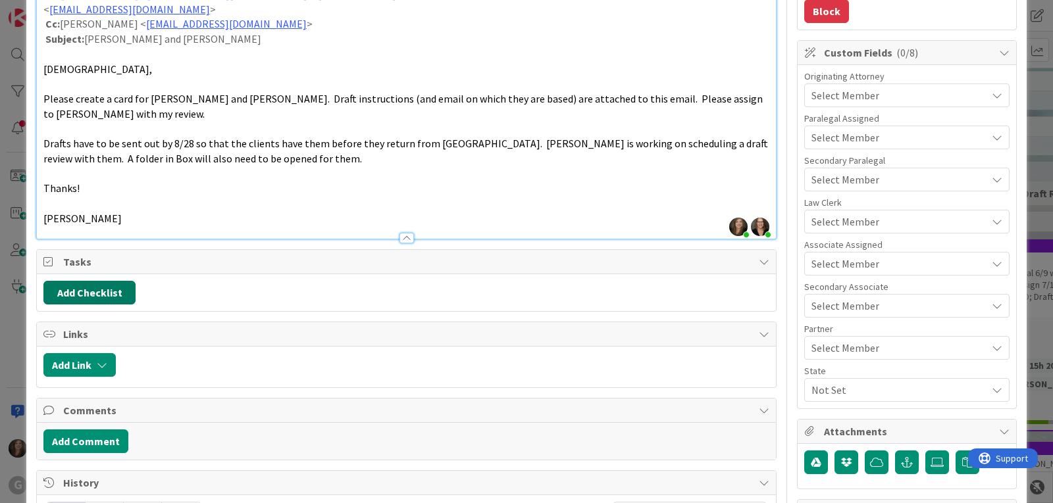
click at [107, 281] on button "Add Checklist" at bounding box center [89, 293] width 92 height 24
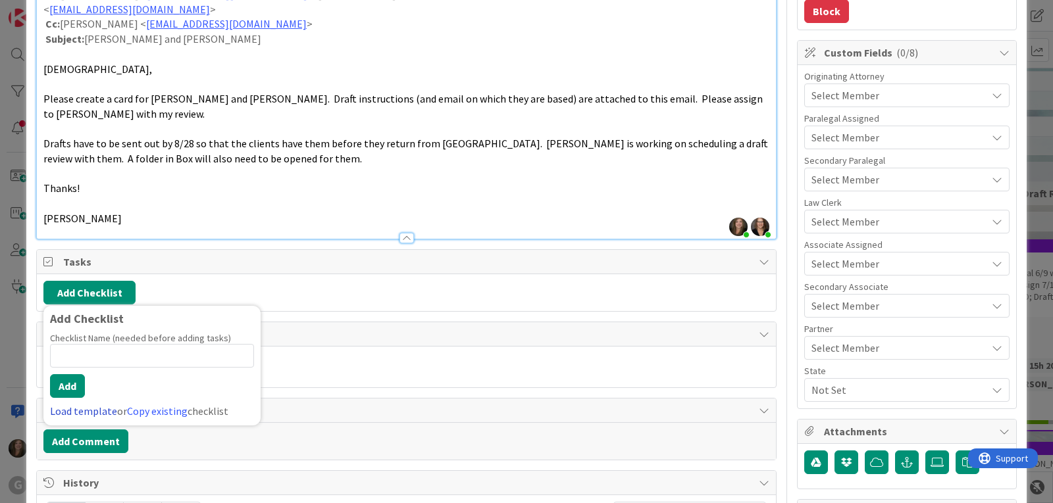
click at [76, 405] on link "Load template" at bounding box center [83, 411] width 67 height 13
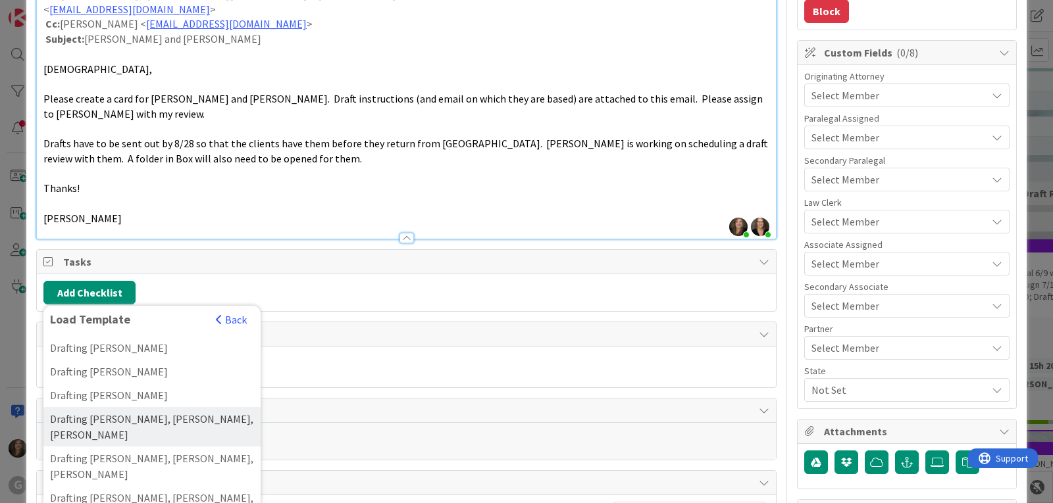
scroll to position [1185, 0]
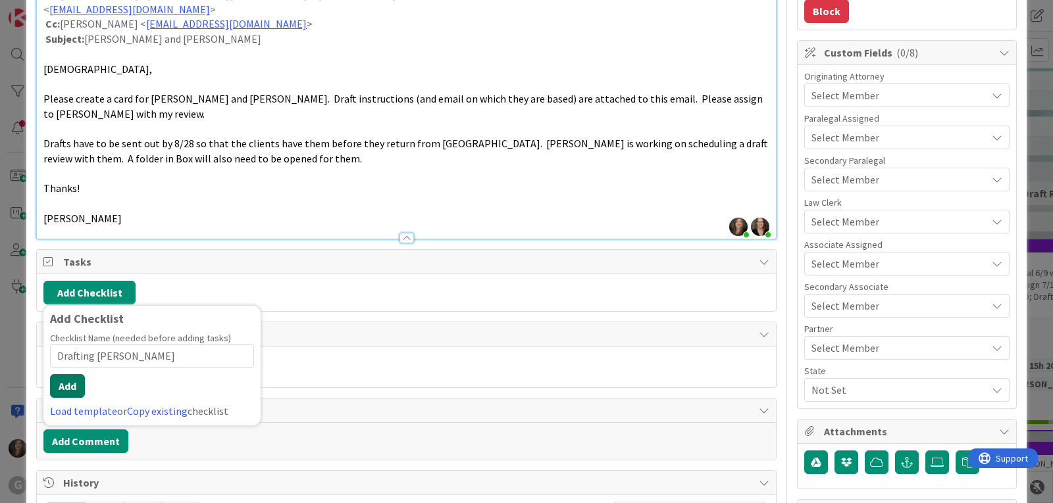
click at [68, 374] on button "Add" at bounding box center [67, 386] width 35 height 24
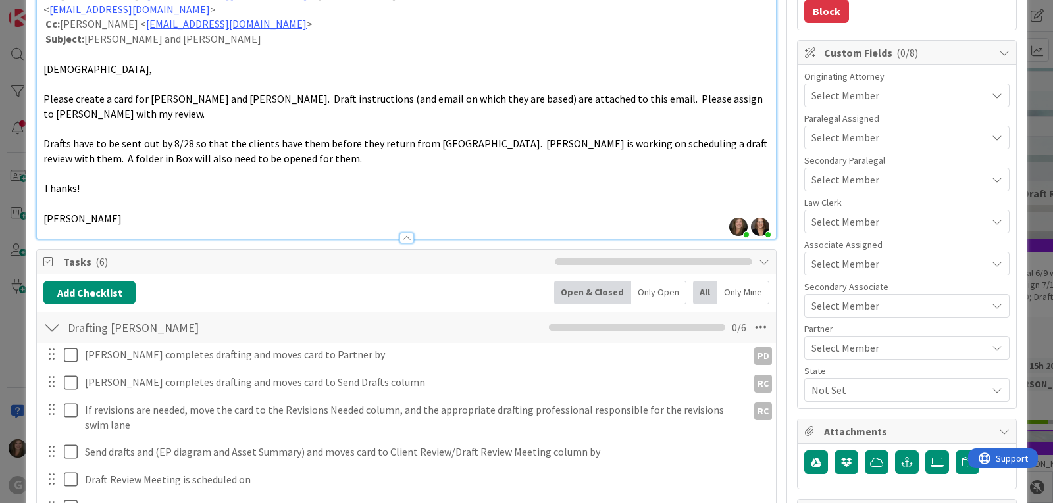
scroll to position [598, 0]
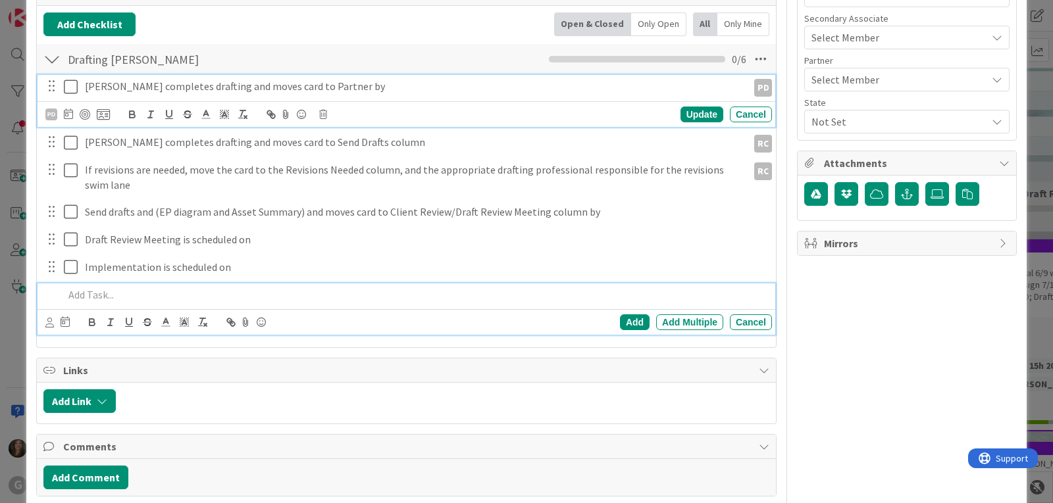
click at [256, 79] on p "[PERSON_NAME] completes drafting and moves card to Partner by" at bounding box center [413, 86] width 657 height 15
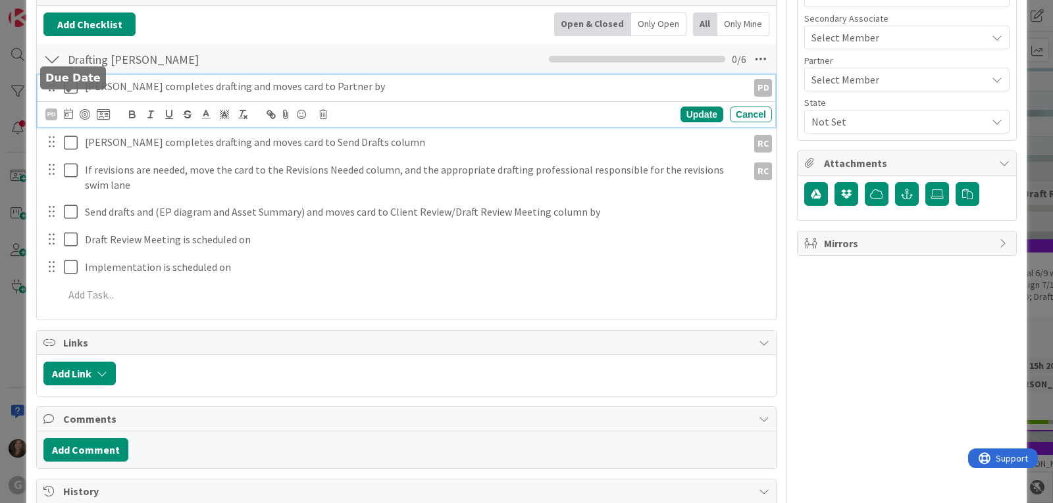
click at [70, 109] on icon at bounding box center [68, 114] width 9 height 11
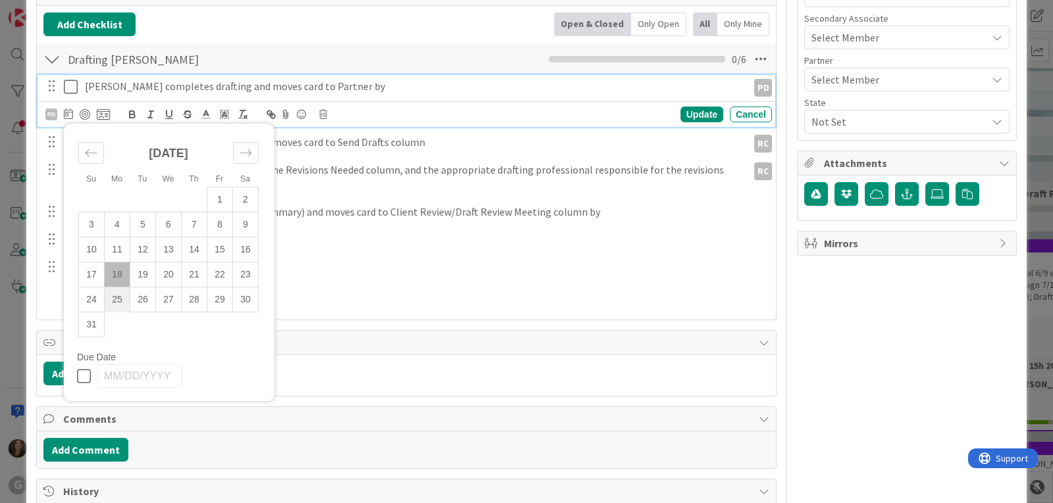
click at [117, 288] on td "25" at bounding box center [118, 300] width 26 height 25
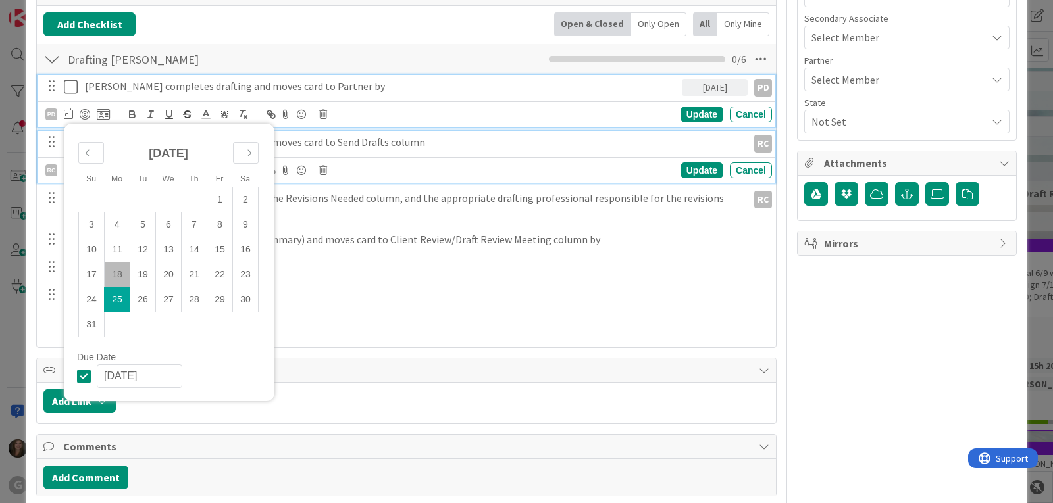
click at [324, 135] on p "[PERSON_NAME] completes drafting and moves card to Send Drafts column" at bounding box center [413, 142] width 657 height 15
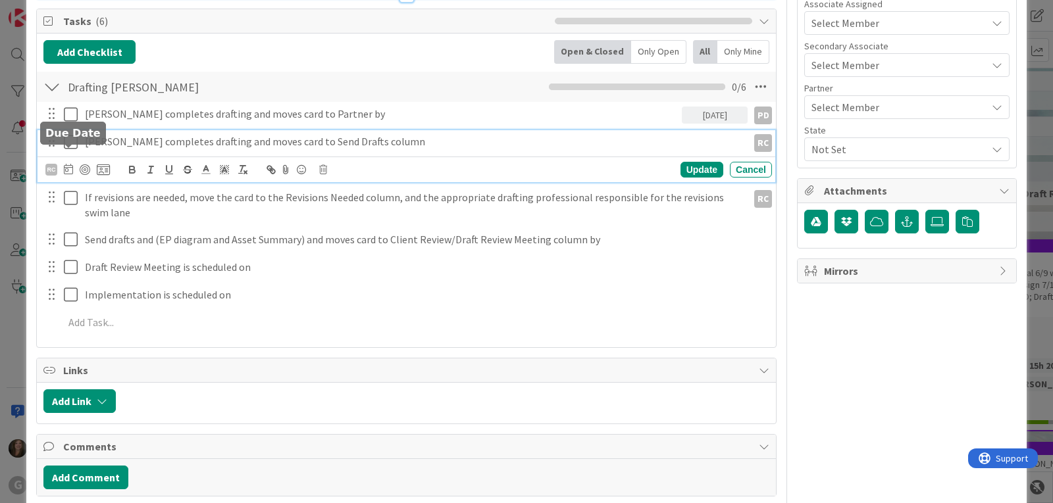
click at [68, 164] on icon at bounding box center [68, 169] width 9 height 11
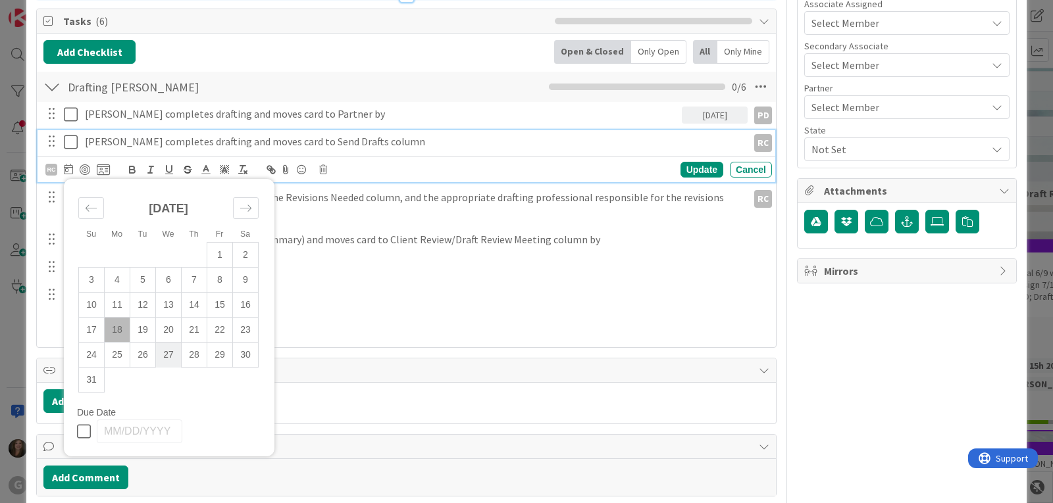
click at [167, 343] on td "27" at bounding box center [169, 355] width 26 height 25
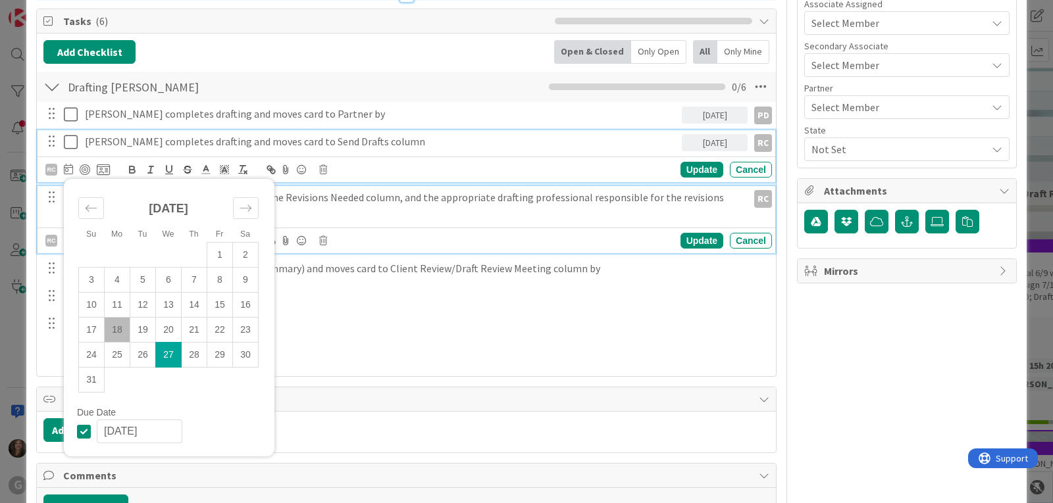
click at [295, 190] on p "If revisions are needed, move the card to the Revisions Needed column, and the …" at bounding box center [413, 205] width 657 height 30
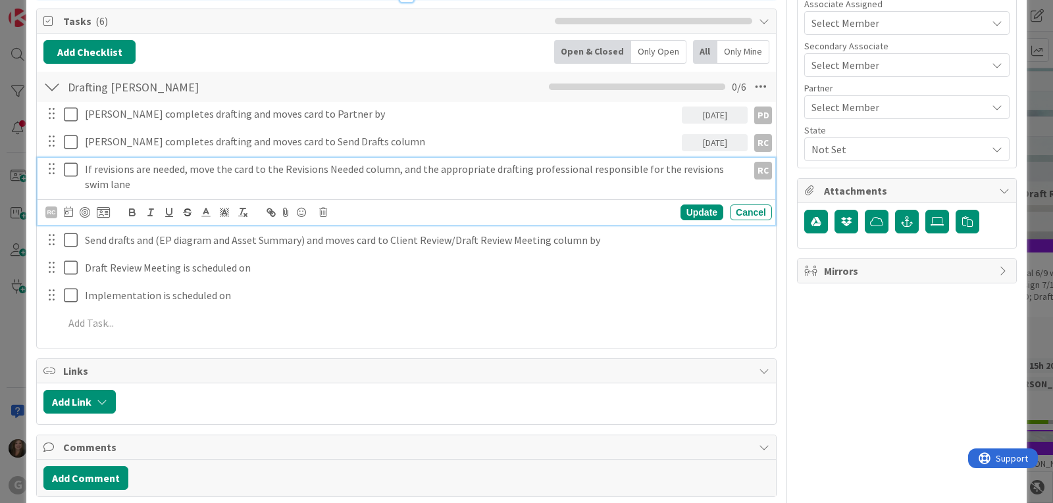
scroll to position [542, 0]
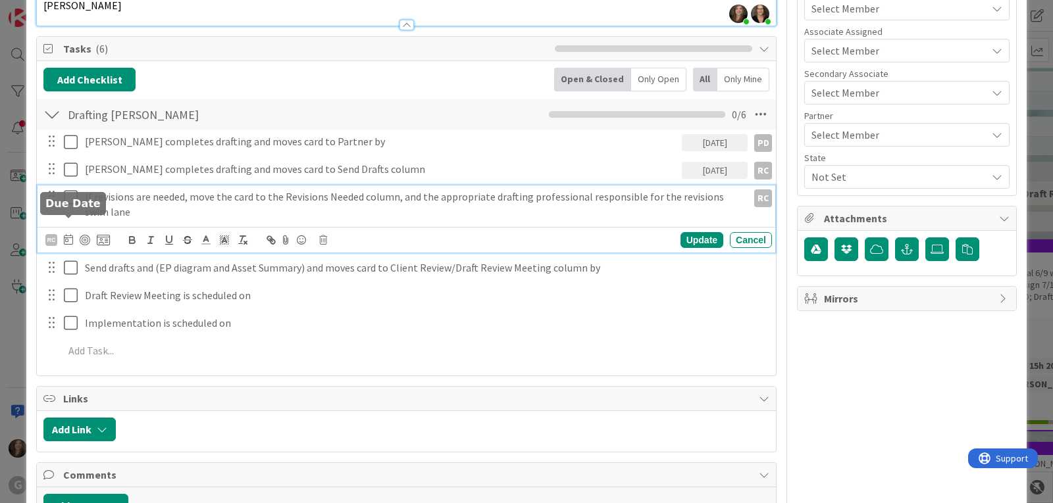
click at [70, 234] on icon at bounding box center [68, 239] width 9 height 11
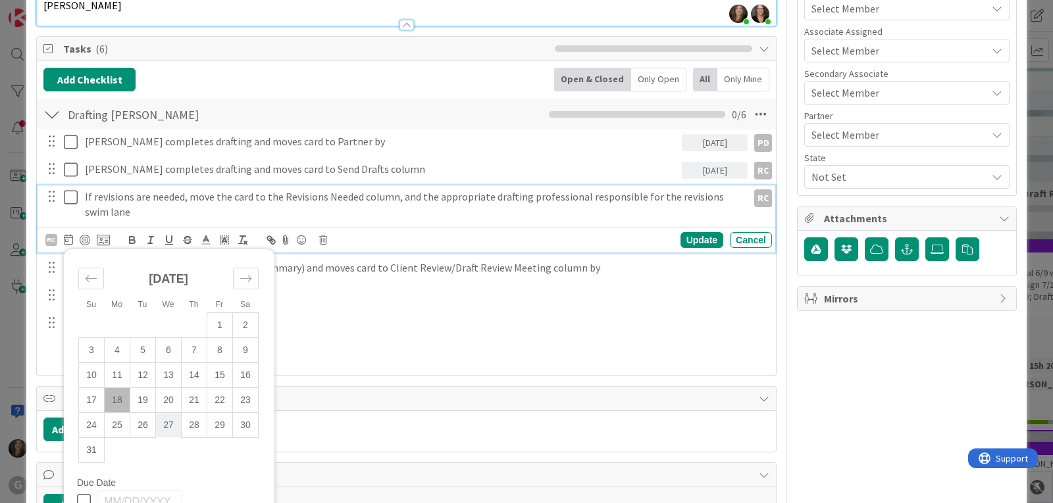
click at [165, 413] on td "27" at bounding box center [169, 425] width 26 height 25
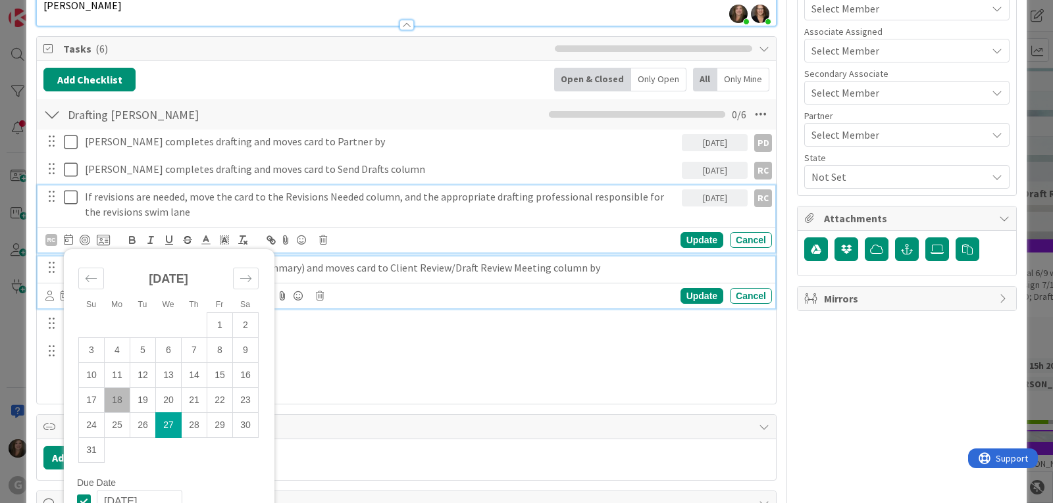
click at [328, 261] on p "Send drafts and (EP diagram and Asset Summary) and moves card to Client Review/…" at bounding box center [426, 268] width 682 height 15
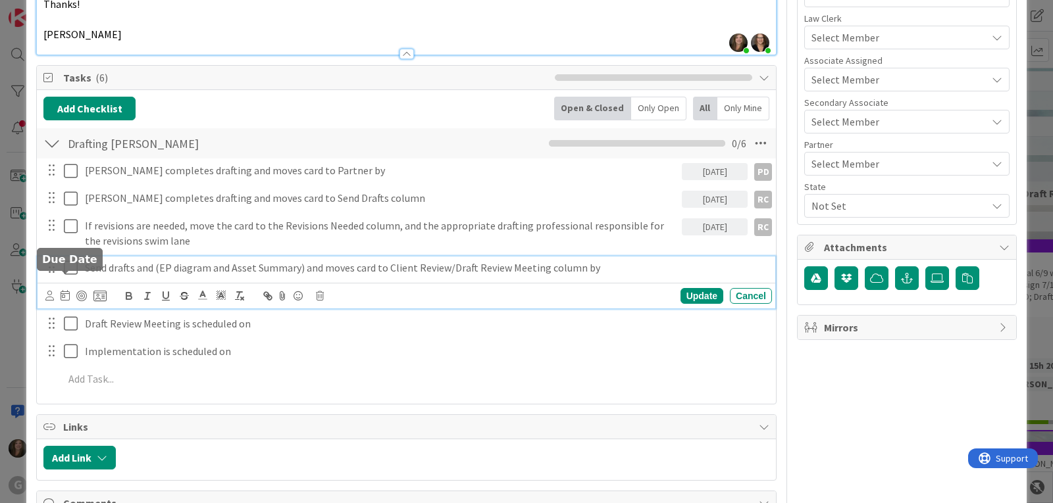
click at [64, 290] on icon at bounding box center [65, 295] width 9 height 11
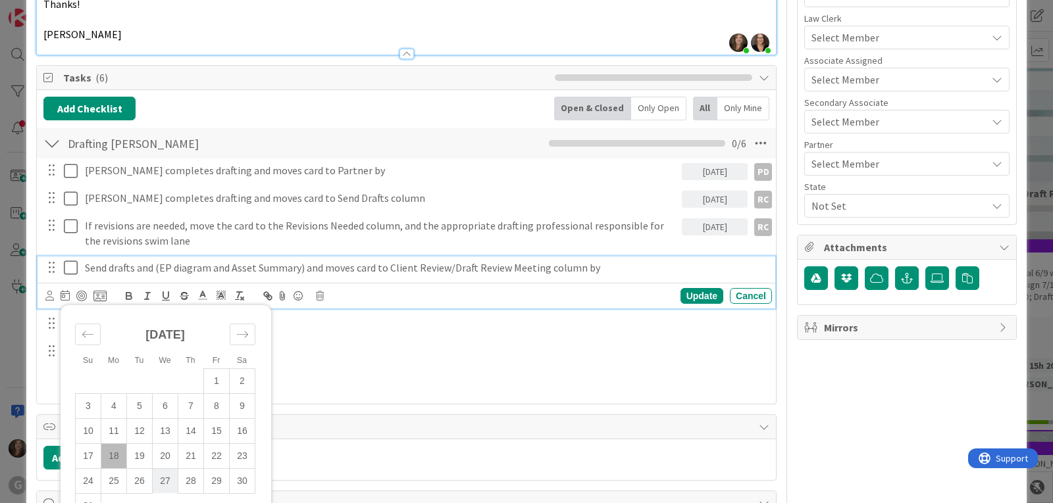
click at [163, 469] on td "27" at bounding box center [166, 481] width 26 height 25
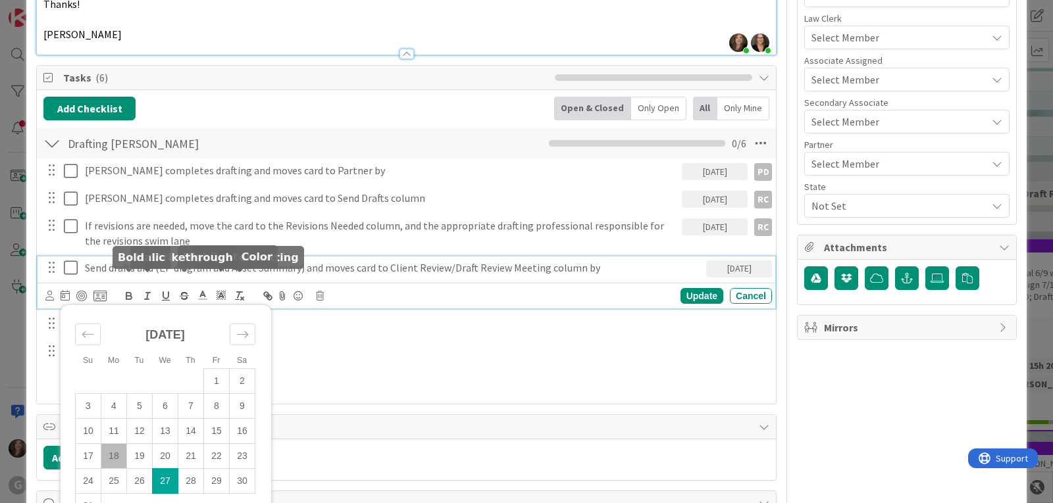
click at [45, 291] on icon at bounding box center [49, 296] width 9 height 10
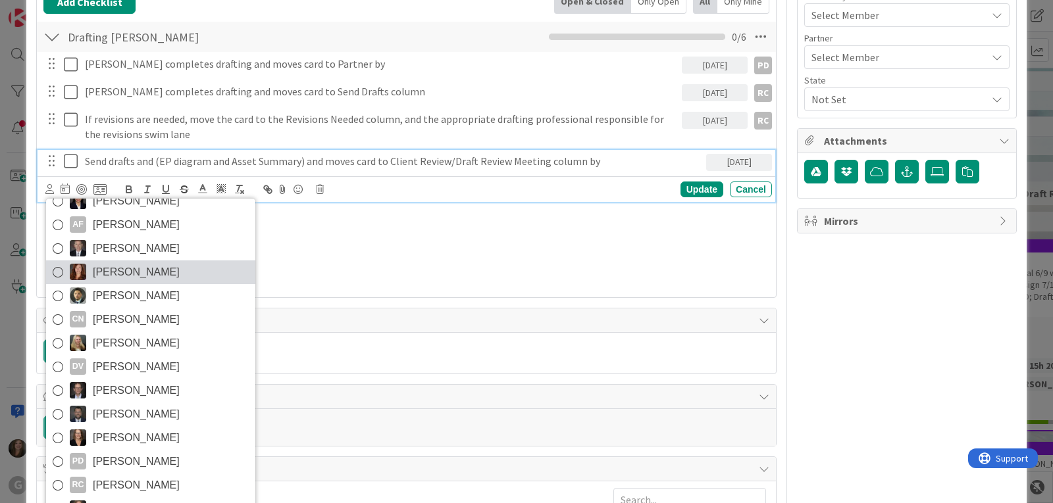
scroll to position [645, 0]
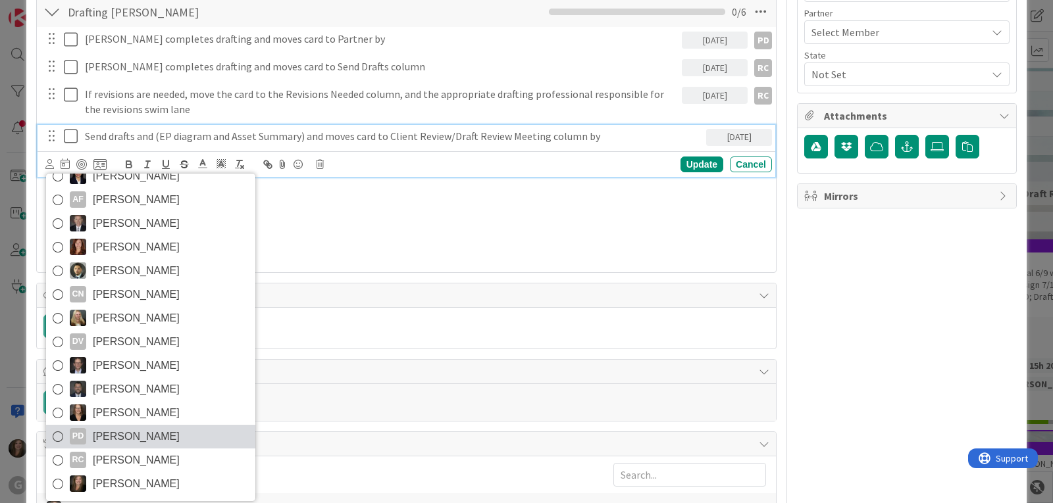
click at [82, 428] on div "PD" at bounding box center [78, 436] width 16 height 16
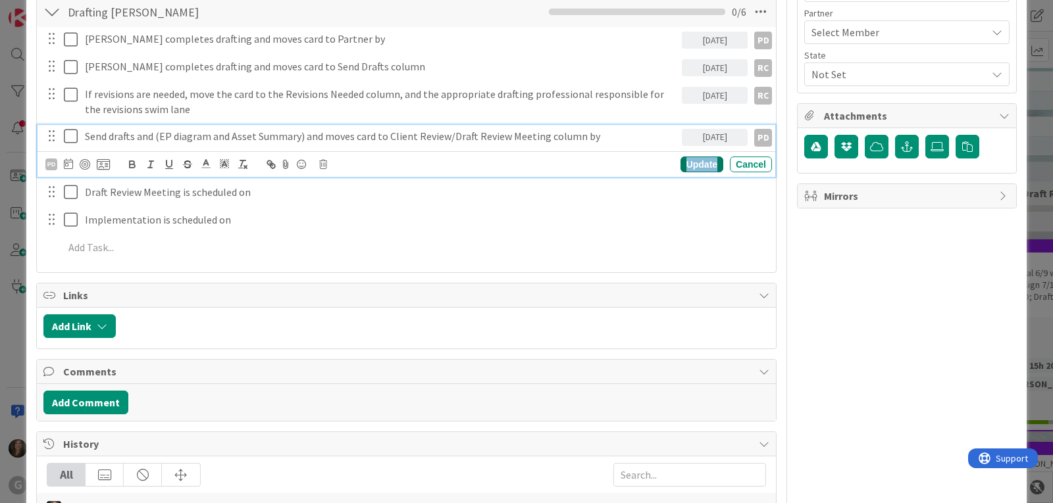
click at [695, 157] on div "Update" at bounding box center [702, 165] width 43 height 16
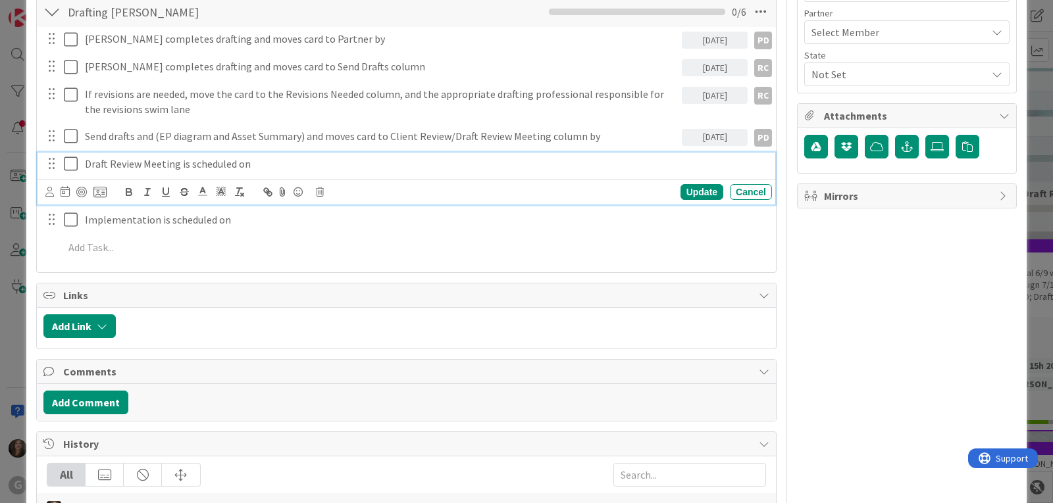
click at [201, 157] on p "Draft Review Meeting is scheduled on" at bounding box center [426, 164] width 682 height 15
click at [48, 187] on icon at bounding box center [49, 192] width 9 height 10
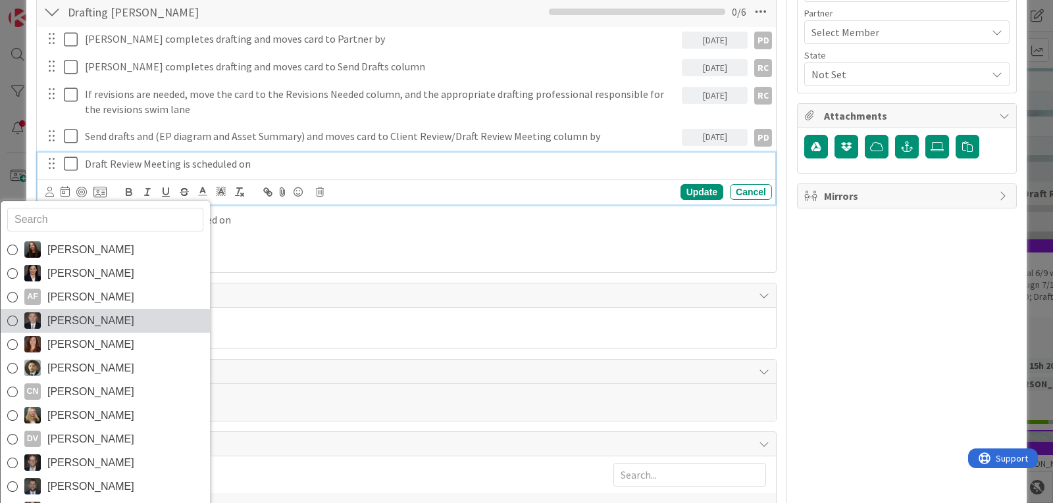
scroll to position [70, 0]
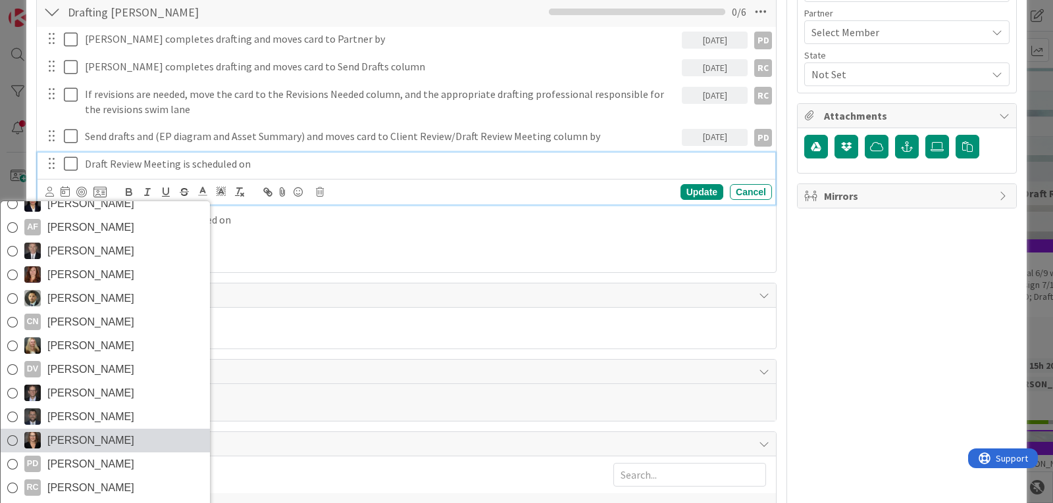
click at [93, 431] on span "[PERSON_NAME]" at bounding box center [90, 441] width 87 height 20
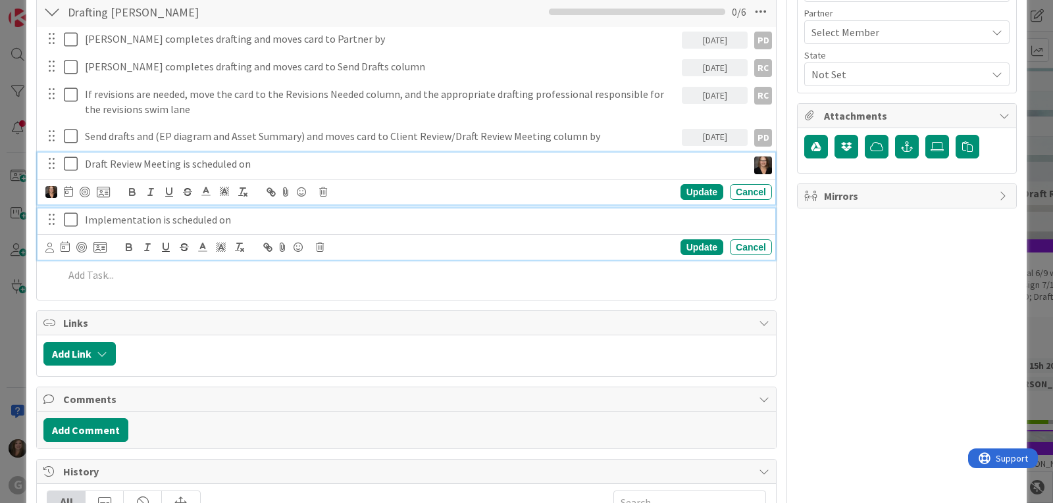
click at [161, 213] on p "Implementation is scheduled on" at bounding box center [426, 220] width 682 height 15
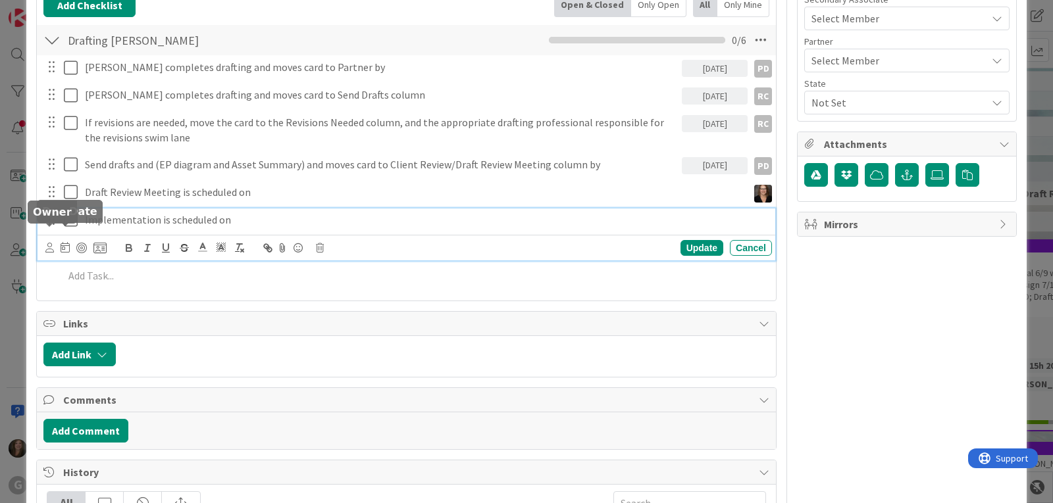
click at [48, 243] on icon at bounding box center [49, 248] width 9 height 10
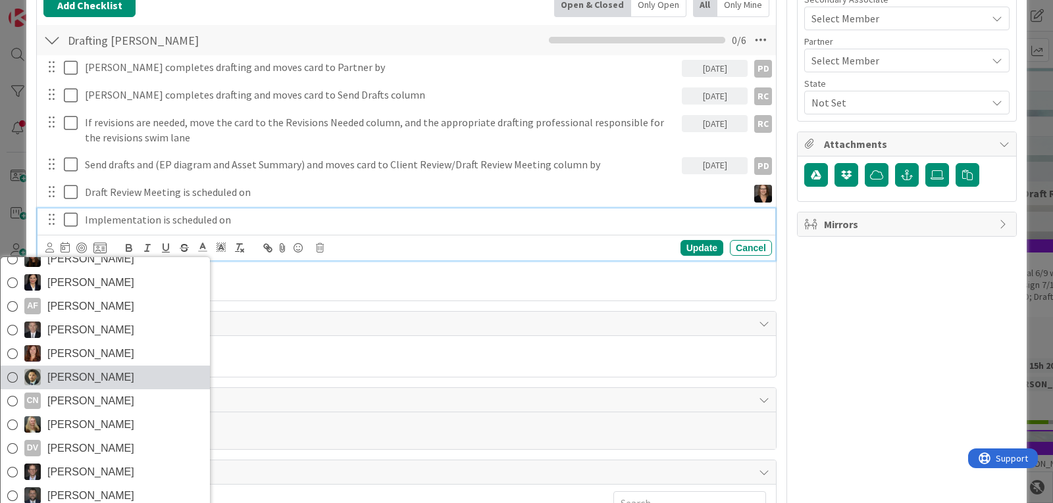
scroll to position [70, 0]
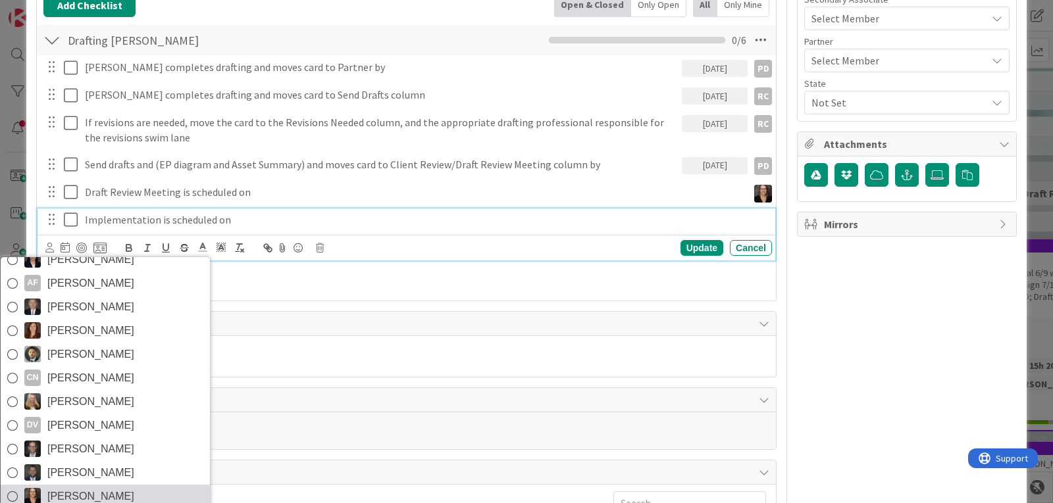
click at [90, 480] on span "[PERSON_NAME]" at bounding box center [90, 497] width 87 height 20
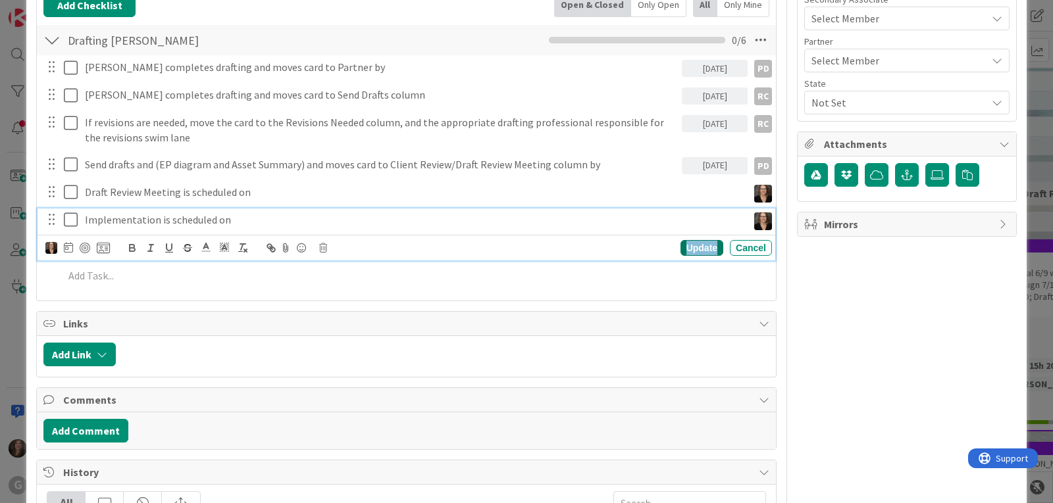
click at [687, 240] on div "Update" at bounding box center [702, 248] width 43 height 16
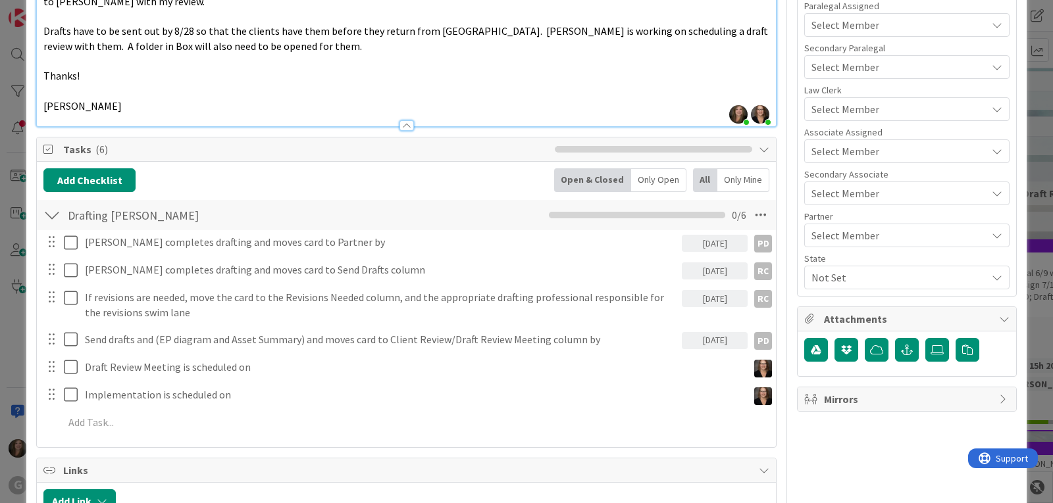
scroll to position [419, 0]
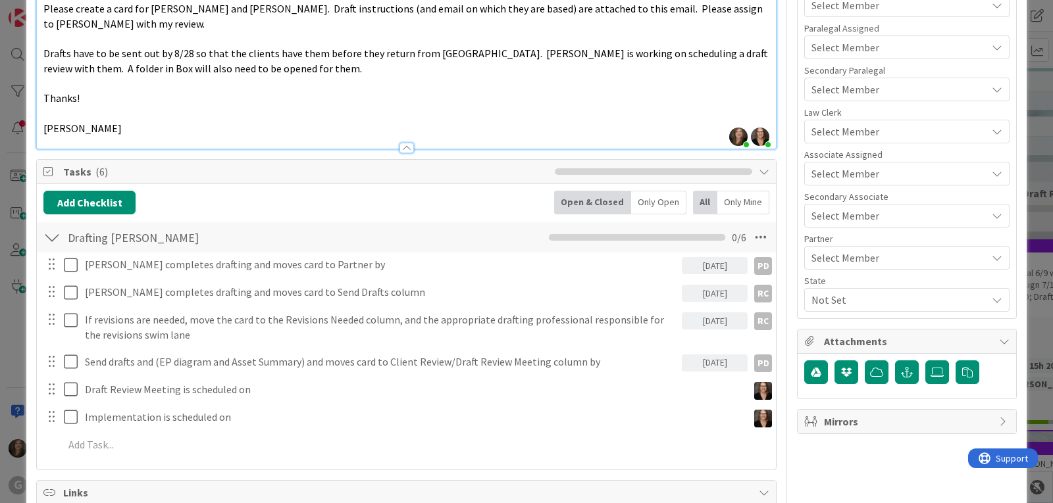
click at [858, 297] on span "Not Set" at bounding box center [898, 300] width 175 height 16
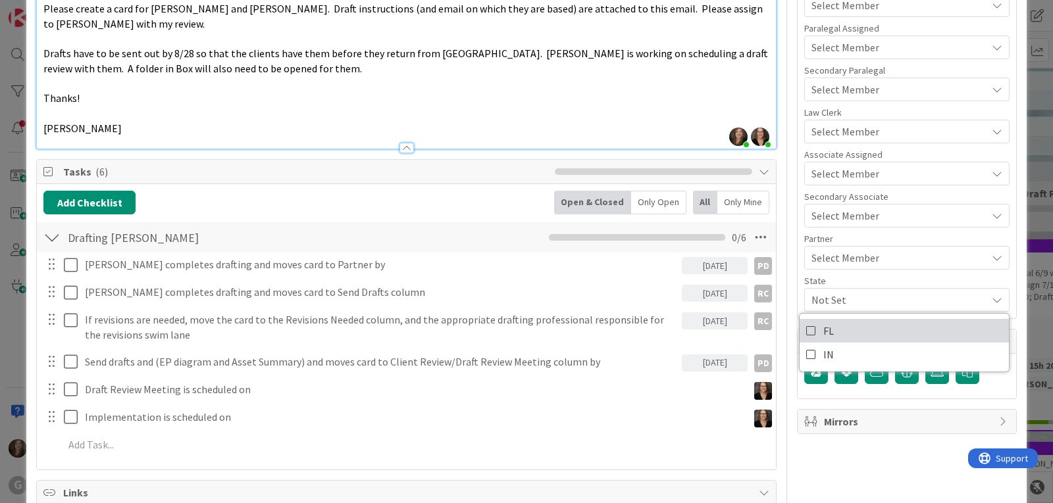
click at [839, 327] on link "FL" at bounding box center [904, 331] width 209 height 24
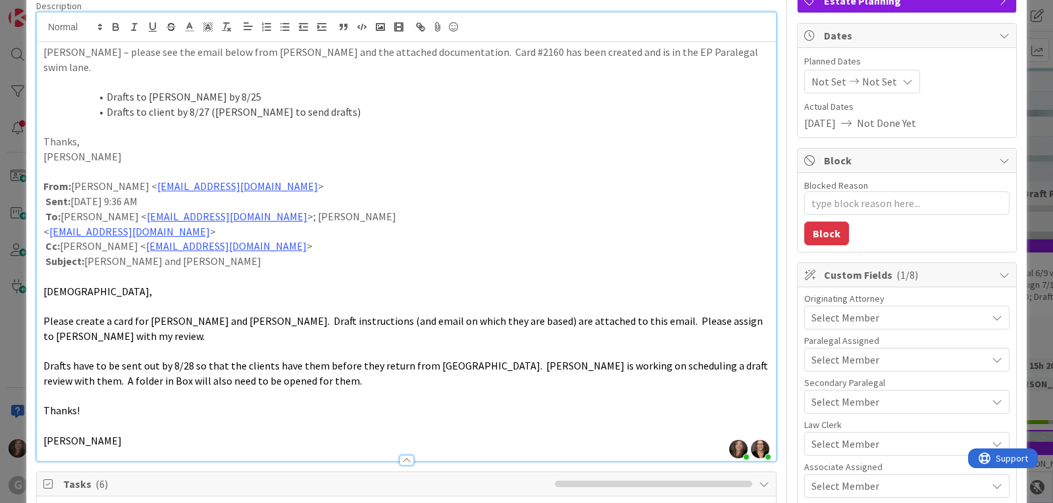
scroll to position [90, 0]
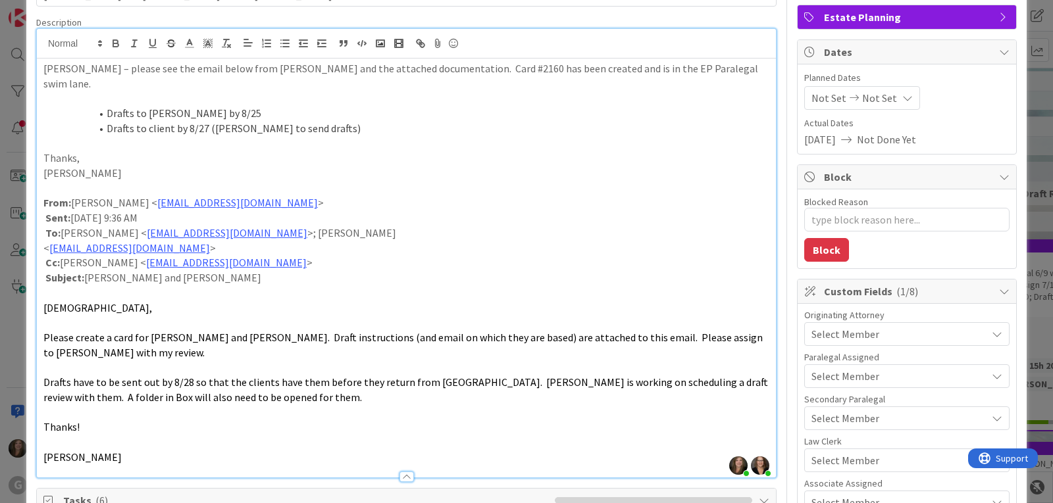
click at [828, 328] on span "Select Member" at bounding box center [845, 334] width 68 height 16
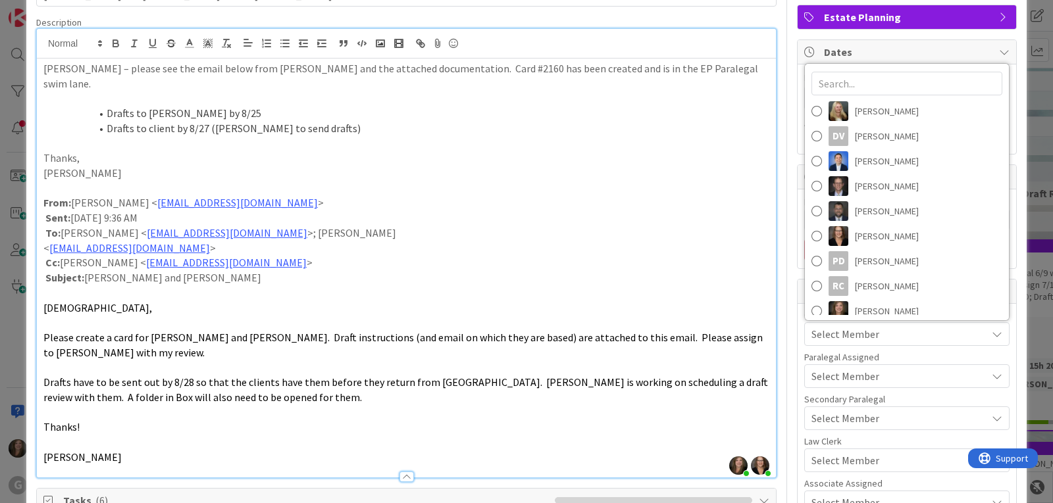
scroll to position [183, 0]
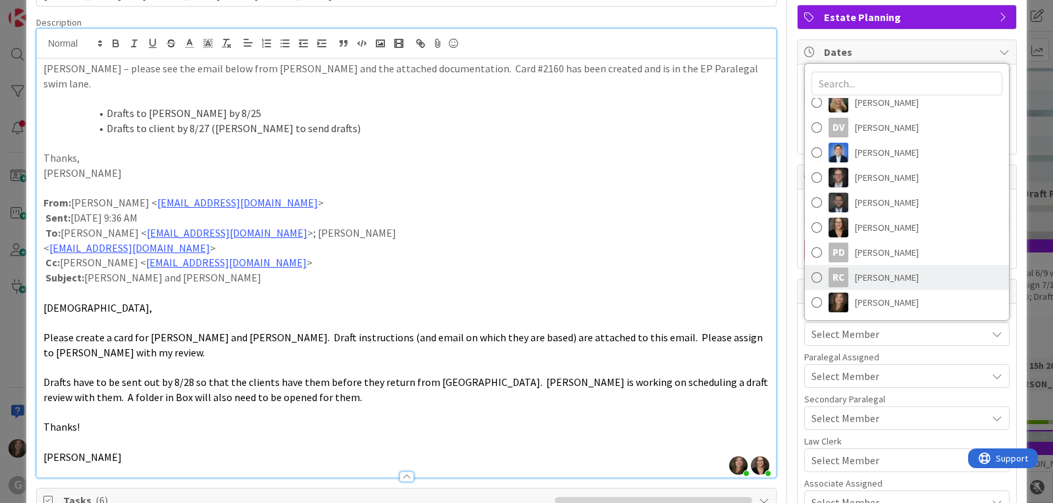
click at [834, 278] on div "RC" at bounding box center [839, 278] width 20 height 20
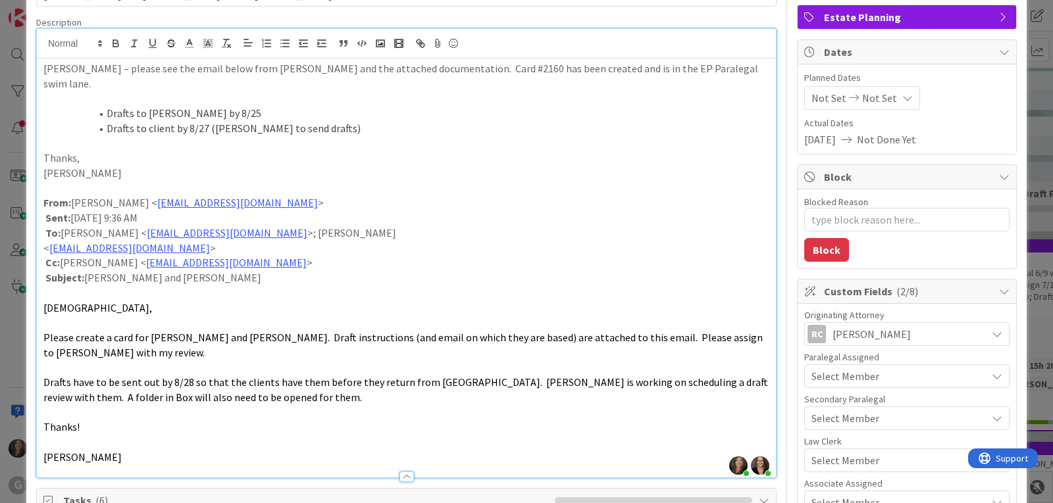
scroll to position [0, 0]
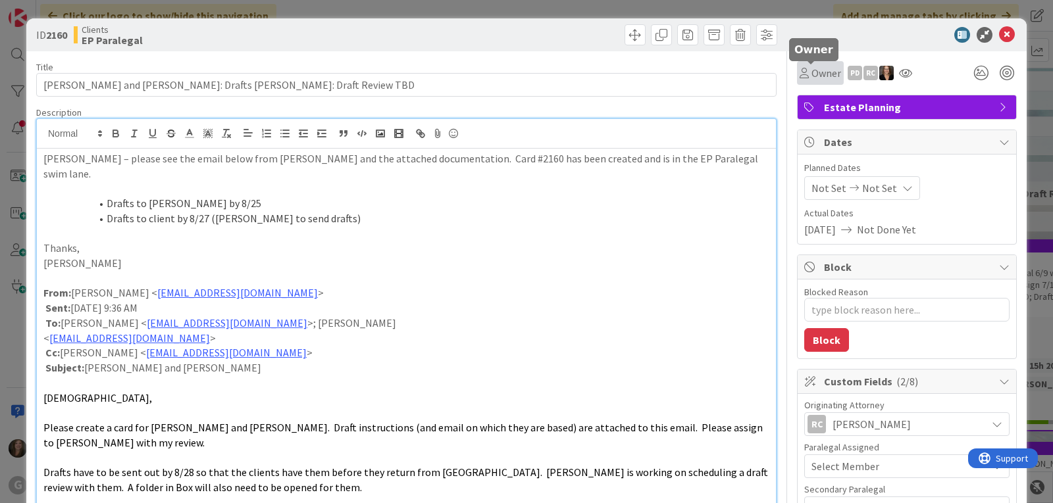
click at [800, 72] on icon at bounding box center [804, 73] width 9 height 11
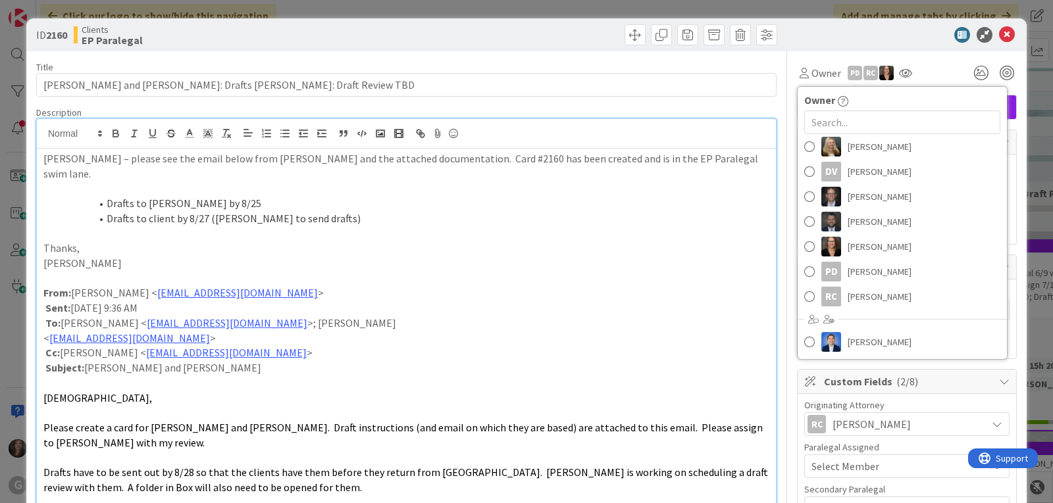
scroll to position [244, 0]
click at [831, 295] on div "RC" at bounding box center [831, 296] width 20 height 20
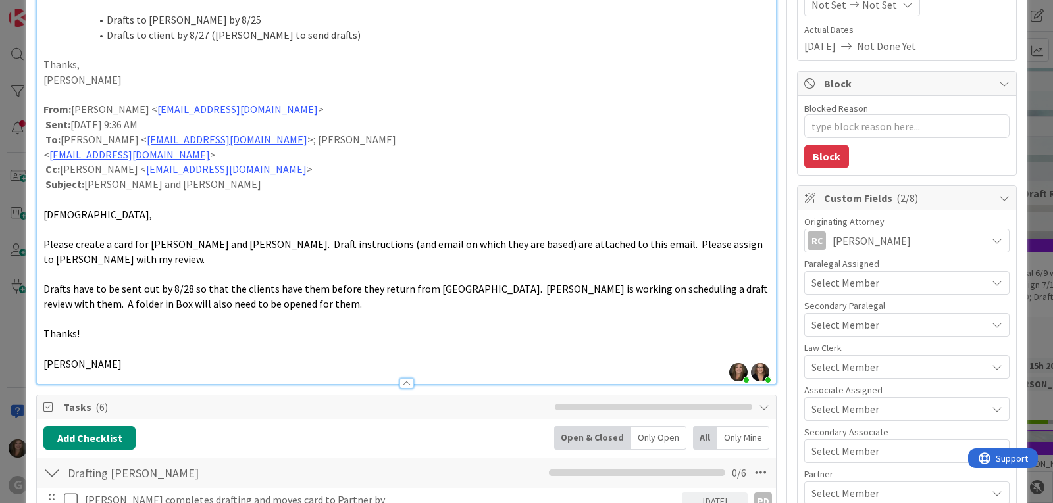
scroll to position [197, 0]
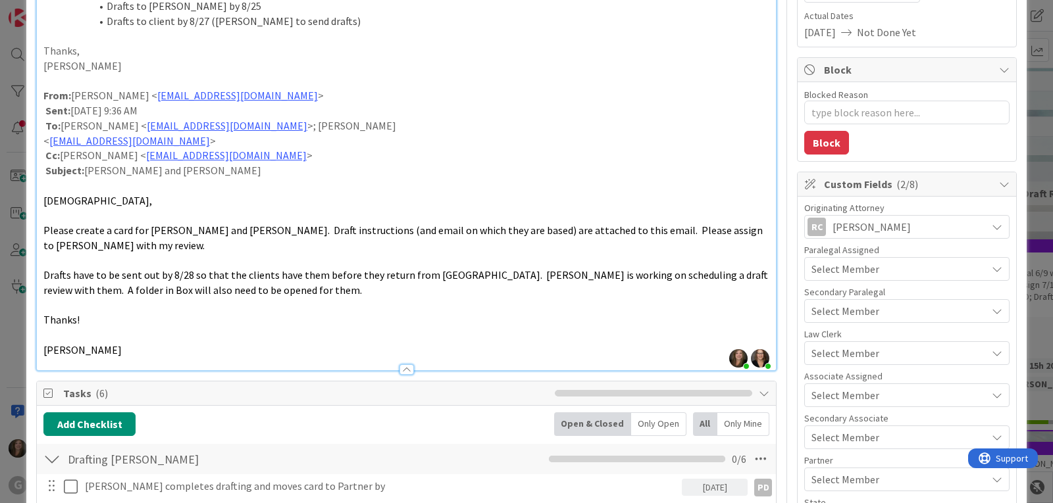
click at [854, 353] on span "Select Member" at bounding box center [845, 354] width 68 height 16
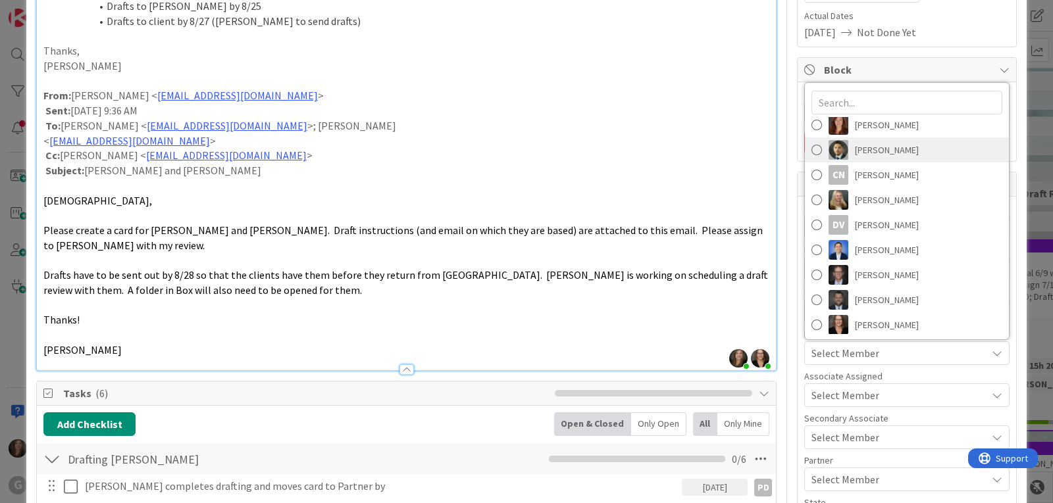
scroll to position [183, 0]
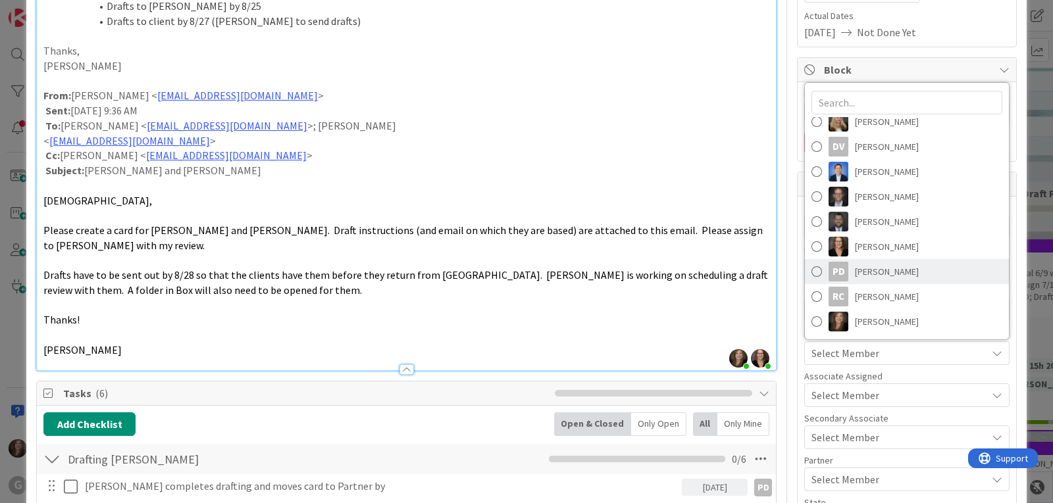
click at [860, 274] on span "[PERSON_NAME]" at bounding box center [887, 272] width 64 height 20
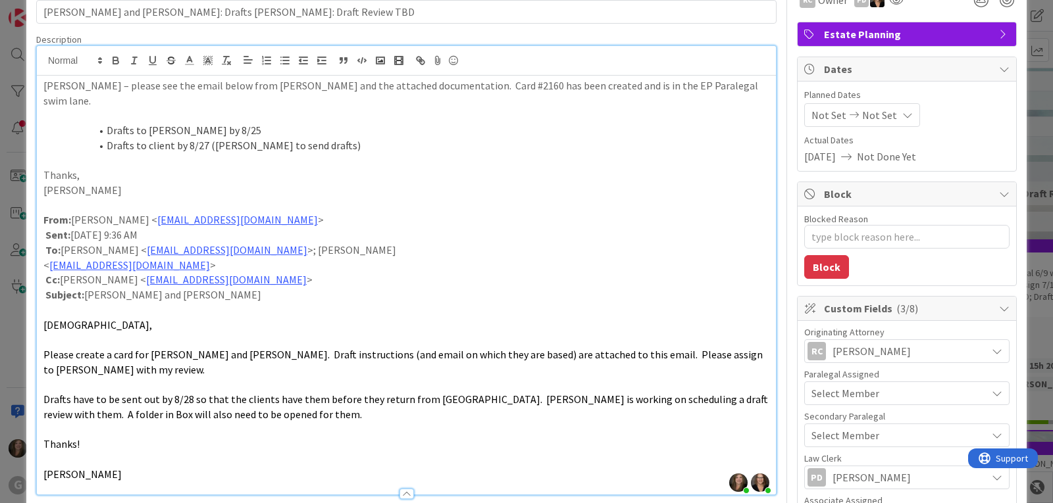
scroll to position [0, 0]
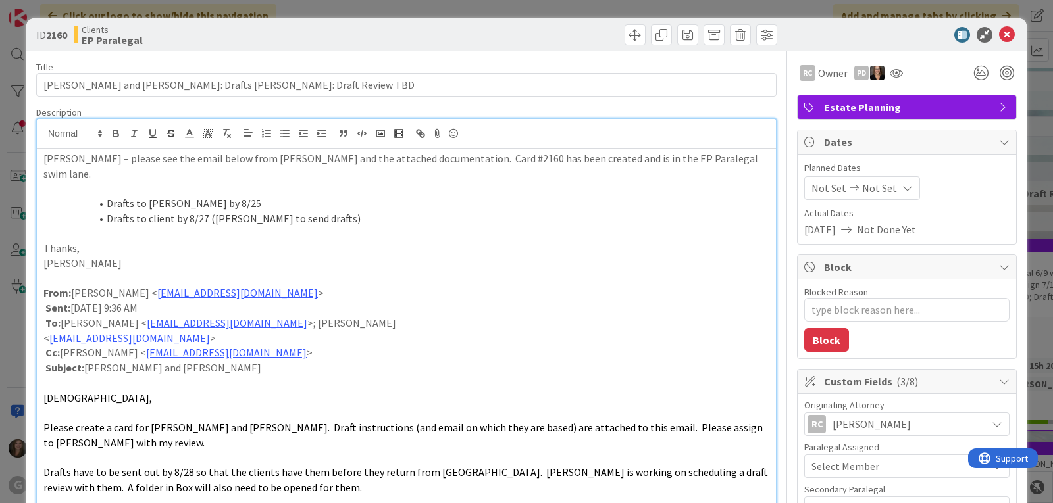
click at [812, 184] on span "Not Set" at bounding box center [828, 188] width 35 height 16
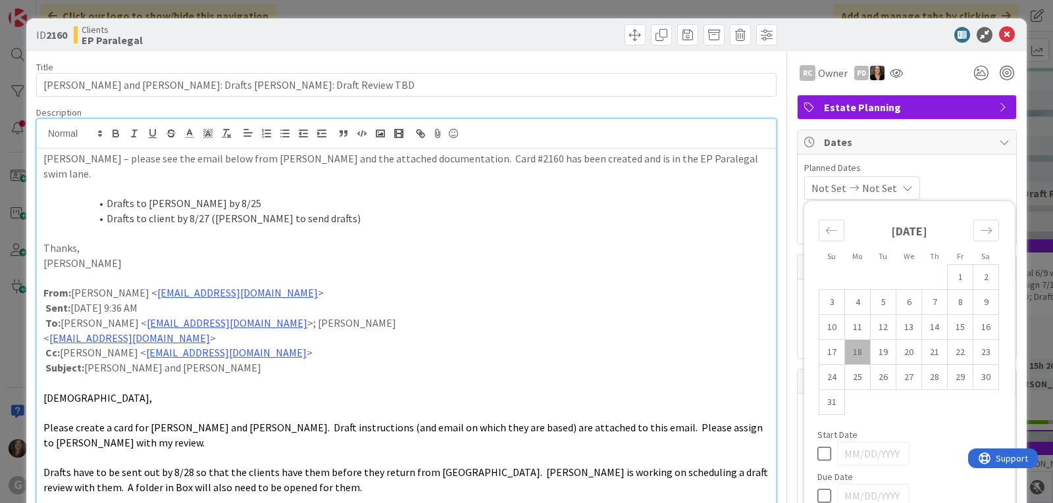
click at [845, 353] on td "18" at bounding box center [858, 352] width 26 height 25
click at [962, 170] on span "Planned Dates" at bounding box center [906, 168] width 205 height 14
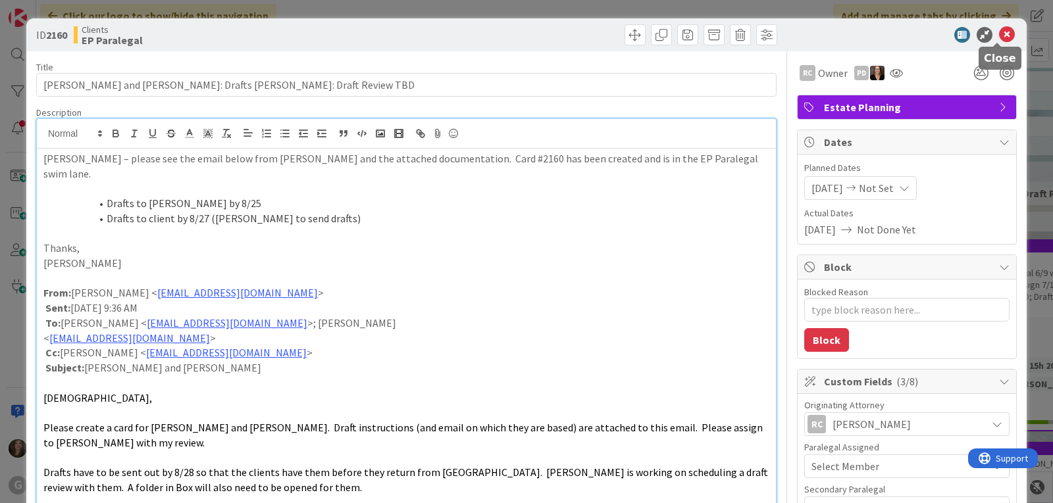
click at [999, 35] on icon at bounding box center [1007, 35] width 16 height 16
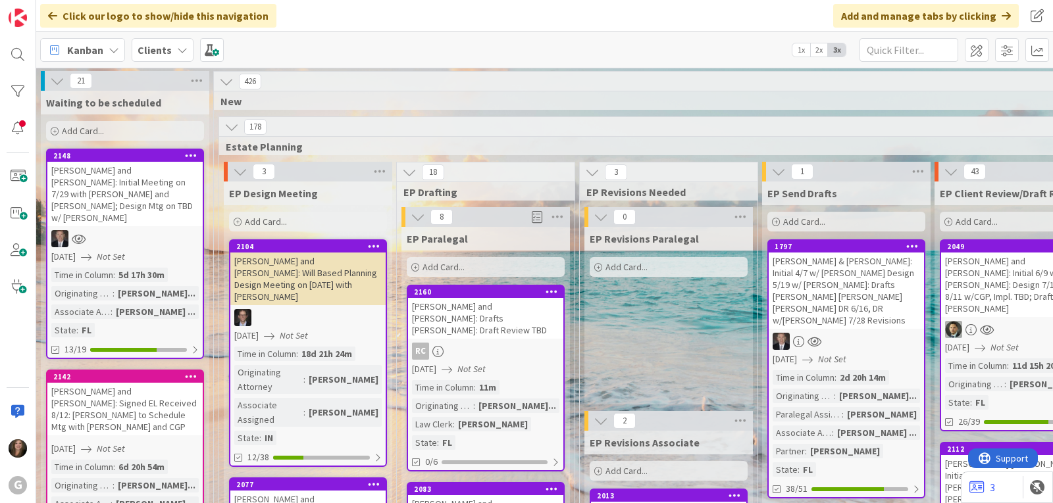
click at [180, 50] on icon at bounding box center [182, 50] width 11 height 11
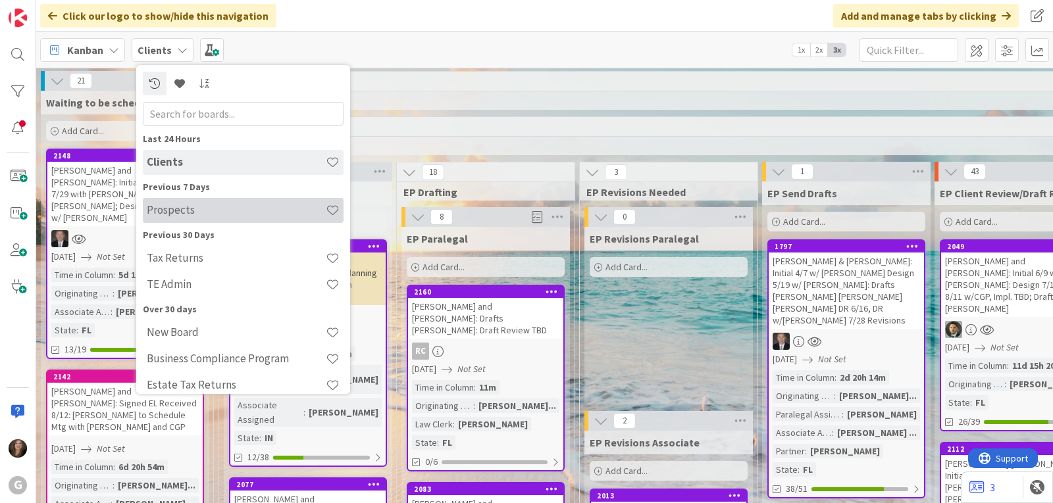
click at [174, 211] on h4 "Prospects" at bounding box center [236, 209] width 179 height 13
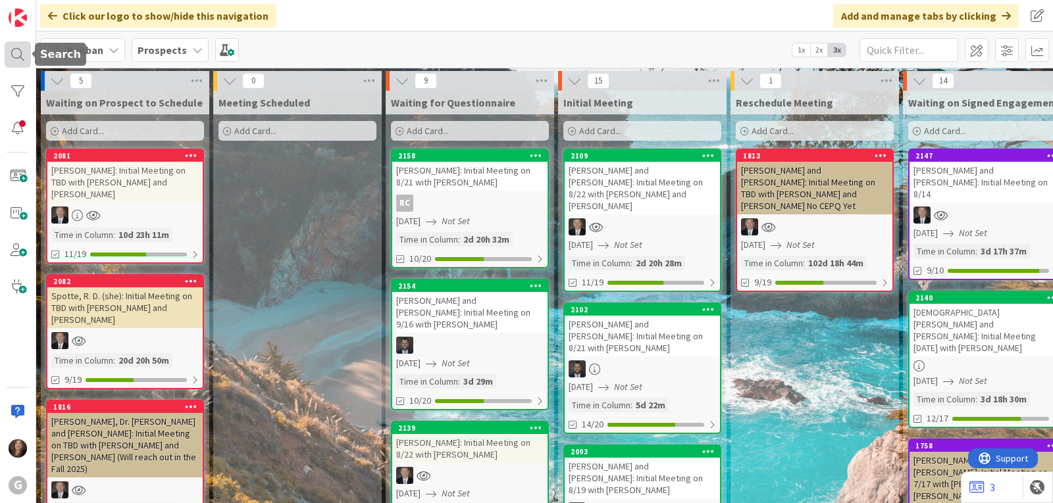
click at [13, 56] on div at bounding box center [18, 54] width 26 height 26
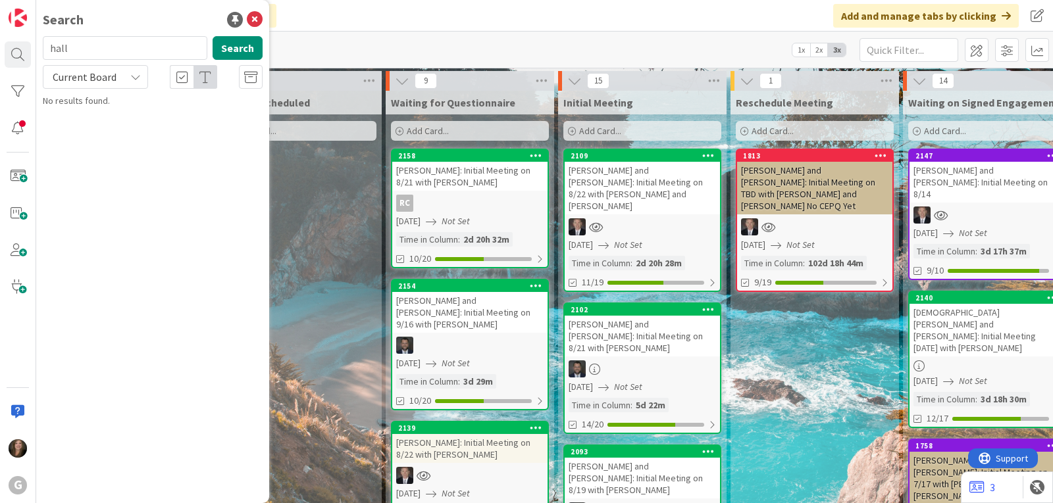
drag, startPoint x: 86, startPoint y: 48, endPoint x: 38, endPoint y: 47, distance: 48.0
click at [38, 47] on div "hall Search" at bounding box center [153, 50] width 236 height 29
click at [255, 17] on icon at bounding box center [255, 20] width 16 height 16
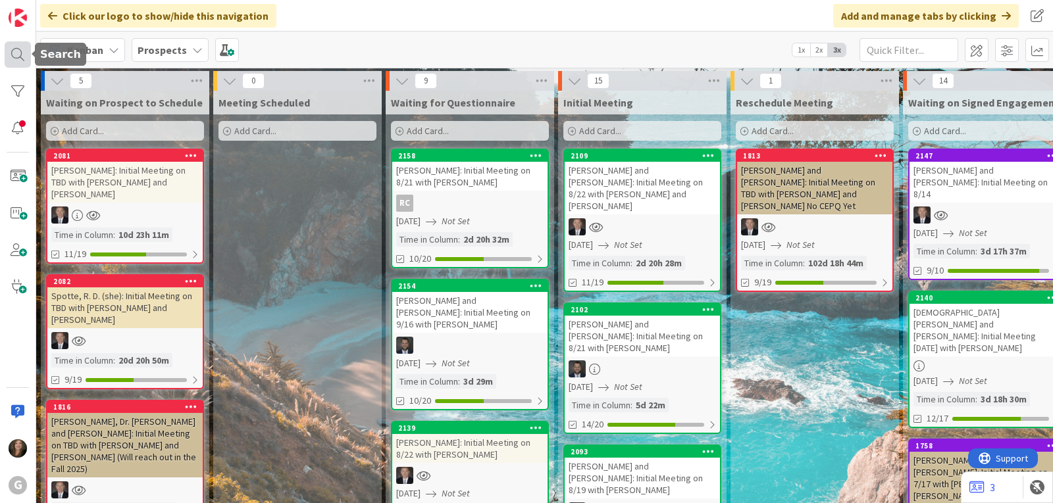
click at [19, 51] on div at bounding box center [18, 54] width 26 height 26
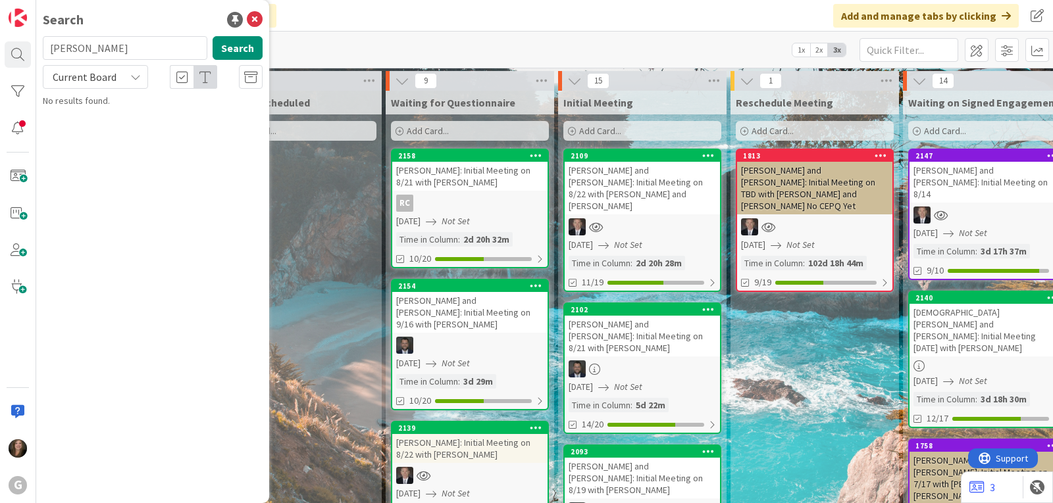
drag, startPoint x: 107, startPoint y: 49, endPoint x: 42, endPoint y: 49, distance: 64.5
click at [42, 49] on div "[PERSON_NAME] Search" at bounding box center [153, 50] width 236 height 29
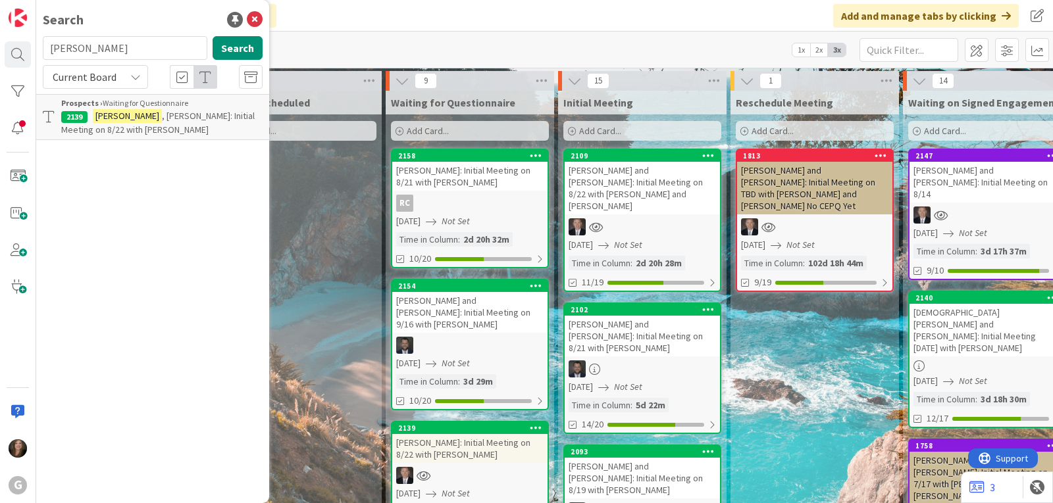
click at [128, 113] on span ", [PERSON_NAME]: Initial Meeting on 8/22 with [PERSON_NAME]" at bounding box center [157, 123] width 193 height 26
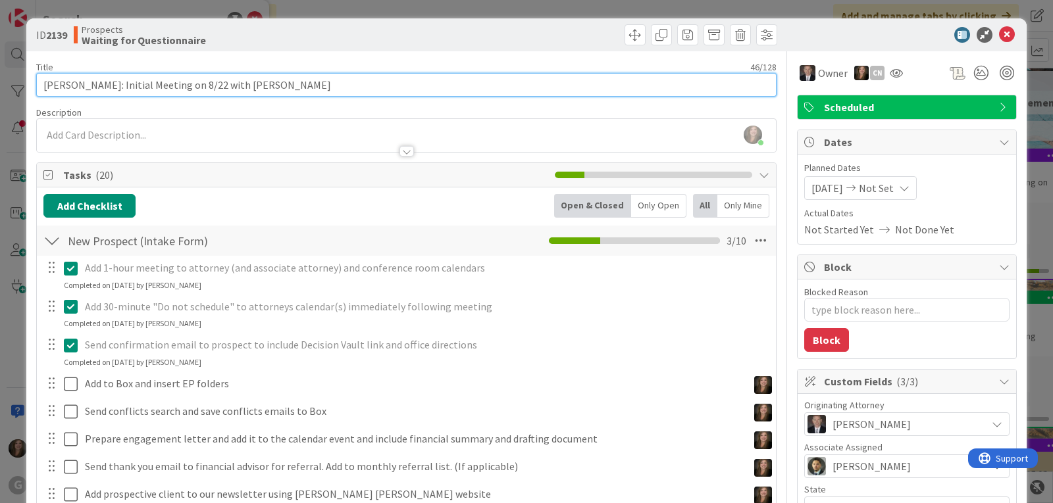
click at [269, 80] on input "[PERSON_NAME]: Initial Meeting on 8/22 with [PERSON_NAME]" at bounding box center [406, 85] width 740 height 24
drag, startPoint x: 336, startPoint y: 84, endPoint x: 245, endPoint y: 84, distance: 90.2
click at [245, 84] on input "[PERSON_NAME]: Initial Meeting on 8/22 with [PERSON_NAME] (Sister [PERSON_NAME])" at bounding box center [406, 85] width 740 height 24
click at [93, 85] on input "[PERSON_NAME]: Initial Meeting on 8/22 with [PERSON_NAME]" at bounding box center [406, 85] width 740 height 24
paste input "(Sister [PERSON_NAME])"
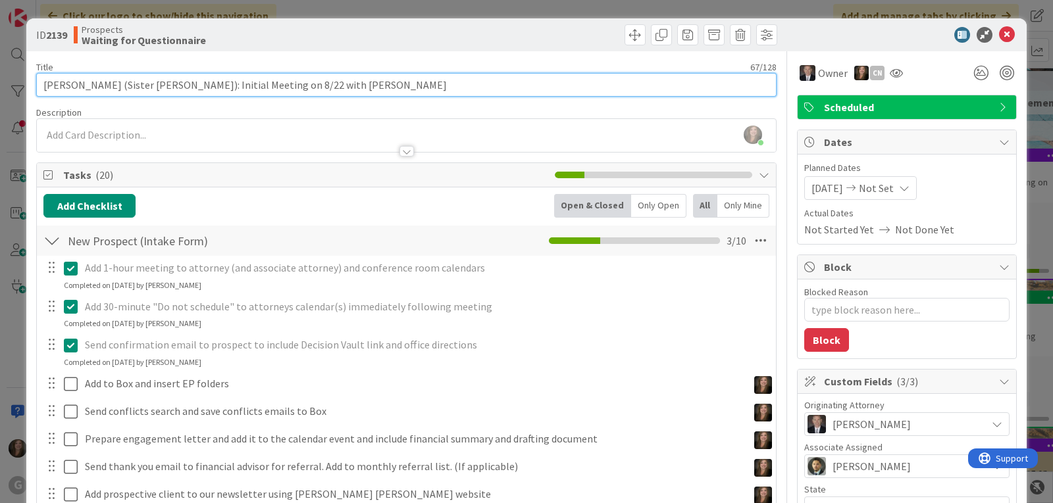
click at [97, 87] on input "[PERSON_NAME] (Sister [PERSON_NAME]): Initial Meeting on 8/22 with [PERSON_NAME]" at bounding box center [406, 85] width 740 height 24
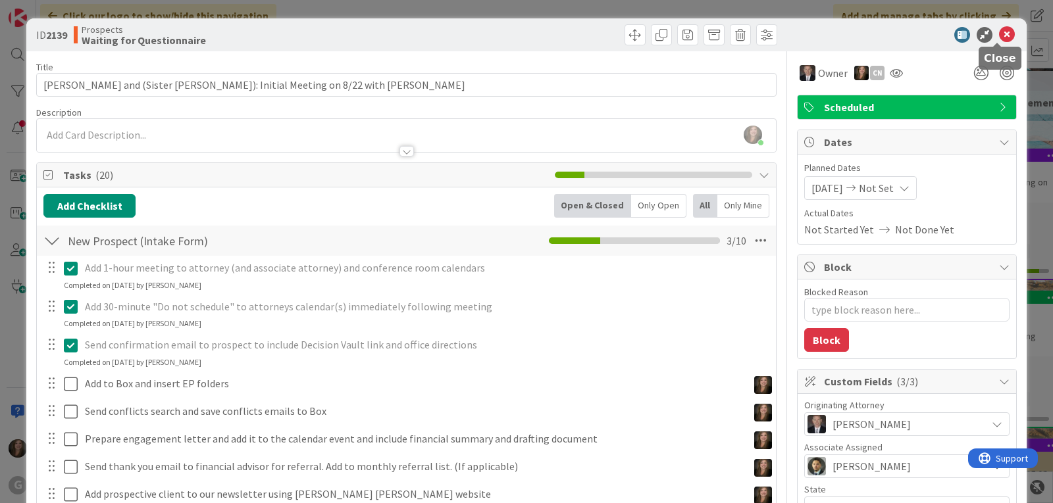
click at [999, 35] on icon at bounding box center [1007, 35] width 16 height 16
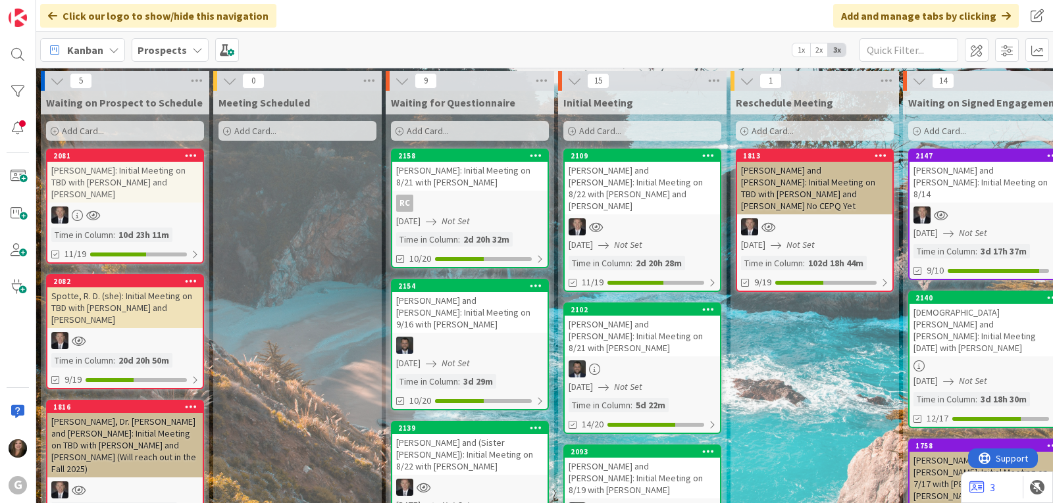
click at [195, 45] on icon at bounding box center [197, 50] width 11 height 11
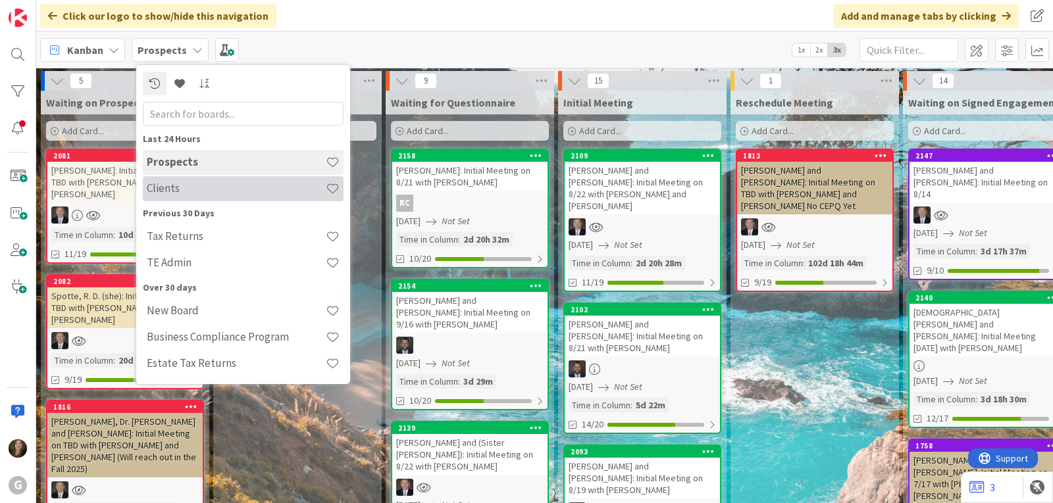
click at [196, 187] on h4 "Clients" at bounding box center [236, 188] width 179 height 13
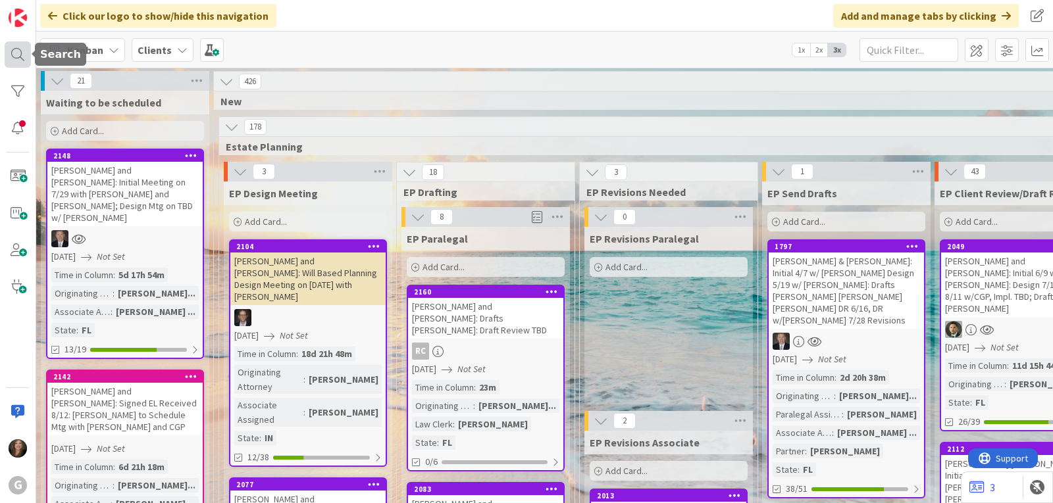
click at [20, 57] on div at bounding box center [18, 54] width 26 height 26
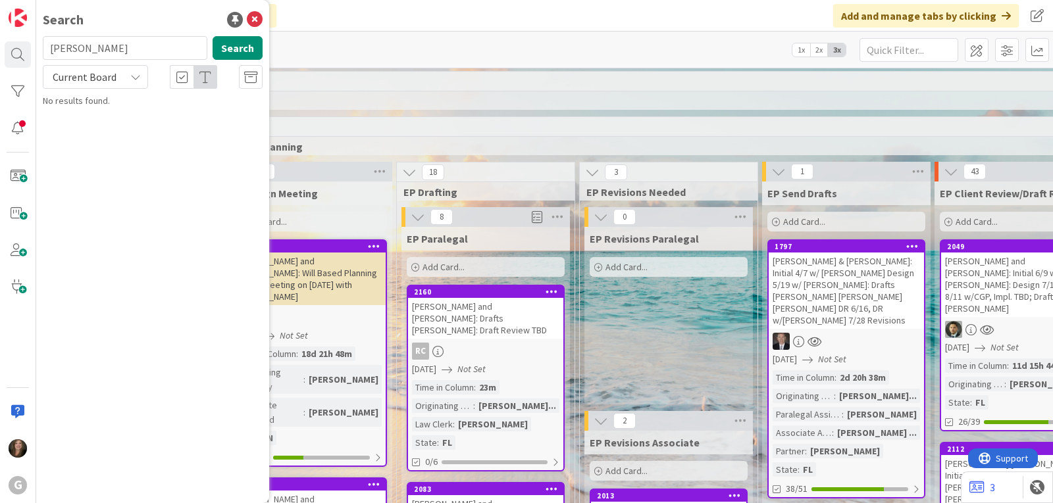
drag, startPoint x: 99, startPoint y: 51, endPoint x: 44, endPoint y: 51, distance: 54.6
click at [44, 51] on input "[PERSON_NAME]" at bounding box center [125, 48] width 165 height 24
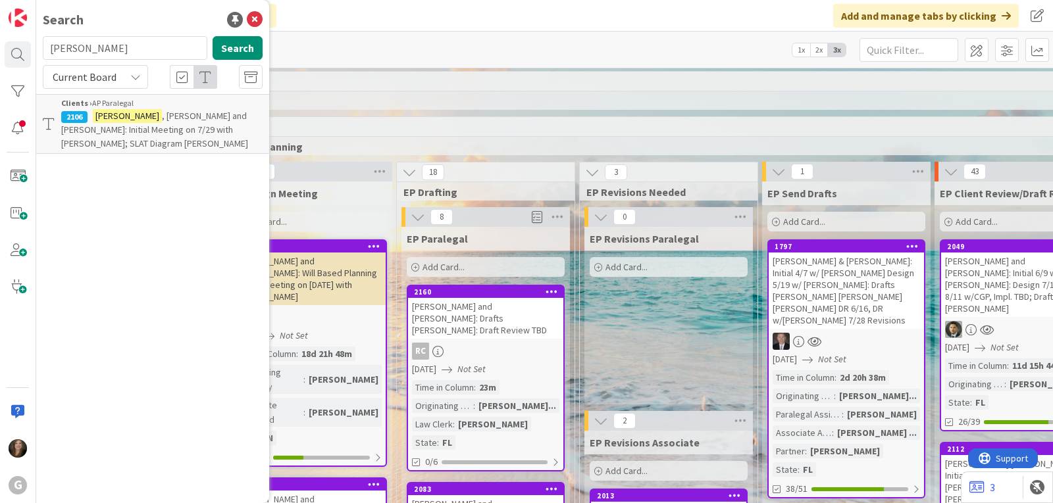
click at [101, 124] on span ", [PERSON_NAME] and [PERSON_NAME]: Initial Meeting on 7/29 with [PERSON_NAME]; …" at bounding box center [154, 129] width 187 height 39
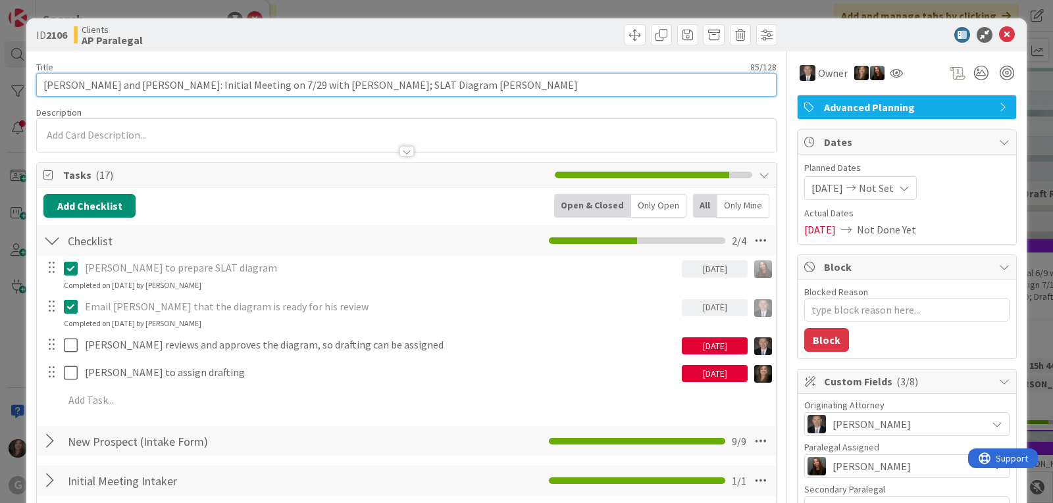
click at [447, 86] on input "[PERSON_NAME] and [PERSON_NAME]: Initial Meeting on 7/29 with [PERSON_NAME]; SL…" at bounding box center [406, 85] width 740 height 24
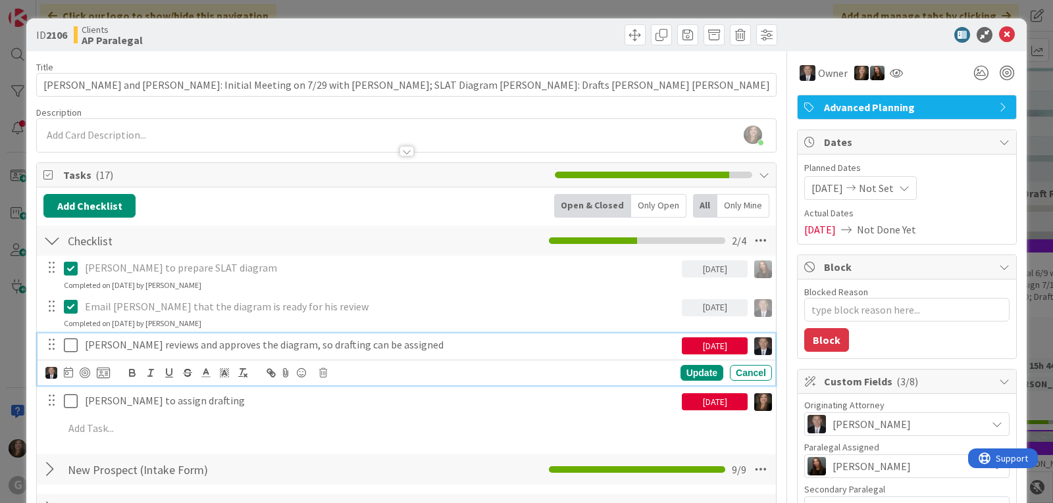
click at [72, 346] on icon at bounding box center [74, 346] width 20 height 16
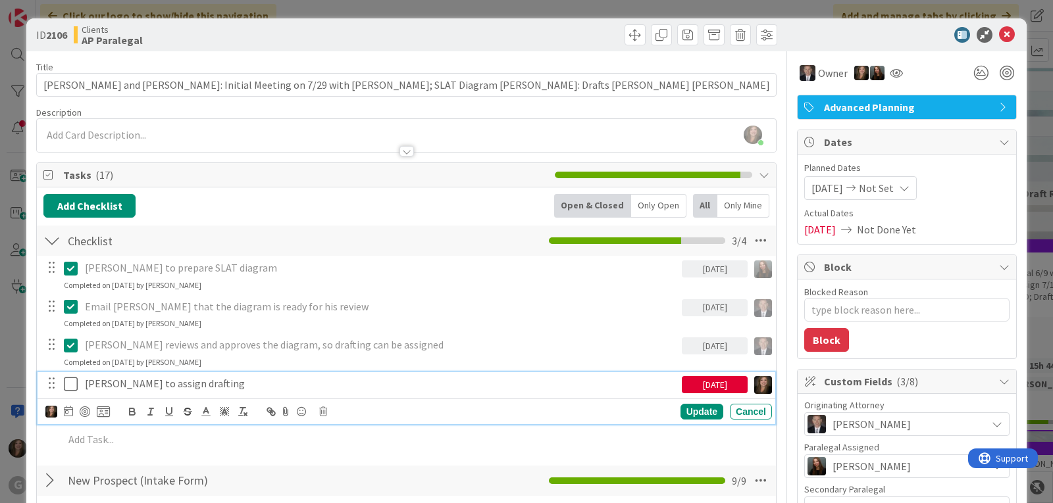
click at [68, 384] on icon at bounding box center [74, 384] width 20 height 16
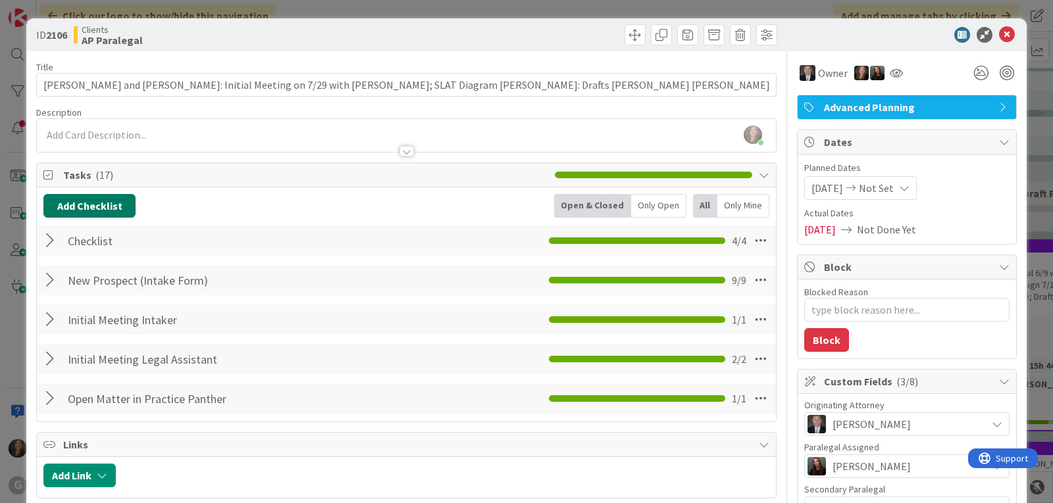
click at [93, 204] on button "Add Checklist" at bounding box center [89, 206] width 92 height 24
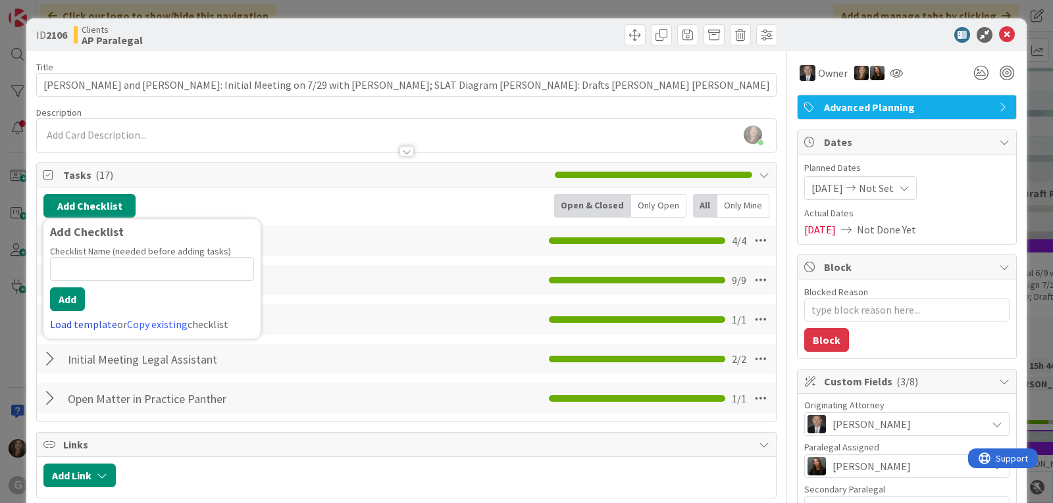
click at [64, 321] on link "Load template" at bounding box center [83, 324] width 67 height 13
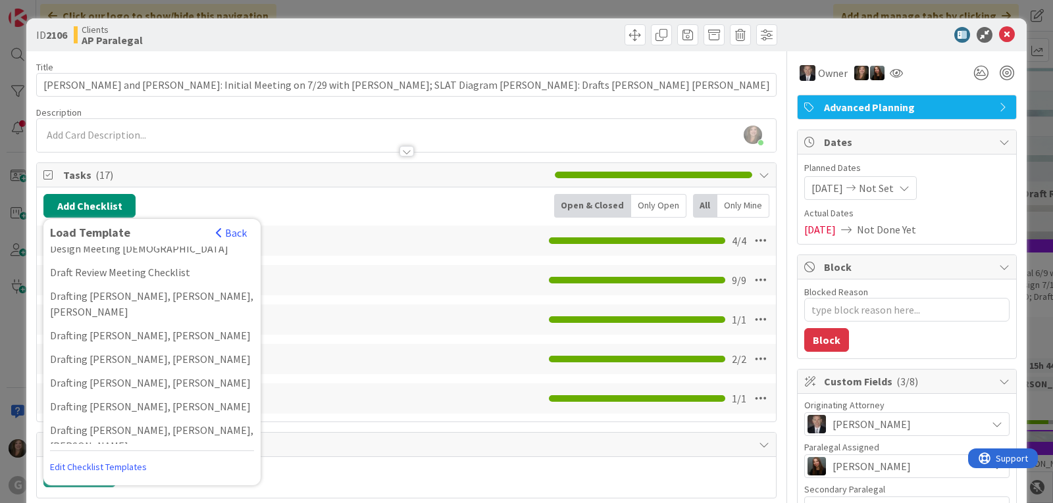
scroll to position [263, 0]
click at [128, 394] on div "Drafting [PERSON_NAME], [PERSON_NAME]" at bounding box center [151, 406] width 217 height 24
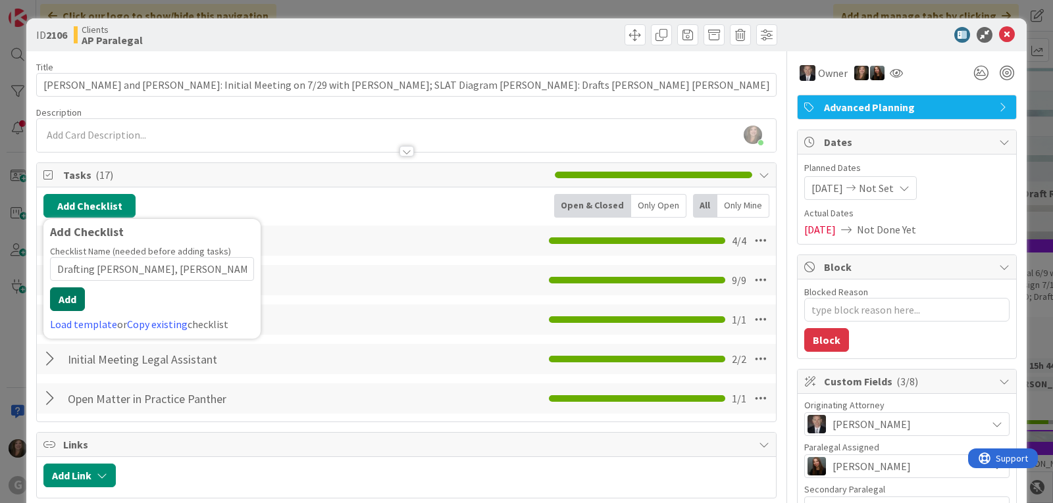
click at [71, 296] on button "Add" at bounding box center [67, 300] width 35 height 24
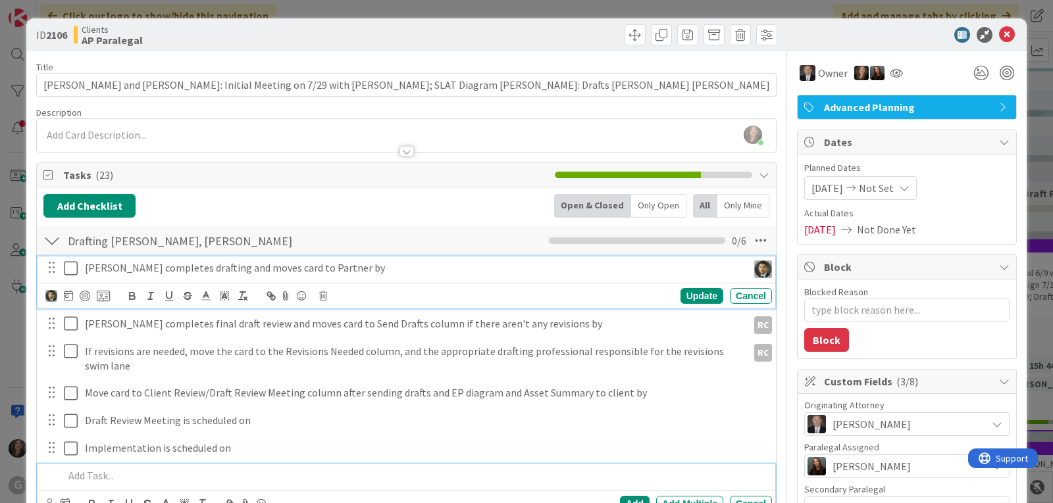
click at [176, 263] on p "[PERSON_NAME] completes drafting and moves card to Partner by" at bounding box center [413, 268] width 657 height 15
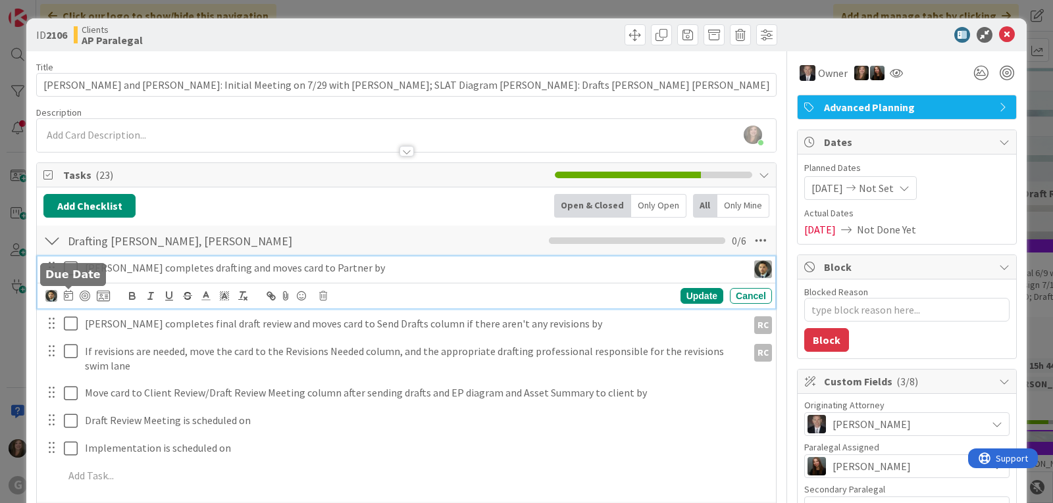
click at [68, 296] on icon at bounding box center [68, 295] width 9 height 11
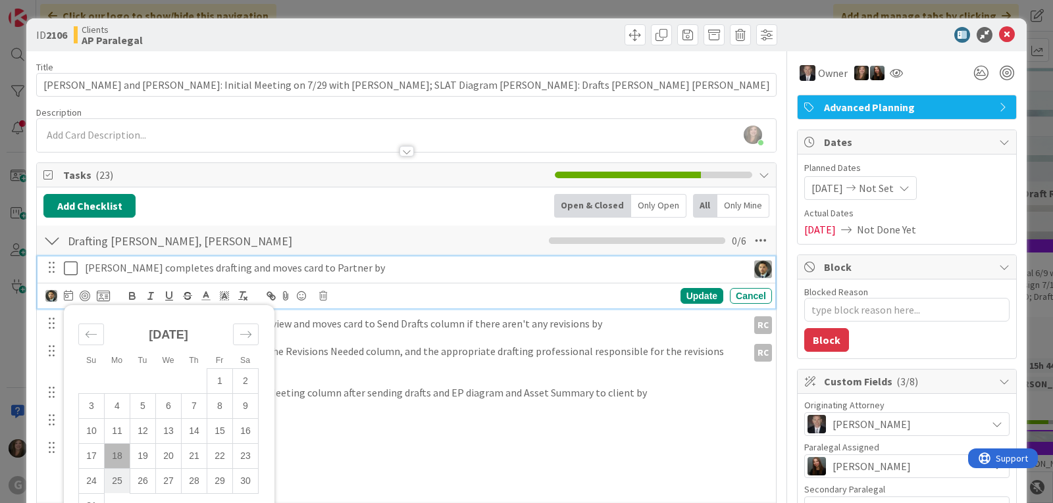
click at [121, 478] on td "25" at bounding box center [118, 481] width 26 height 25
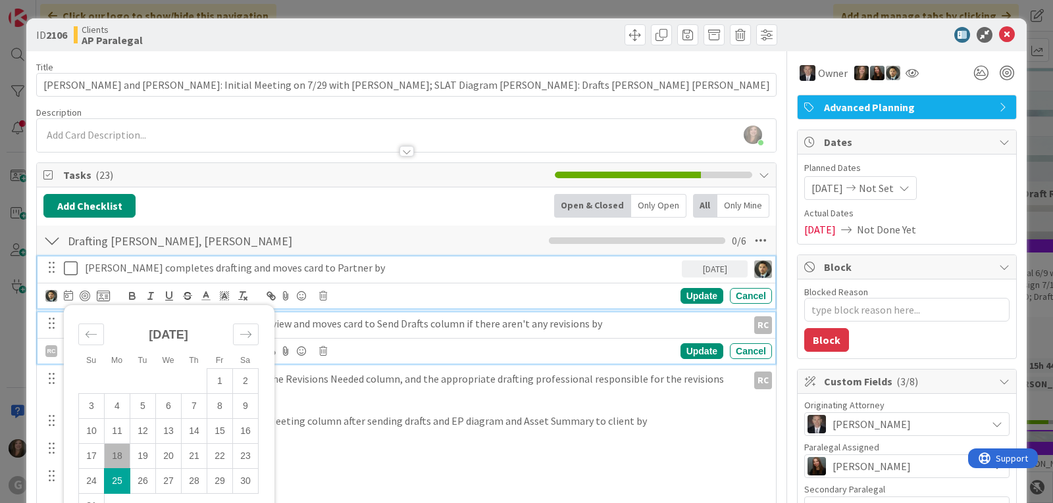
click at [371, 326] on p "[PERSON_NAME] completes final draft review and moves card to Send Drafts column…" at bounding box center [413, 324] width 657 height 15
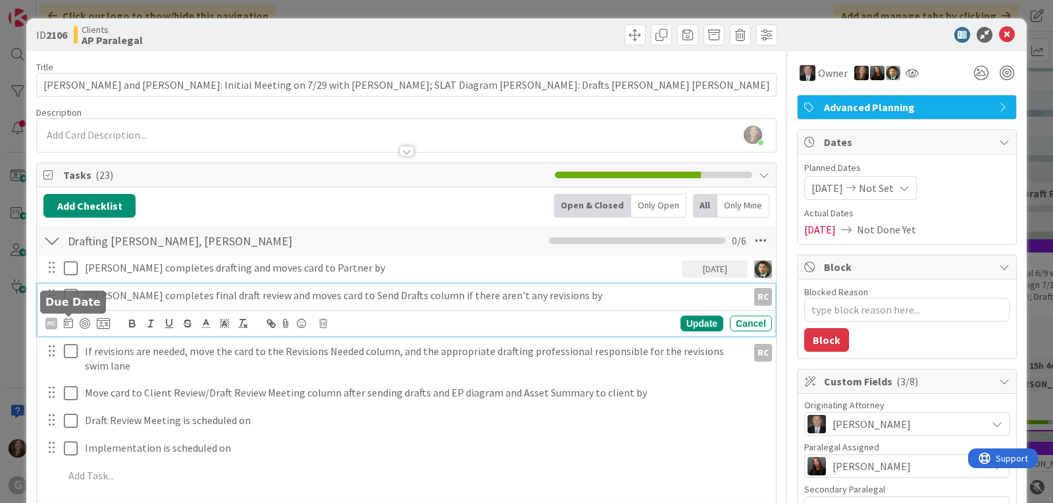
click at [66, 320] on icon at bounding box center [68, 323] width 9 height 11
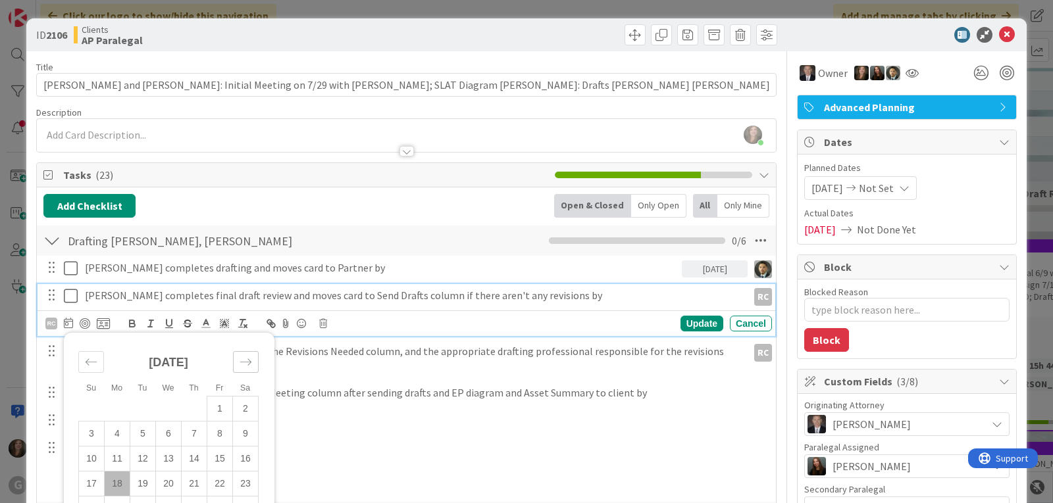
click at [242, 355] on div "Move forward to switch to the next month." at bounding box center [246, 362] width 26 height 22
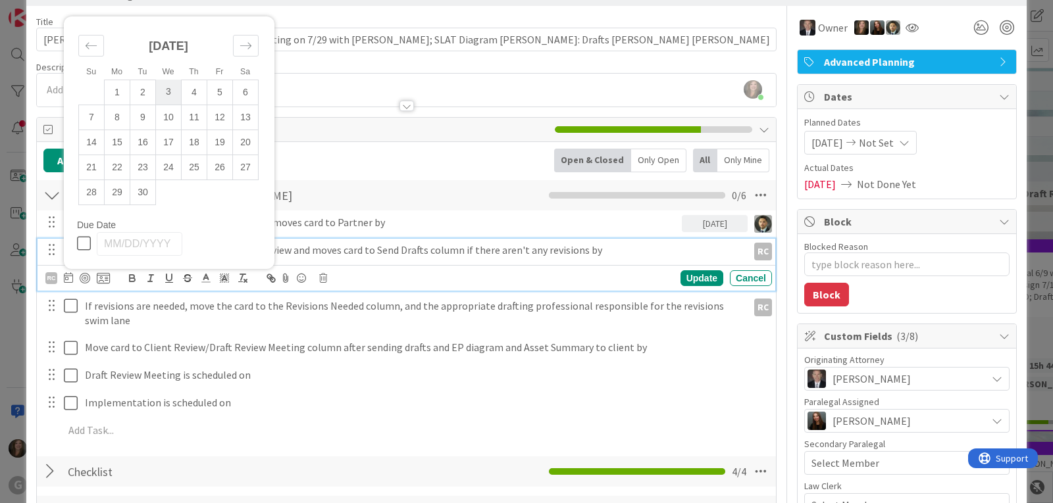
scroll to position [66, 0]
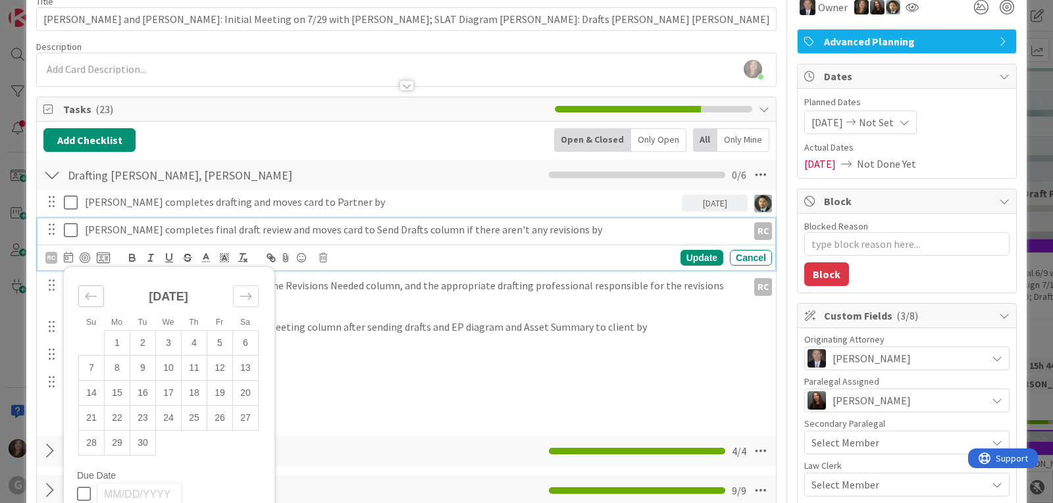
click at [91, 301] on icon "Move backward to switch to the previous month." at bounding box center [91, 296] width 13 height 13
click at [215, 442] on td "29" at bounding box center [220, 442] width 26 height 25
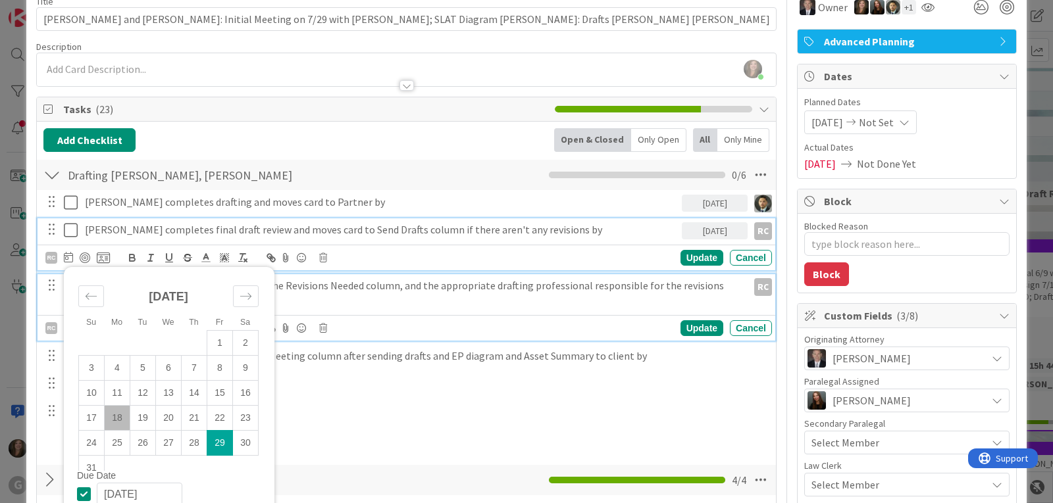
click at [304, 288] on p "If revisions are needed, move the card to the Revisions Needed column, and the …" at bounding box center [413, 293] width 657 height 30
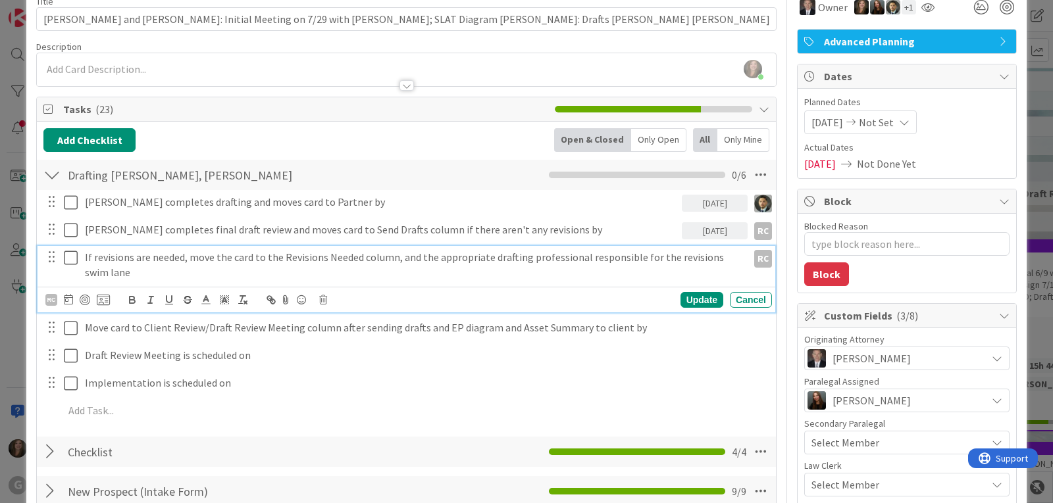
scroll to position [38, 0]
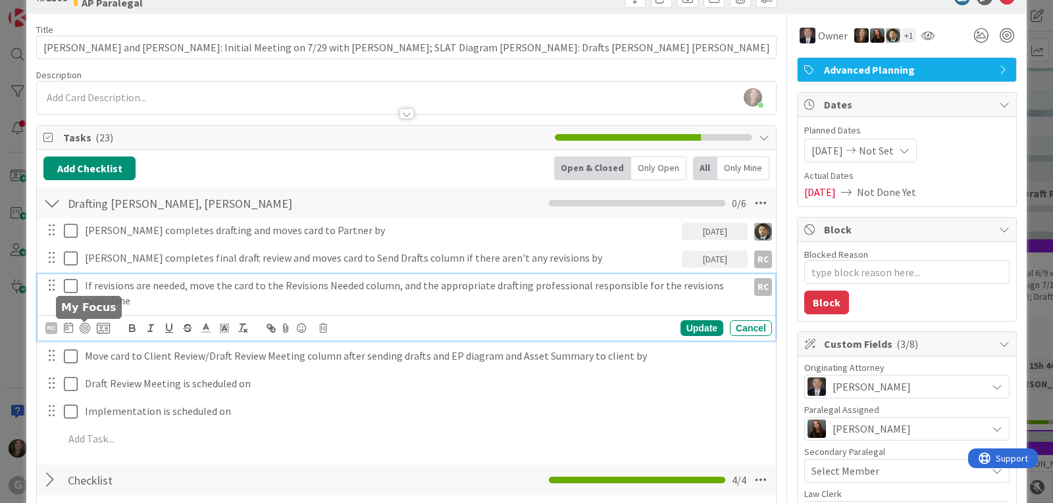
click at [67, 326] on icon at bounding box center [68, 327] width 9 height 11
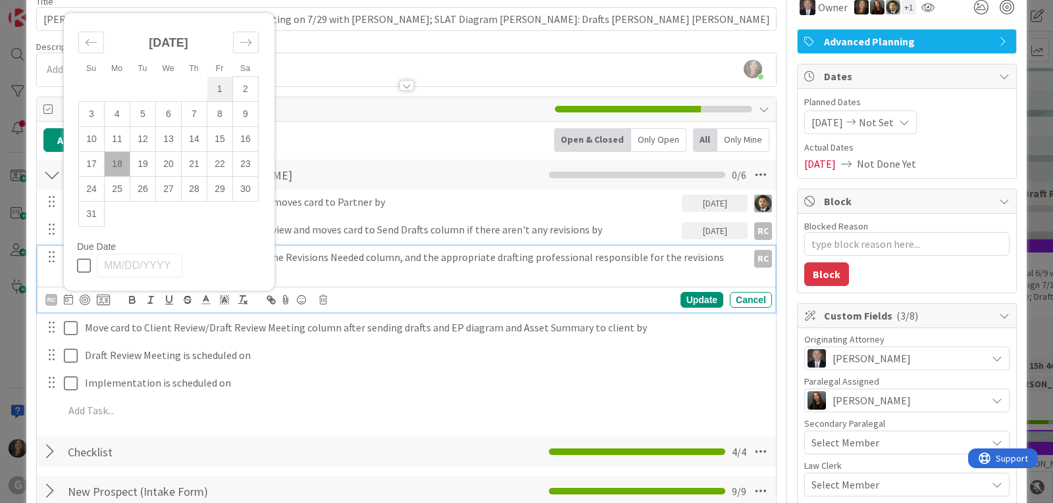
scroll to position [103, 0]
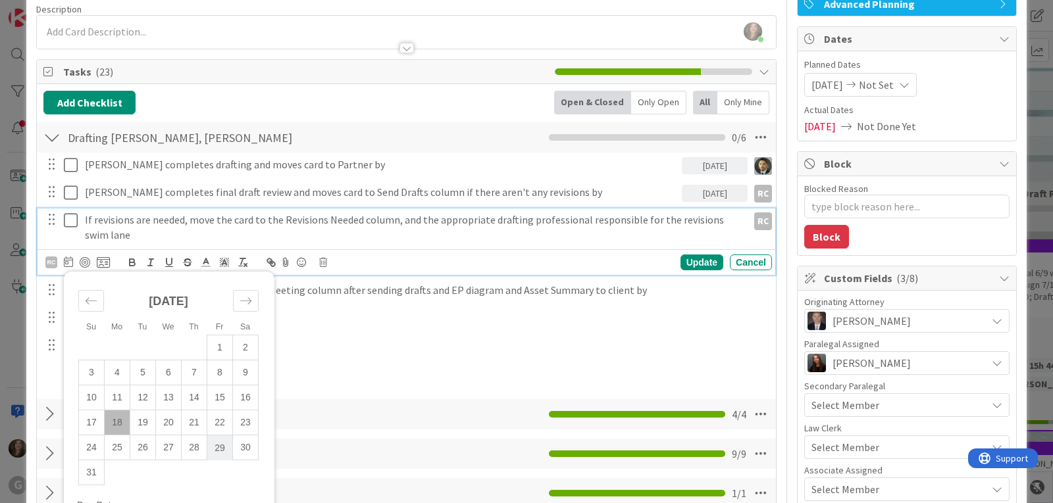
click at [217, 447] on td "29" at bounding box center [220, 448] width 26 height 25
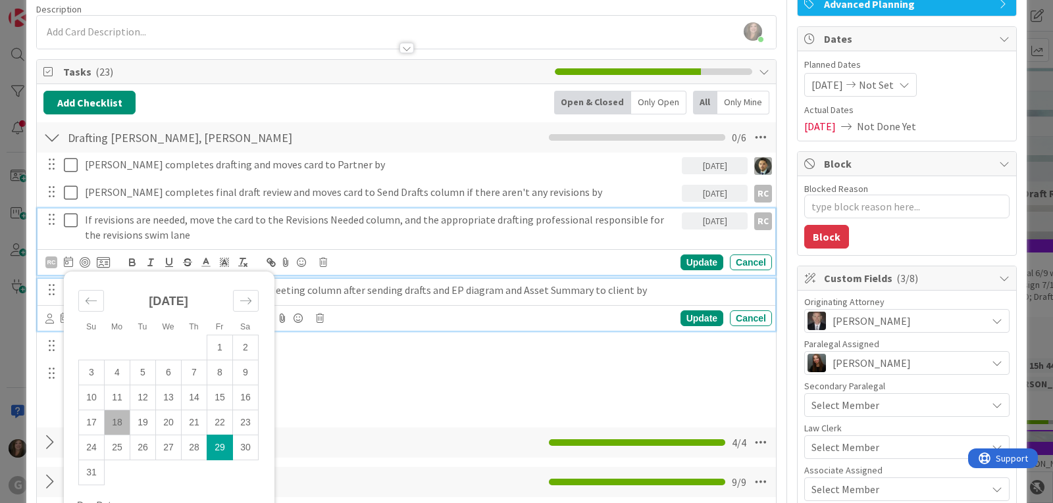
click at [338, 297] on p "Move card to Client Review/Draft Review Meeting column after sending drafts and…" at bounding box center [426, 290] width 682 height 15
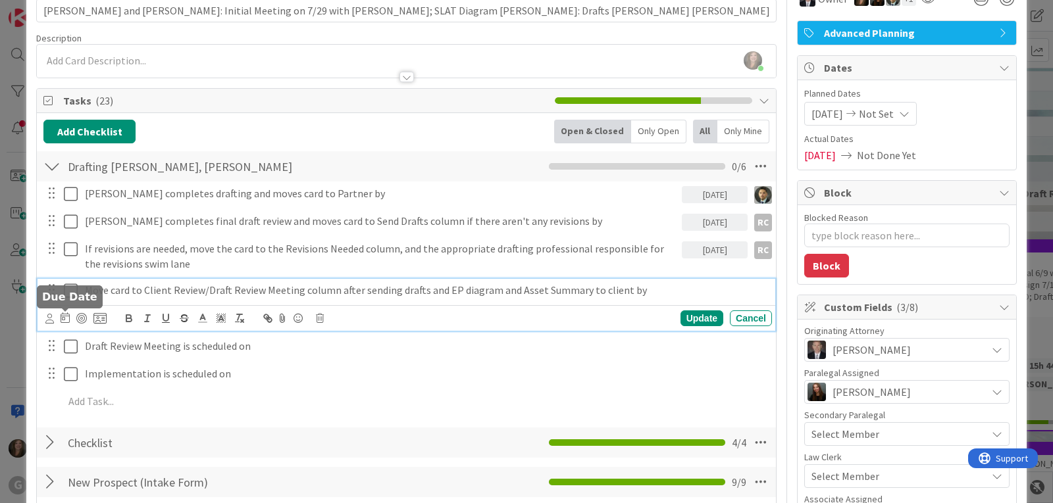
click at [64, 319] on icon at bounding box center [65, 318] width 9 height 11
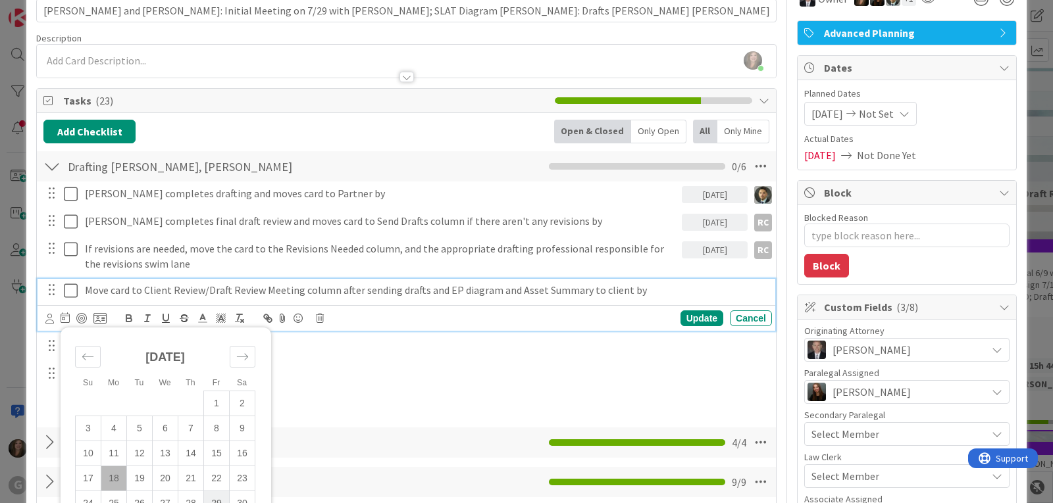
click at [216, 480] on td "29" at bounding box center [217, 504] width 26 height 25
click at [681, 319] on div "Update" at bounding box center [702, 319] width 43 height 16
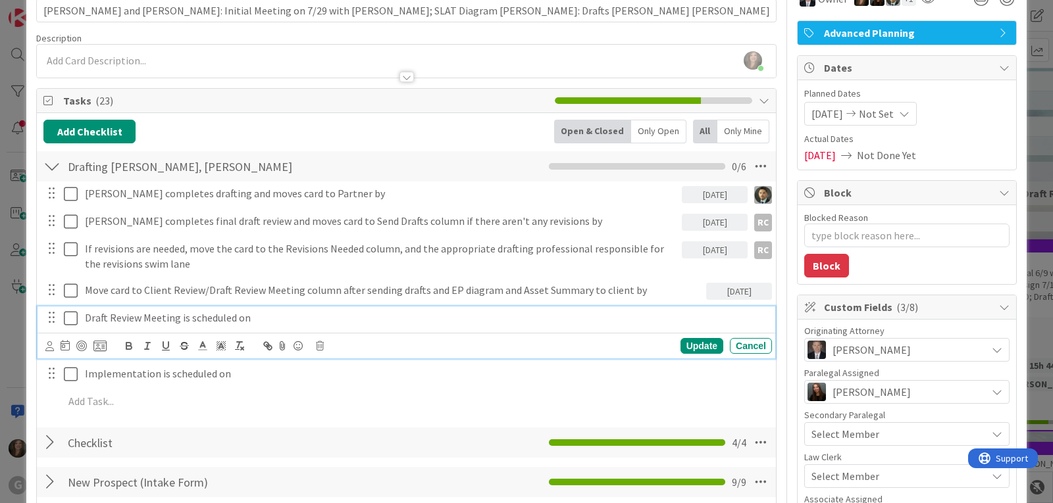
click at [228, 315] on p "Draft Review Meeting is scheduled on" at bounding box center [426, 318] width 682 height 15
click at [48, 347] on icon at bounding box center [49, 347] width 9 height 10
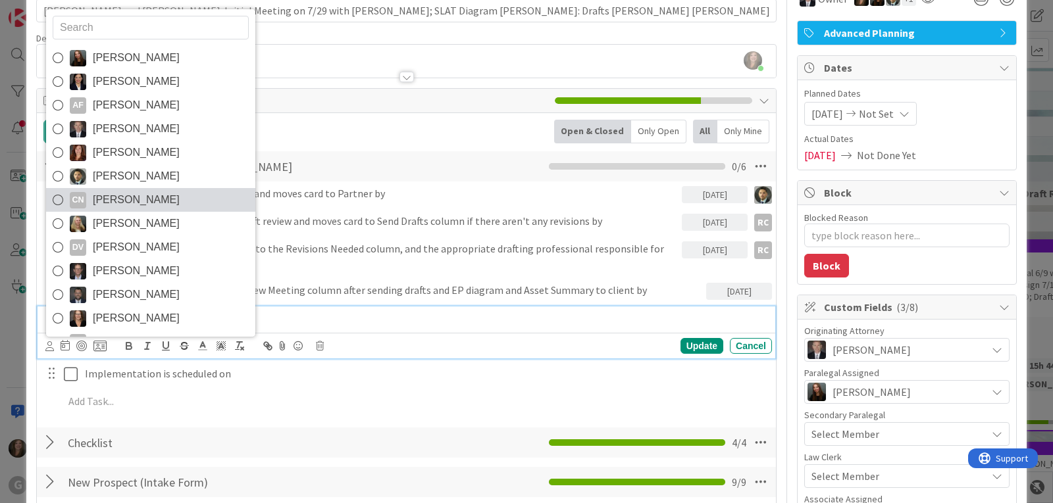
click at [144, 198] on span "[PERSON_NAME]" at bounding box center [136, 200] width 87 height 20
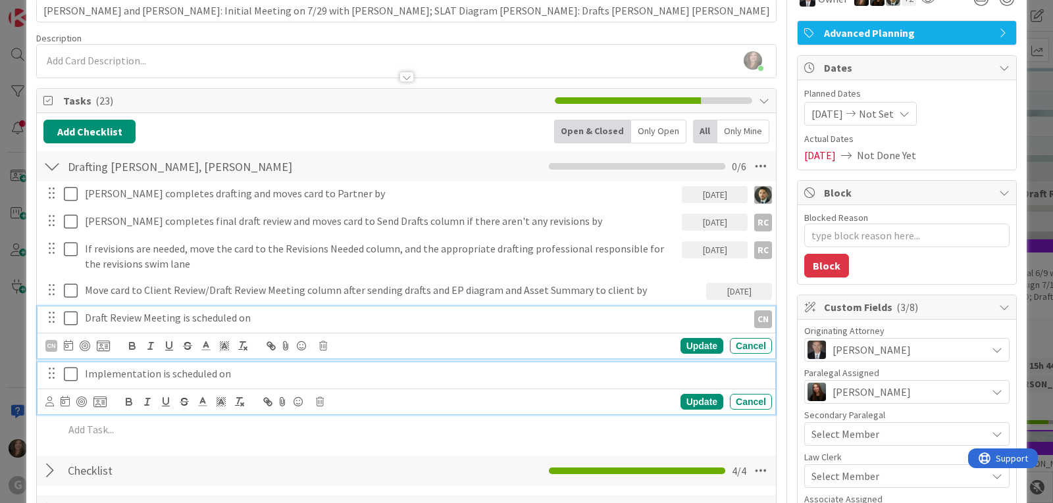
click at [115, 374] on p "Implementation is scheduled on" at bounding box center [426, 374] width 682 height 15
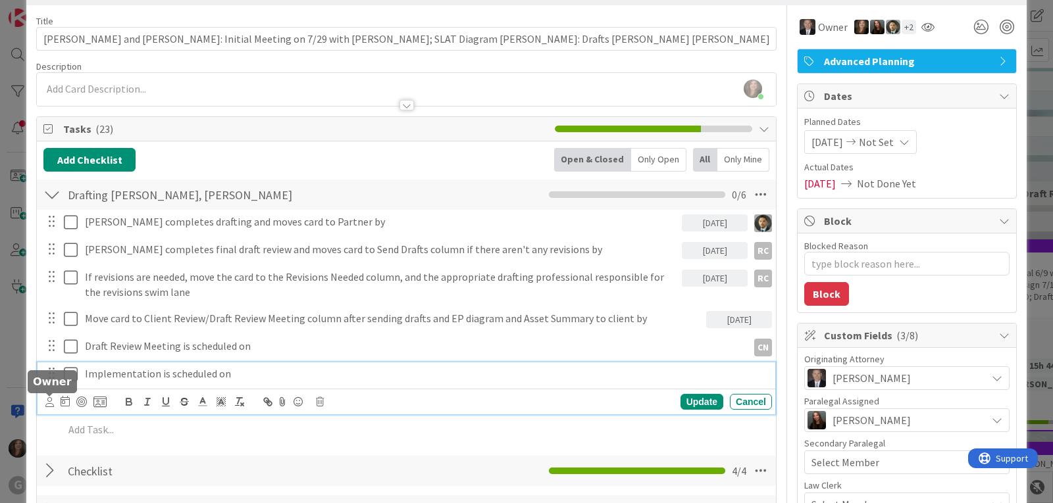
click at [49, 399] on icon at bounding box center [49, 403] width 9 height 10
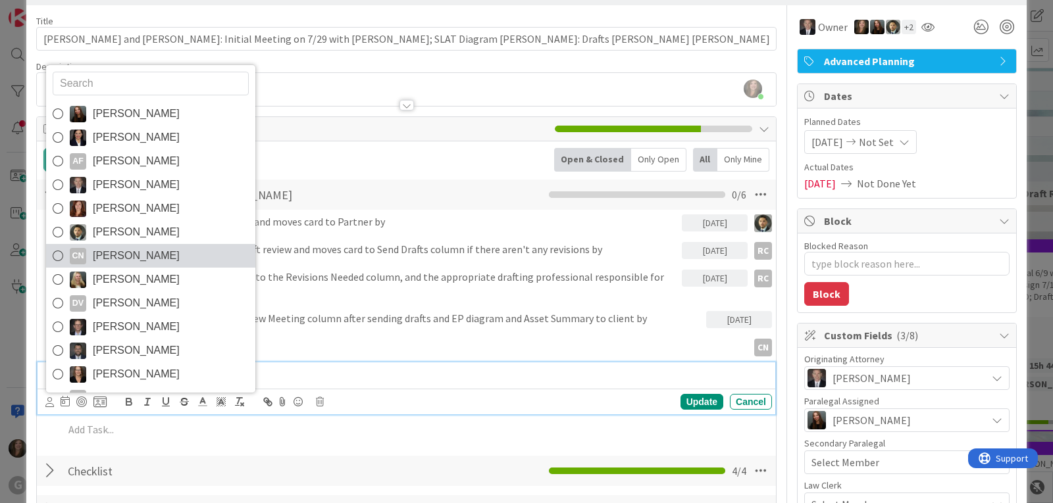
click at [101, 262] on span "[PERSON_NAME]" at bounding box center [136, 256] width 87 height 20
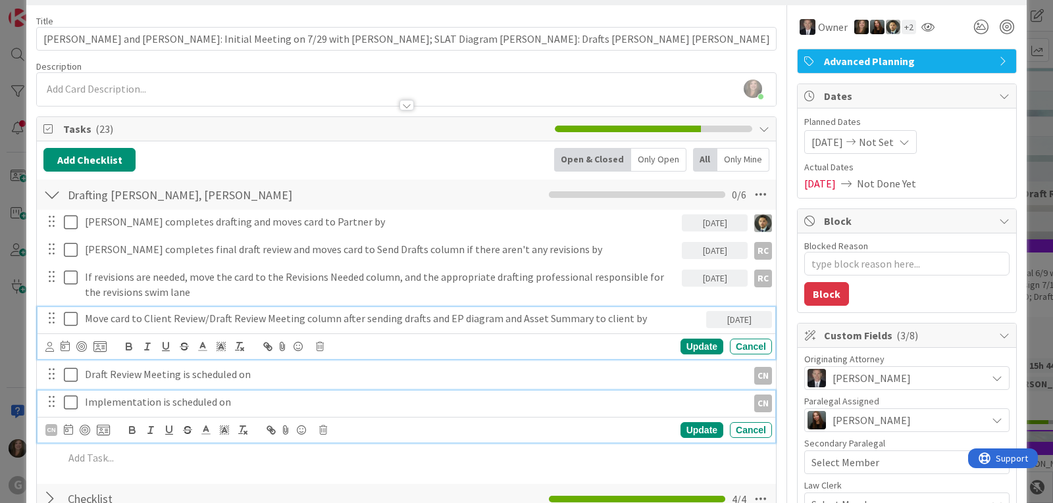
click at [117, 319] on p "Move card to Client Review/Draft Review Meeting column after sending drafts and…" at bounding box center [393, 318] width 616 height 15
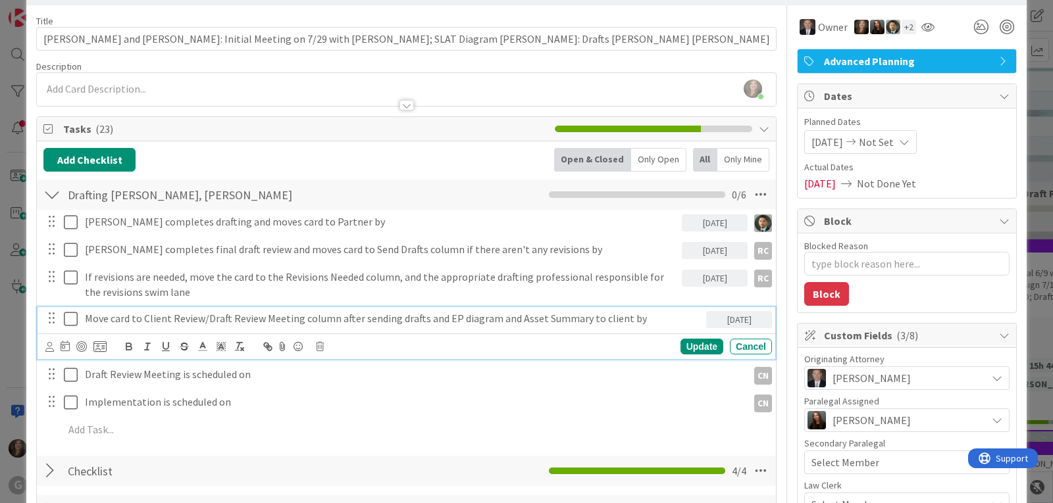
click at [44, 351] on div "Su Mo Tu We Th Fr Sa [DATE] 1 2 3 4 5 6 7 8 9 10 11 12 13 14 15 16 17 18 19 20 …" at bounding box center [407, 347] width 738 height 26
click at [49, 344] on icon at bounding box center [49, 347] width 9 height 10
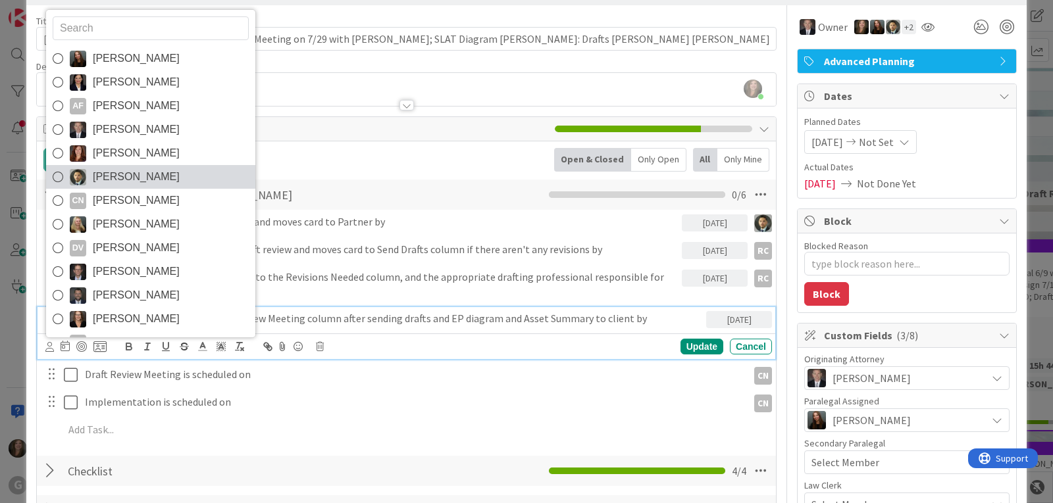
click at [128, 180] on span "[PERSON_NAME]" at bounding box center [136, 177] width 87 height 20
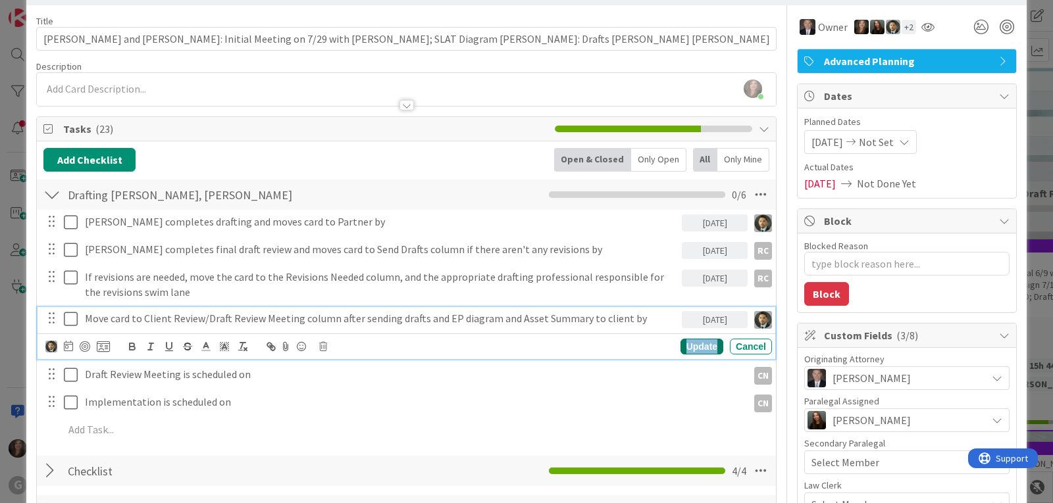
click at [684, 344] on div "Update" at bounding box center [702, 347] width 43 height 16
click at [621, 321] on p "Move card to Client Review/Draft Review Meeting column after sending drafts and…" at bounding box center [381, 318] width 592 height 15
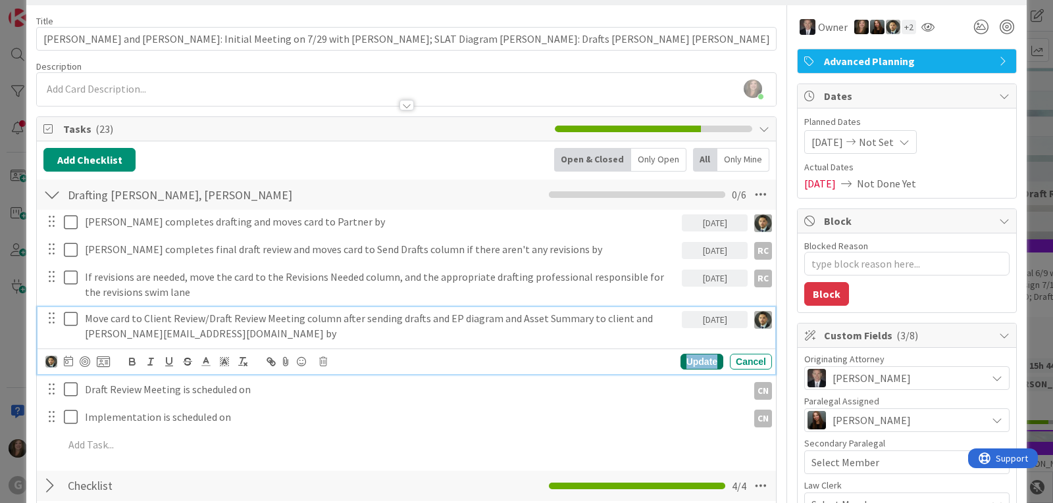
click at [686, 361] on div "Update" at bounding box center [702, 362] width 43 height 16
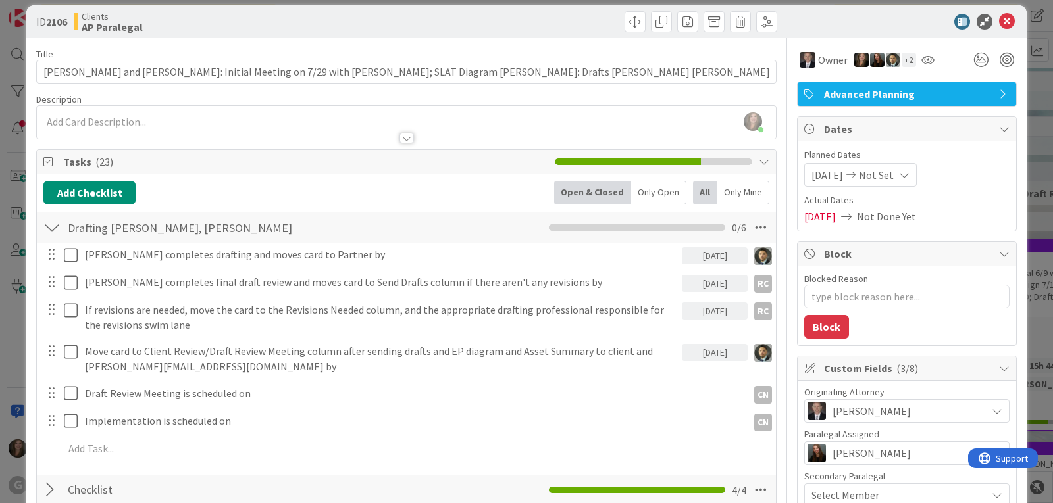
scroll to position [0, 0]
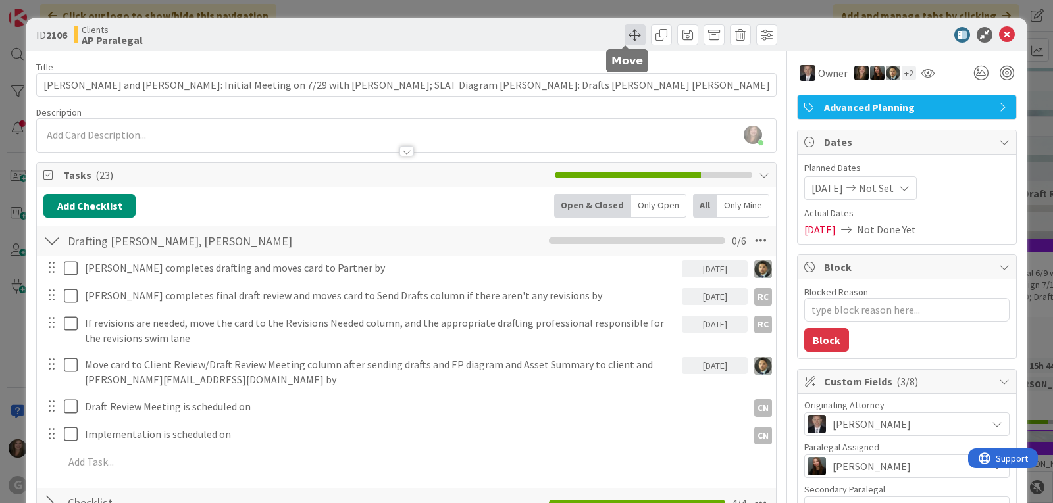
click at [625, 28] on span at bounding box center [635, 34] width 21 height 21
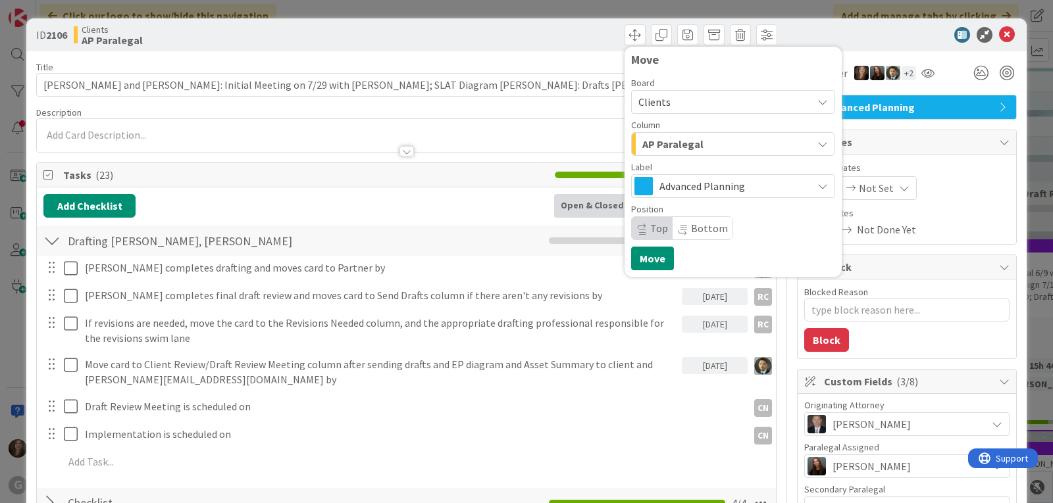
click at [694, 143] on div "AP Paralegal" at bounding box center [725, 144] width 173 height 21
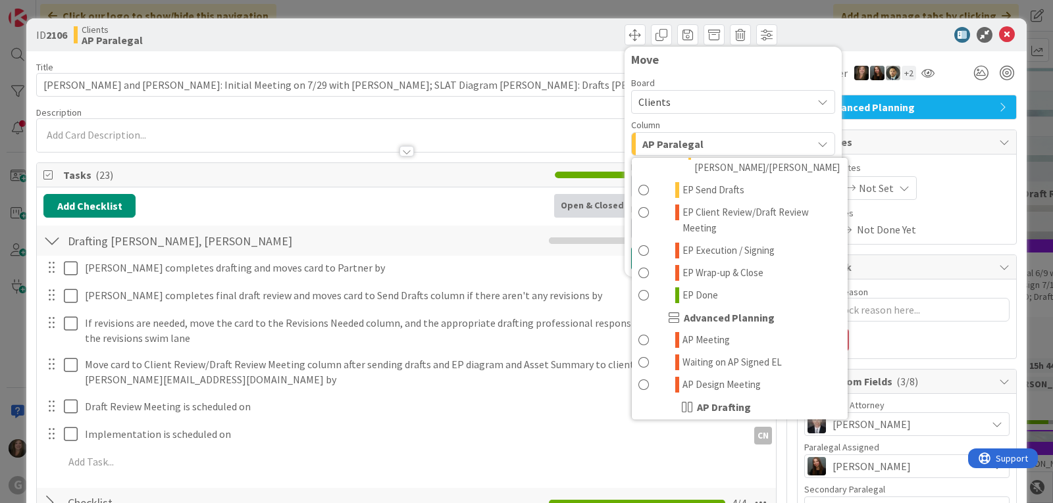
scroll to position [395, 0]
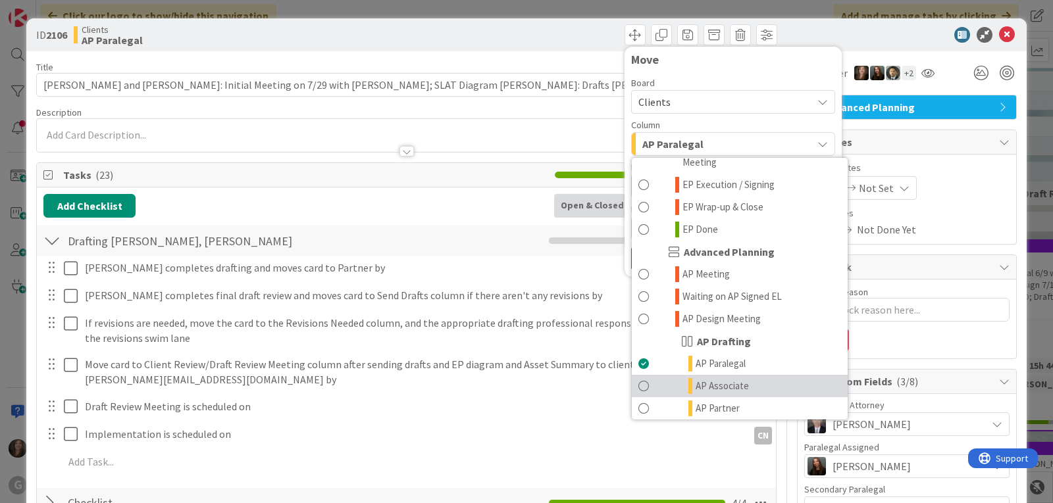
click at [716, 378] on span "AP Associate" at bounding box center [722, 386] width 53 height 16
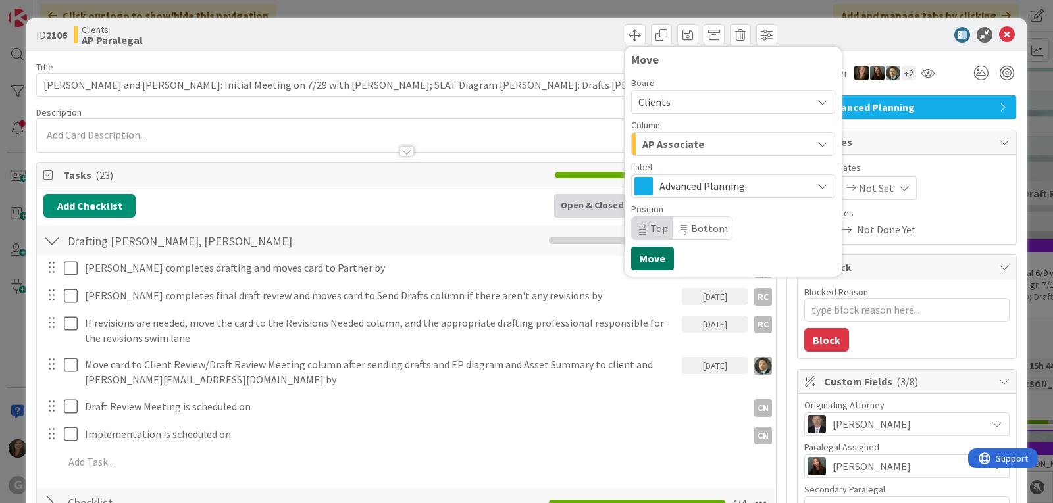
click at [647, 258] on button "Move" at bounding box center [652, 259] width 43 height 24
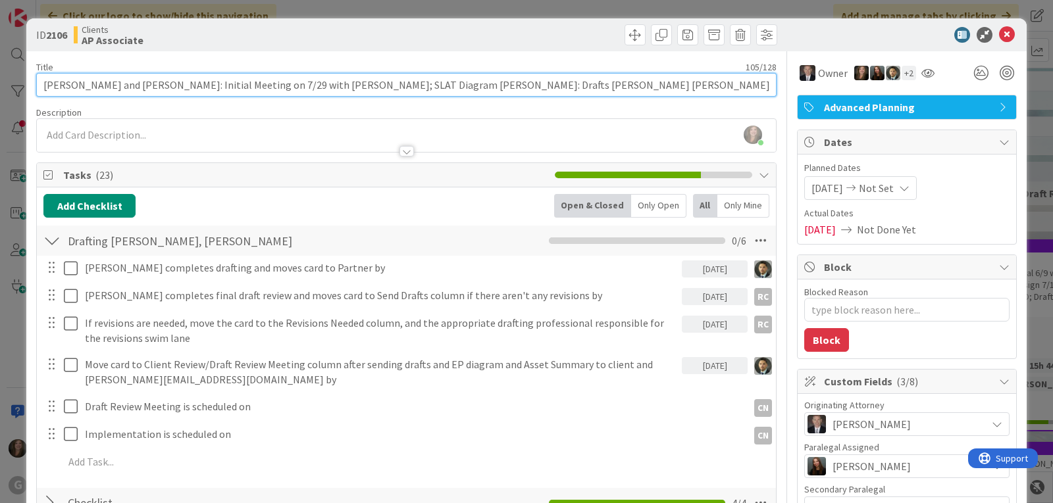
click at [520, 85] on input "[PERSON_NAME] and [PERSON_NAME]: Initial Meeting on 7/29 with [PERSON_NAME]; SL…" at bounding box center [406, 85] width 740 height 24
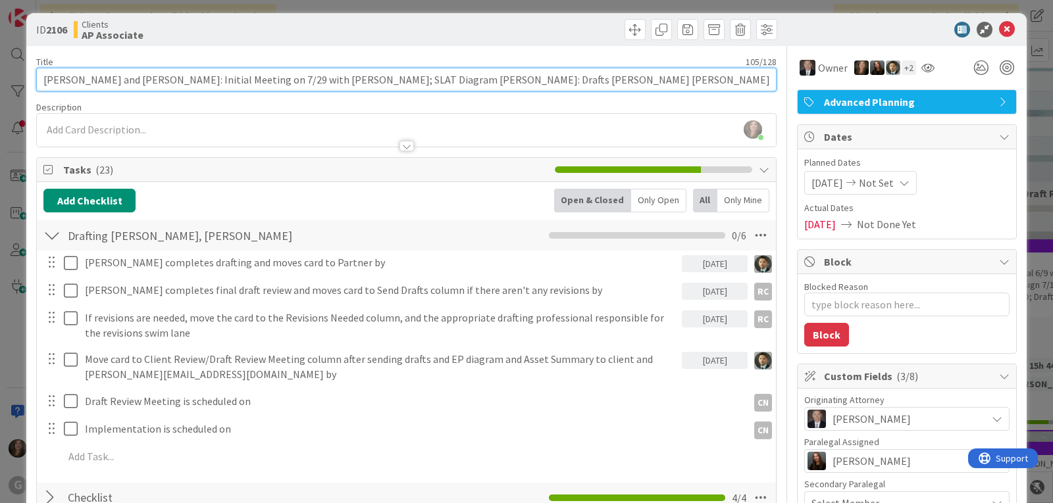
scroll to position [0, 0]
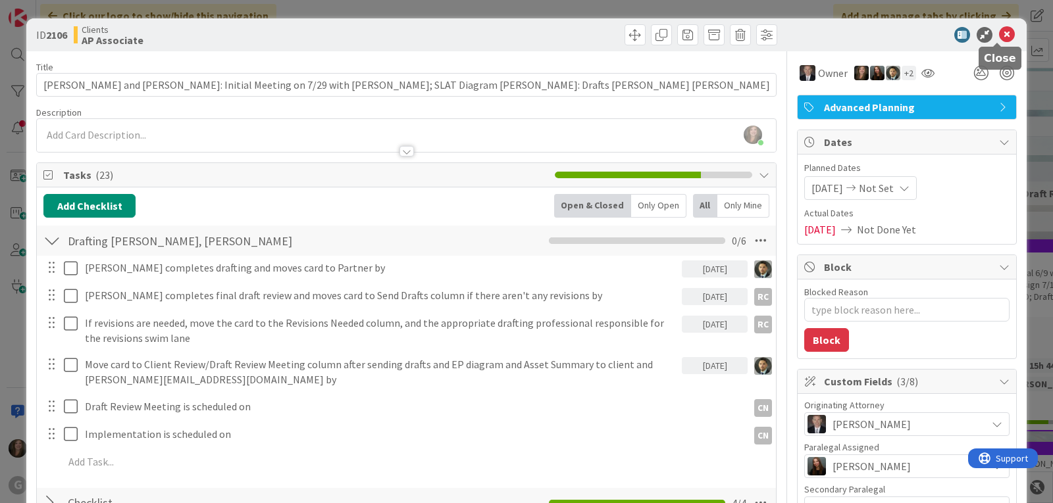
click at [999, 32] on icon at bounding box center [1007, 35] width 16 height 16
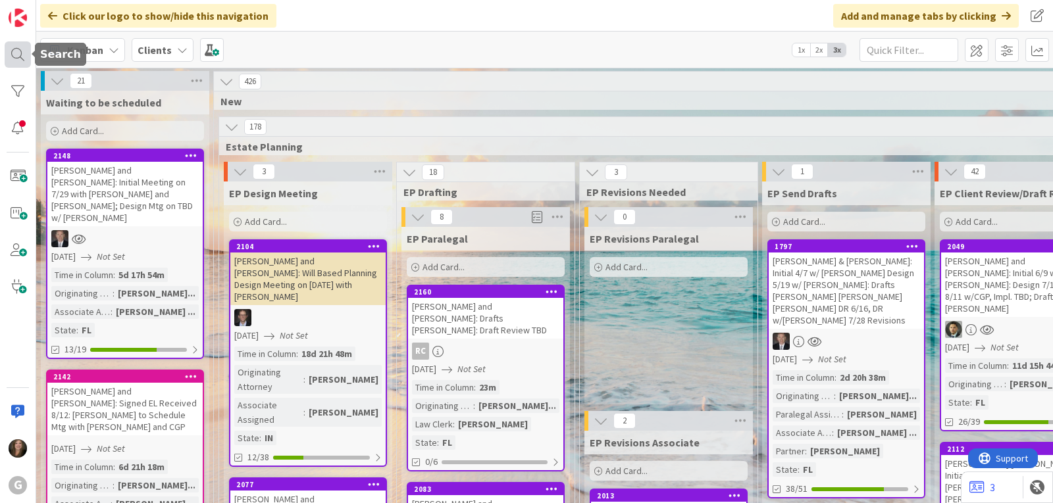
click at [15, 57] on div at bounding box center [18, 54] width 26 height 26
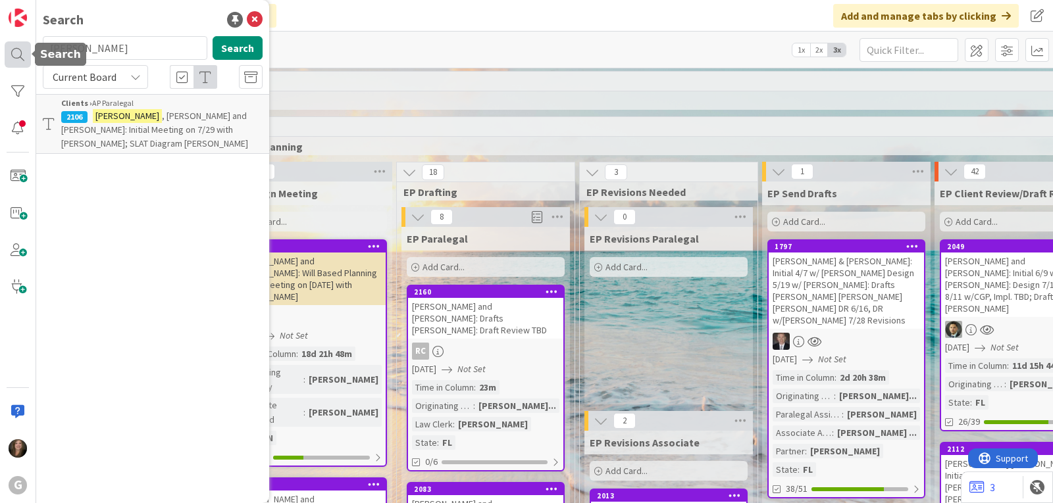
drag, startPoint x: 130, startPoint y: 45, endPoint x: 28, endPoint y: 46, distance: 102.0
click at [28, 46] on div "G Search [PERSON_NAME] Search Current Board Clients › AP Paralegal 2106 [PERSON…" at bounding box center [18, 251] width 36 height 503
click at [98, 116] on mark "[PERSON_NAME]" at bounding box center [127, 116] width 69 height 14
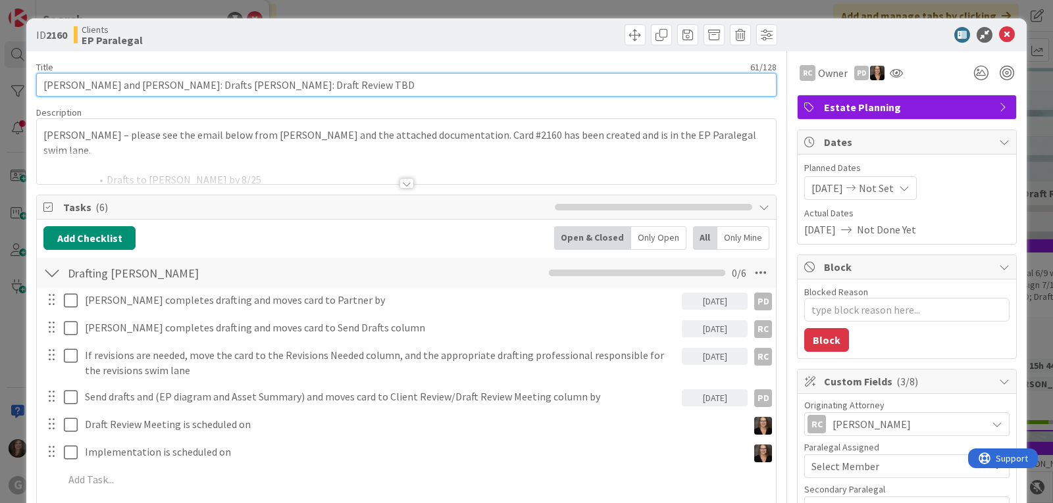
click at [86, 84] on input "[PERSON_NAME] and [PERSON_NAME]: Drafts [PERSON_NAME]: Draft Review TBD" at bounding box center [406, 85] width 740 height 24
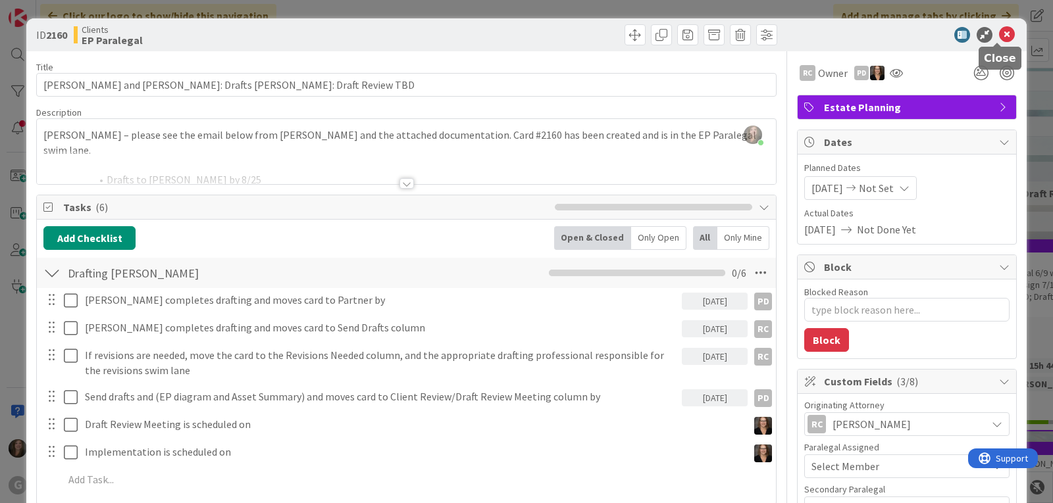
click at [999, 30] on icon at bounding box center [1007, 35] width 16 height 16
